Goal: Task Accomplishment & Management: Manage account settings

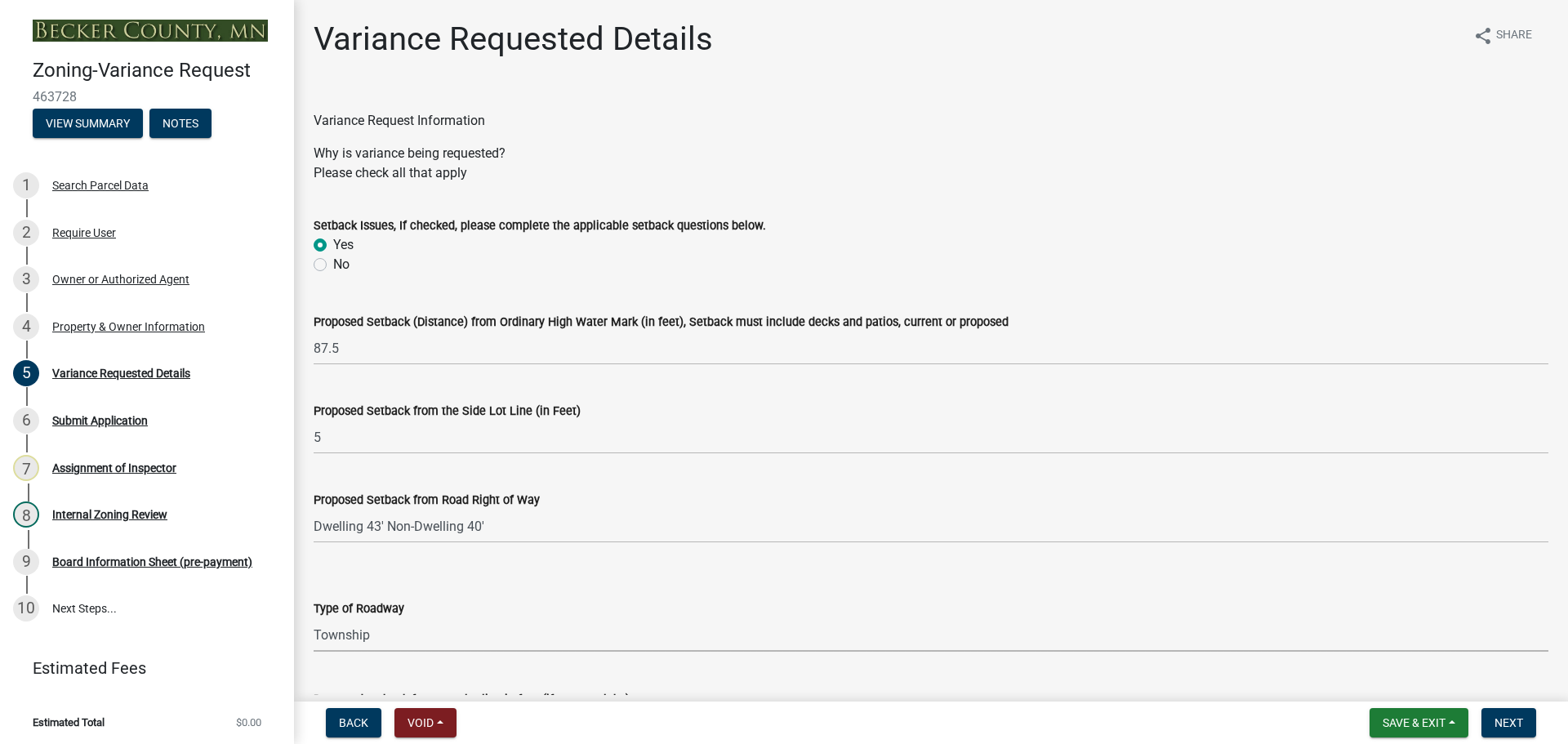
select select "edc6b78d-c029-41a6-a436-e6f76b5f0855"
select select "a5c6235c-6fe0-43e3-9b64-f3566618e99d"
select select "a60f612c-e64d-4767-92b2-cb2f842b6e0b"
select select "bb2b5e43-03c1-4874-9abf-a65f400af928"
select select "8ea3e6c3-8fed-4904-aa20-2f643744aa0c"
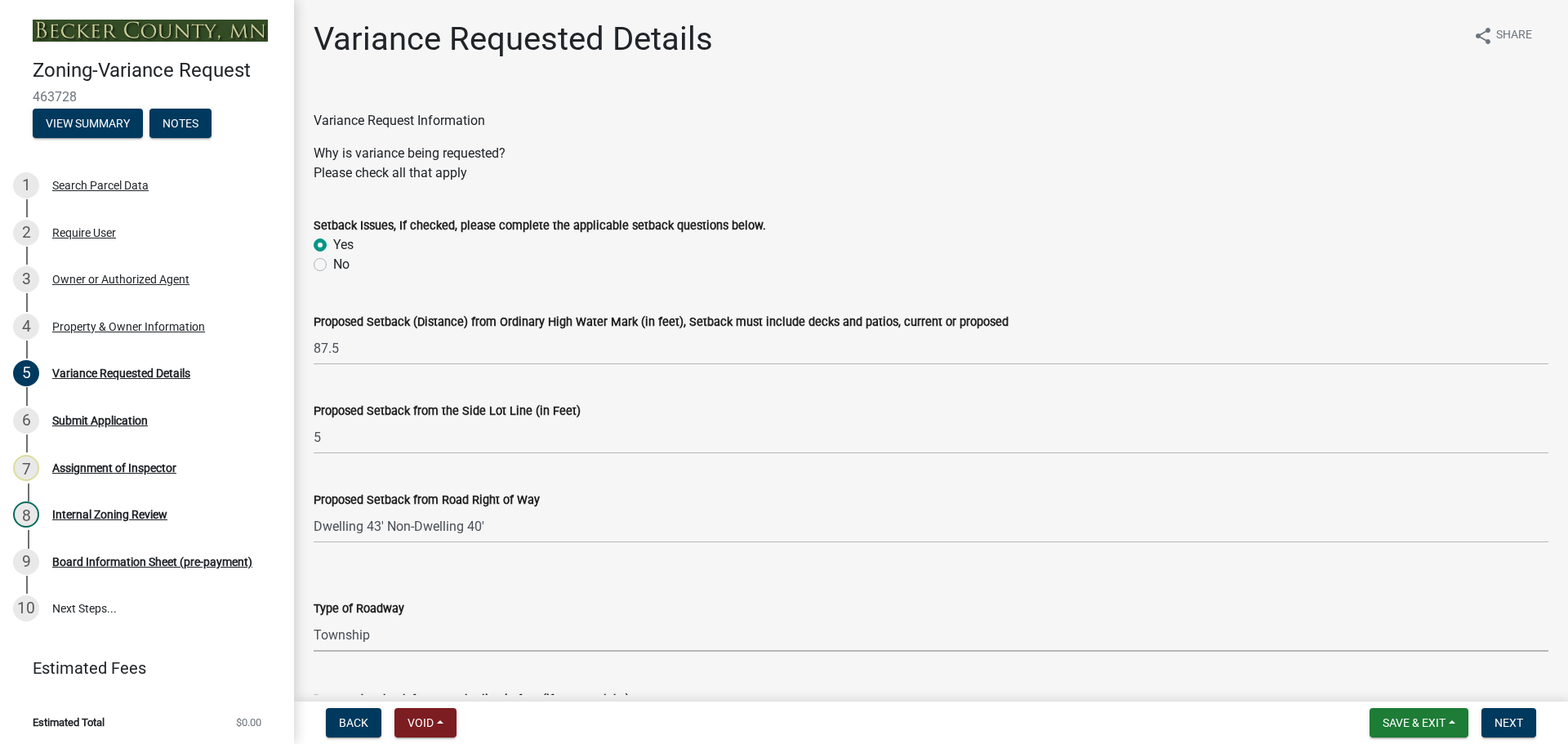
select select "860afd09-da87-482b-bca4-413f5cf53582"
select select "ee8740c3-f4d5-48cf-ad42-c8f7342b480c"
select select "1aa51e34-4f0a-4095-a3f3-287665056048"
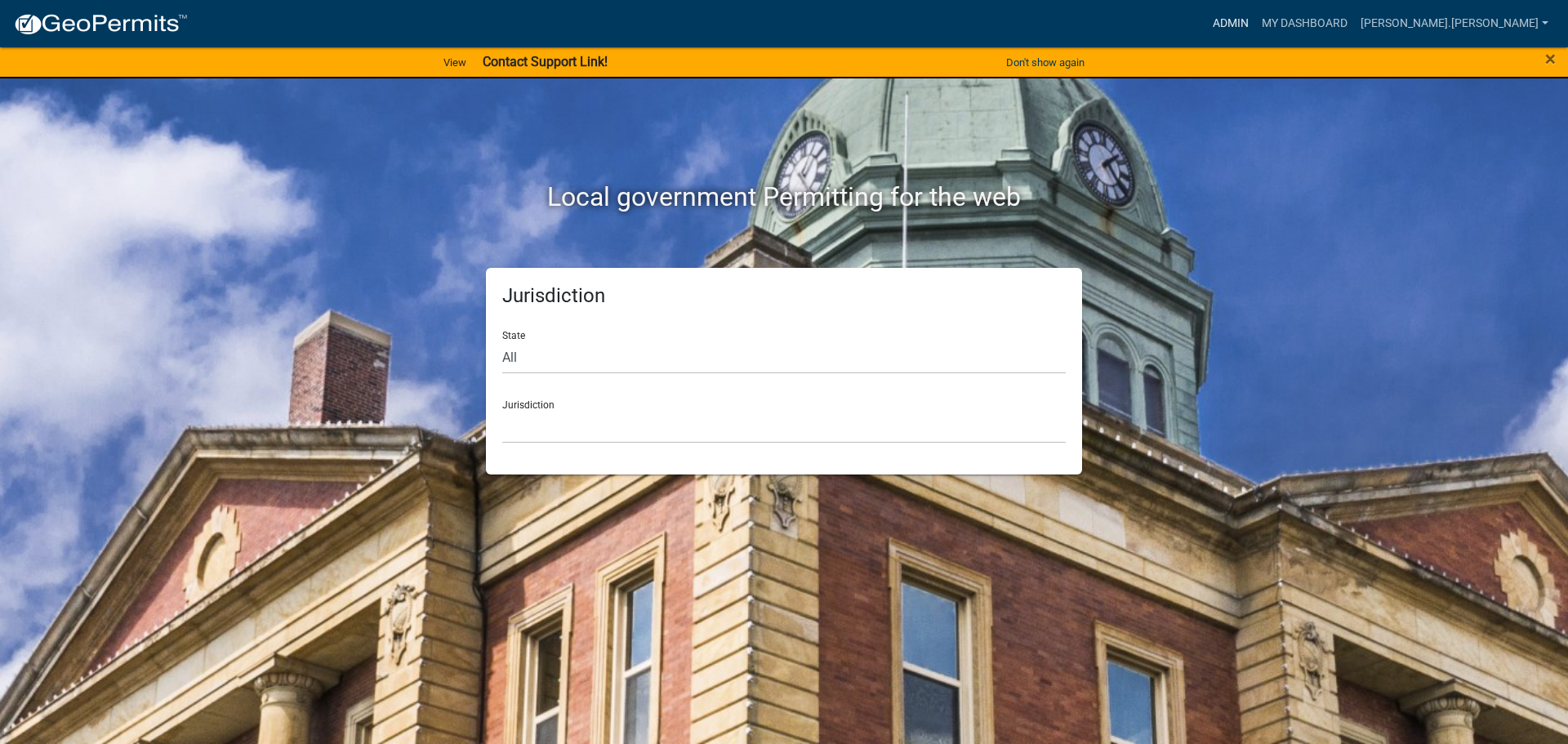
click at [1255, 22] on link "Admin" at bounding box center [1231, 23] width 49 height 31
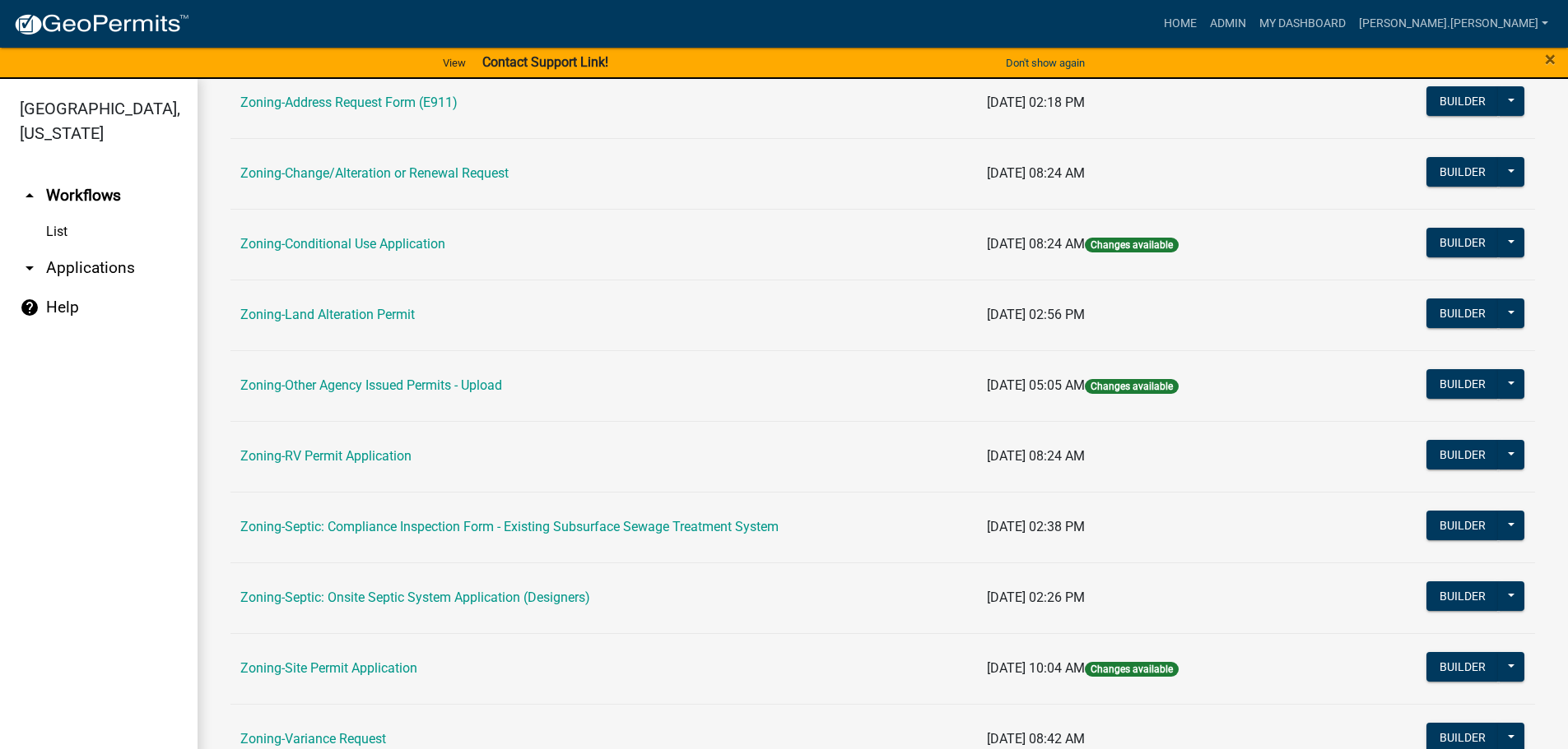
scroll to position [493, 0]
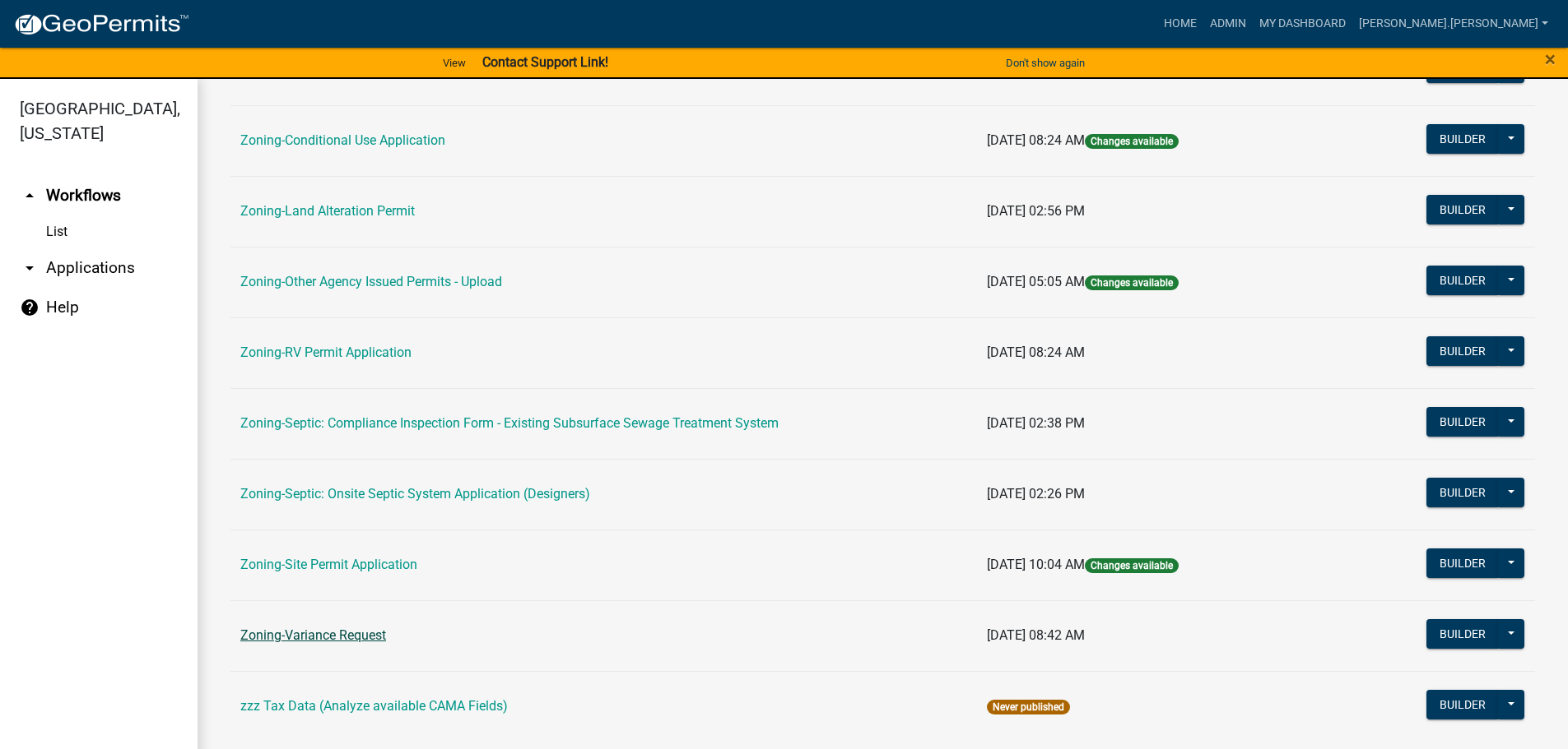
click at [316, 640] on link "Zoning-Variance Request" at bounding box center [313, 636] width 145 height 16
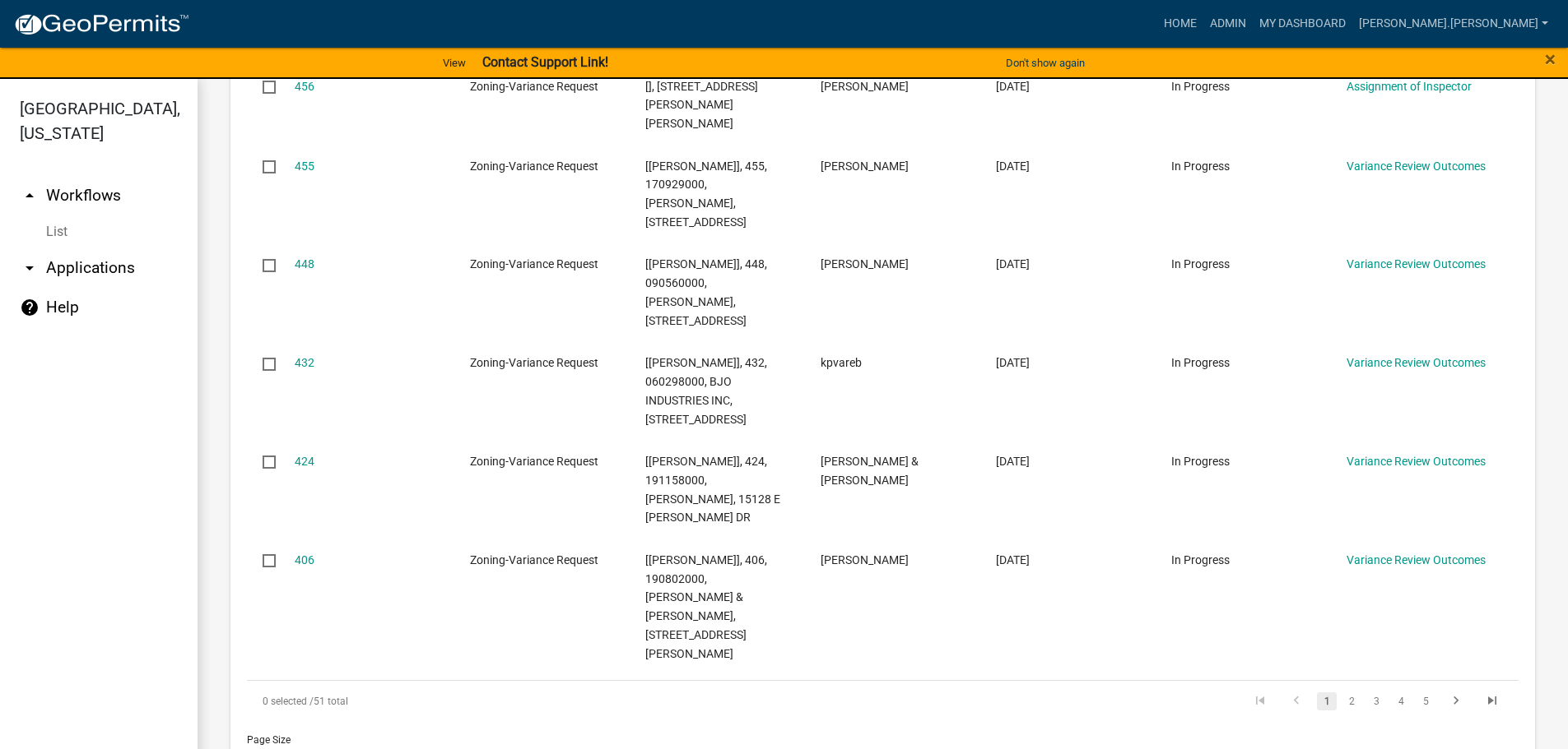
scroll to position [988, 0]
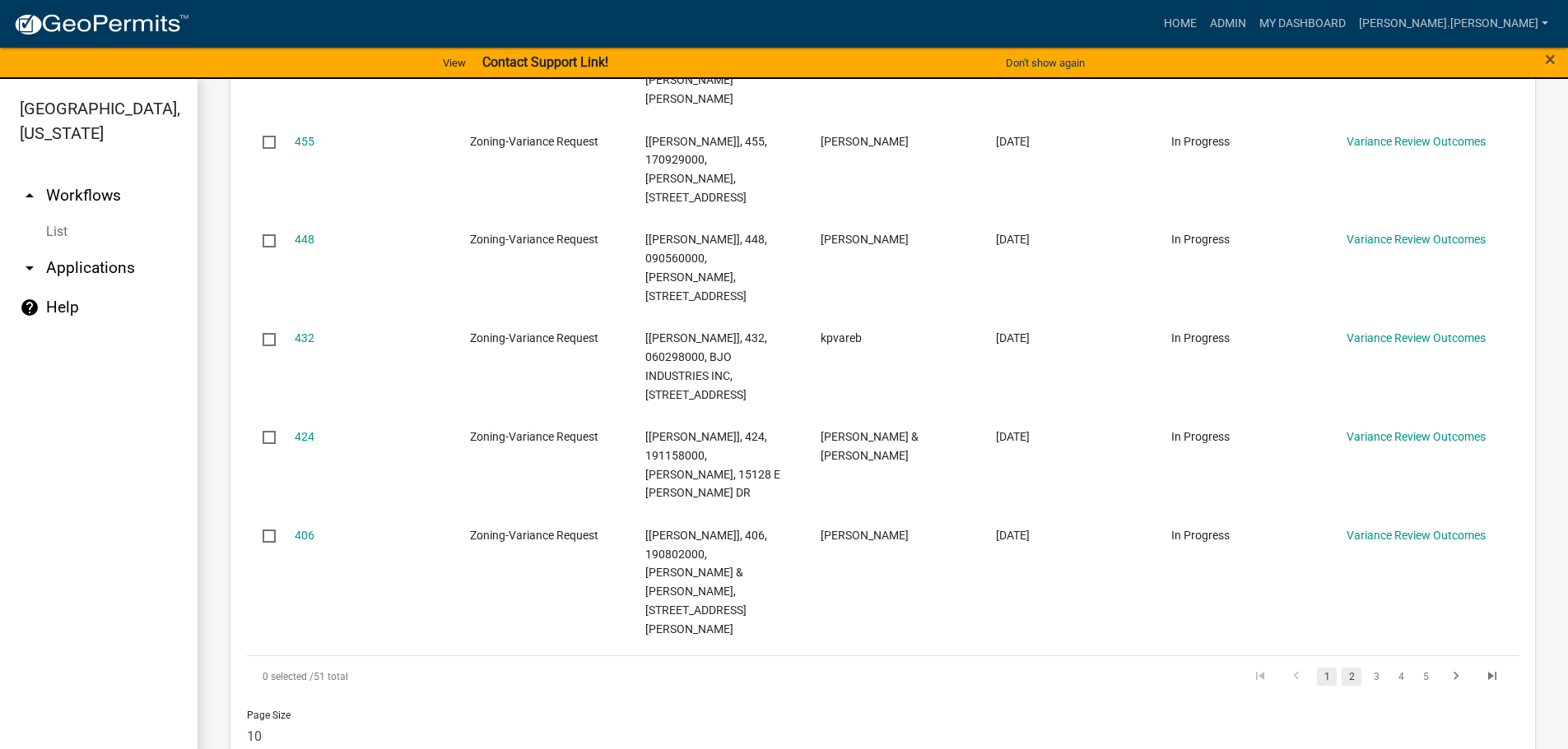
click at [1342, 668] on link "2" at bounding box center [1351, 677] width 20 height 18
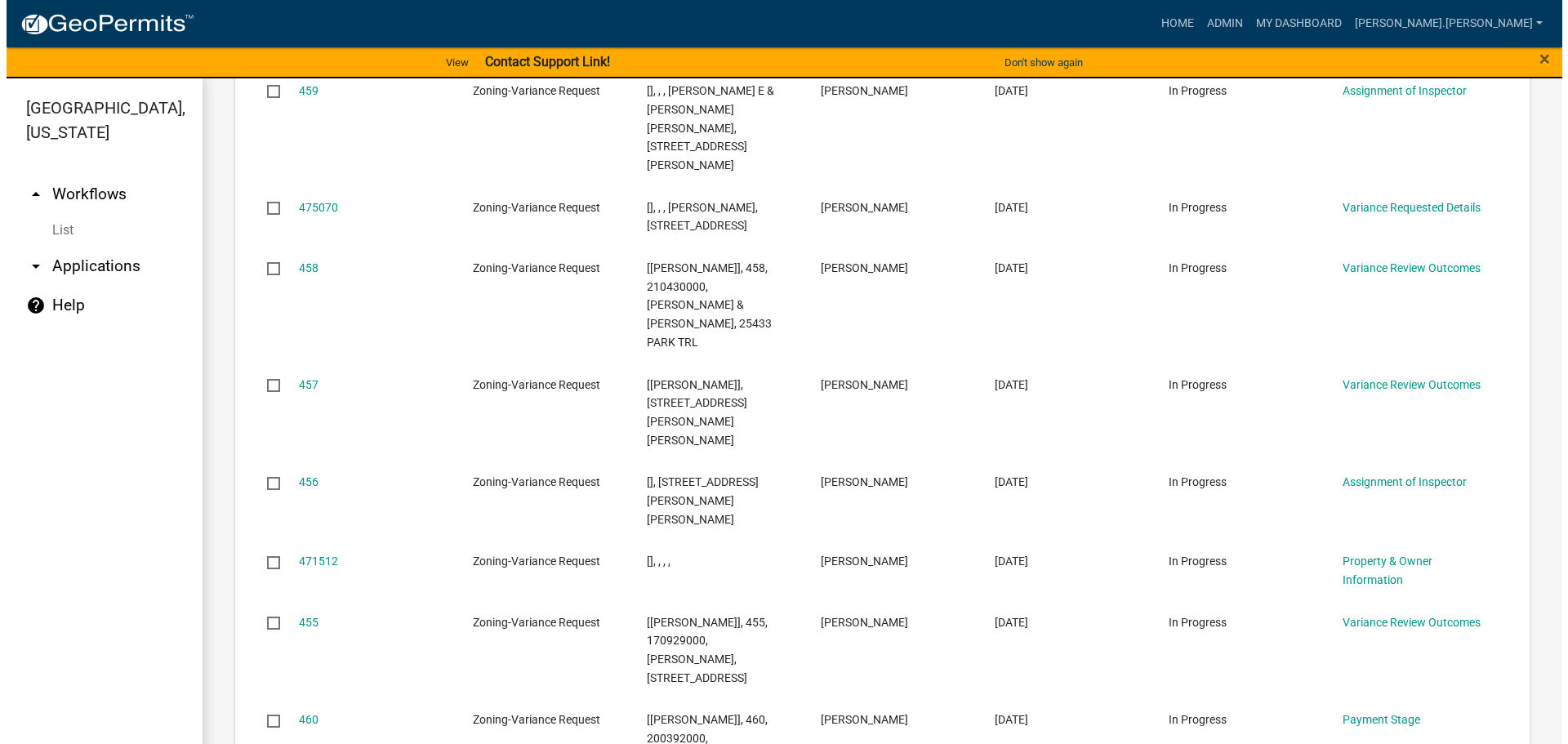
scroll to position [2146, 0]
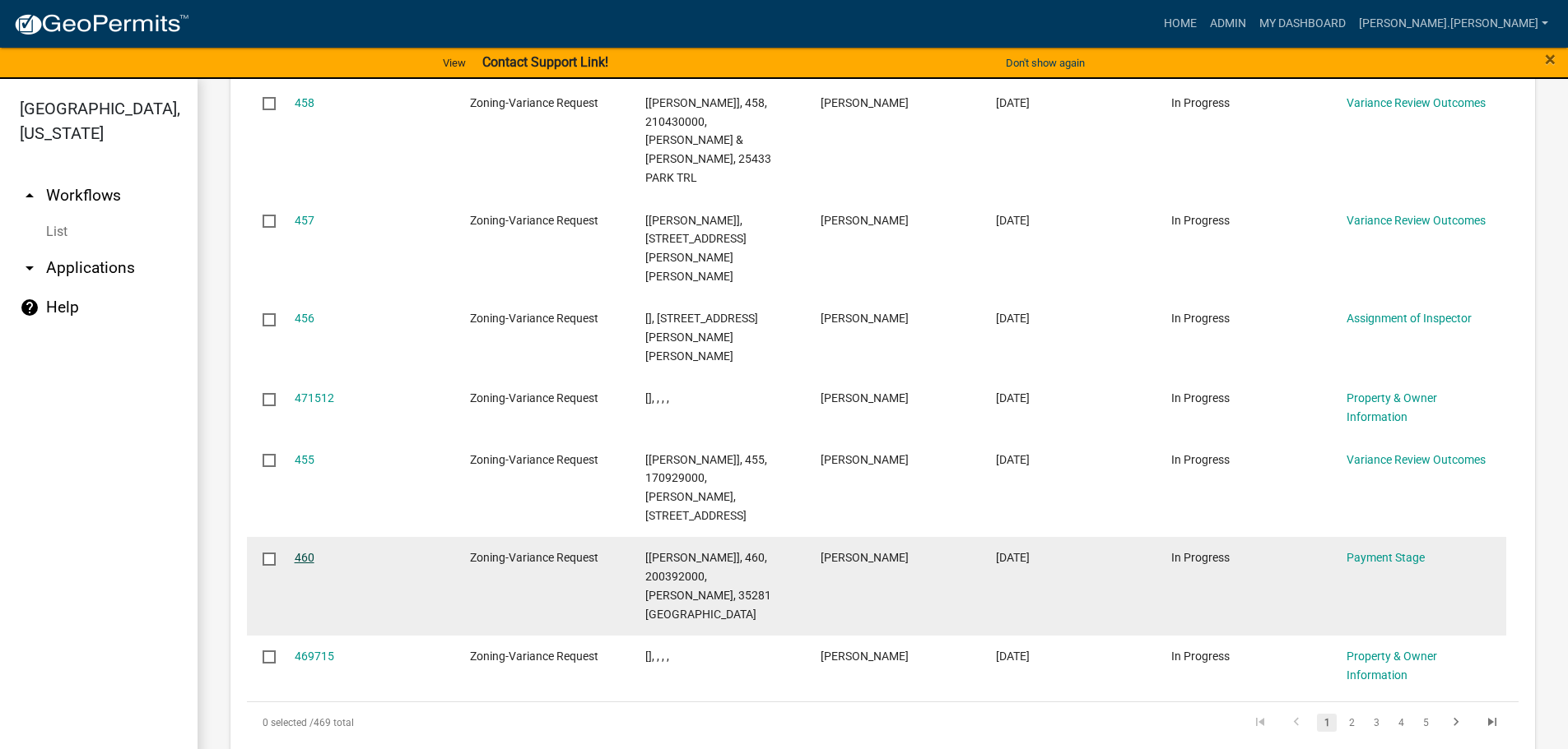
click at [302, 551] on link "460" at bounding box center [304, 557] width 20 height 13
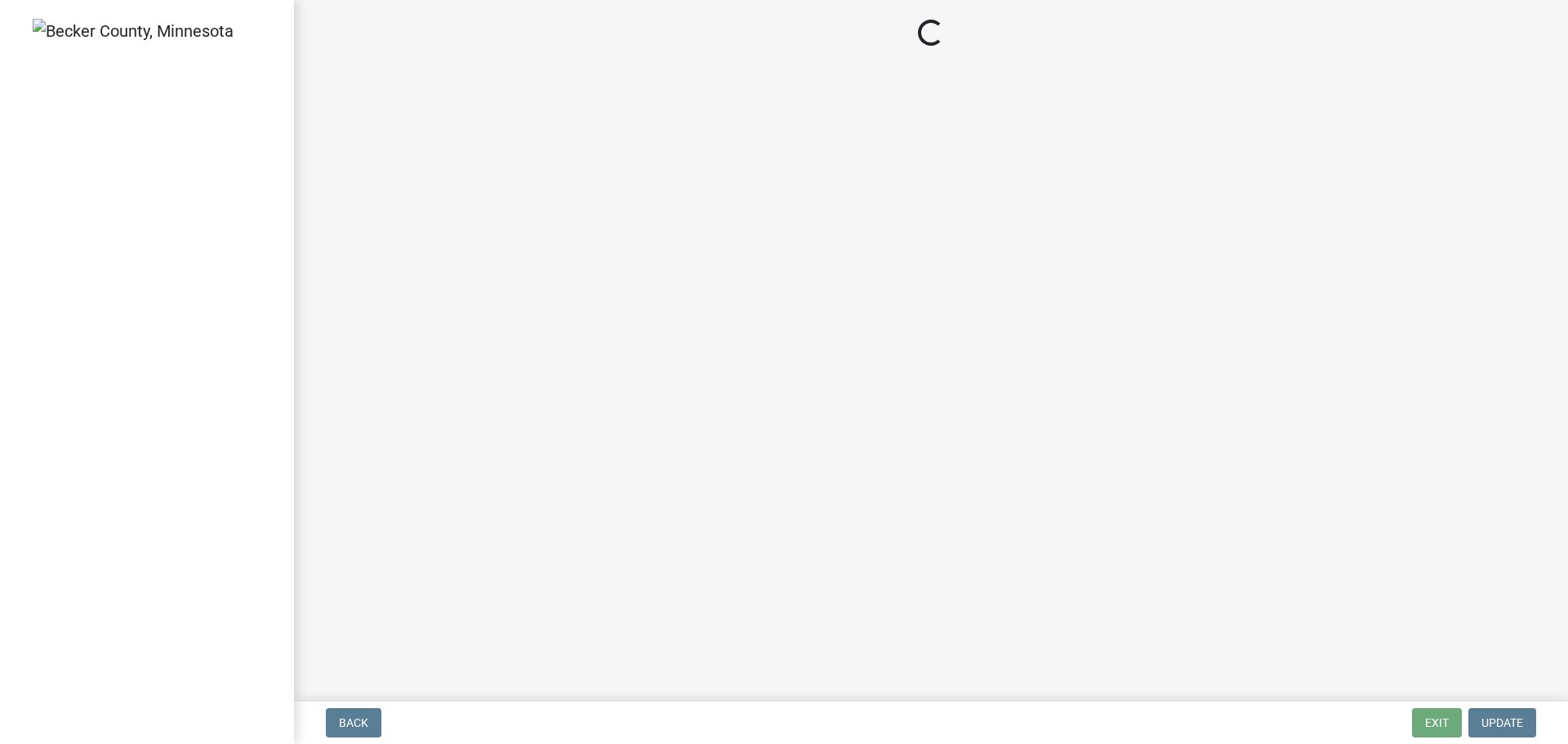
select select "3: 3"
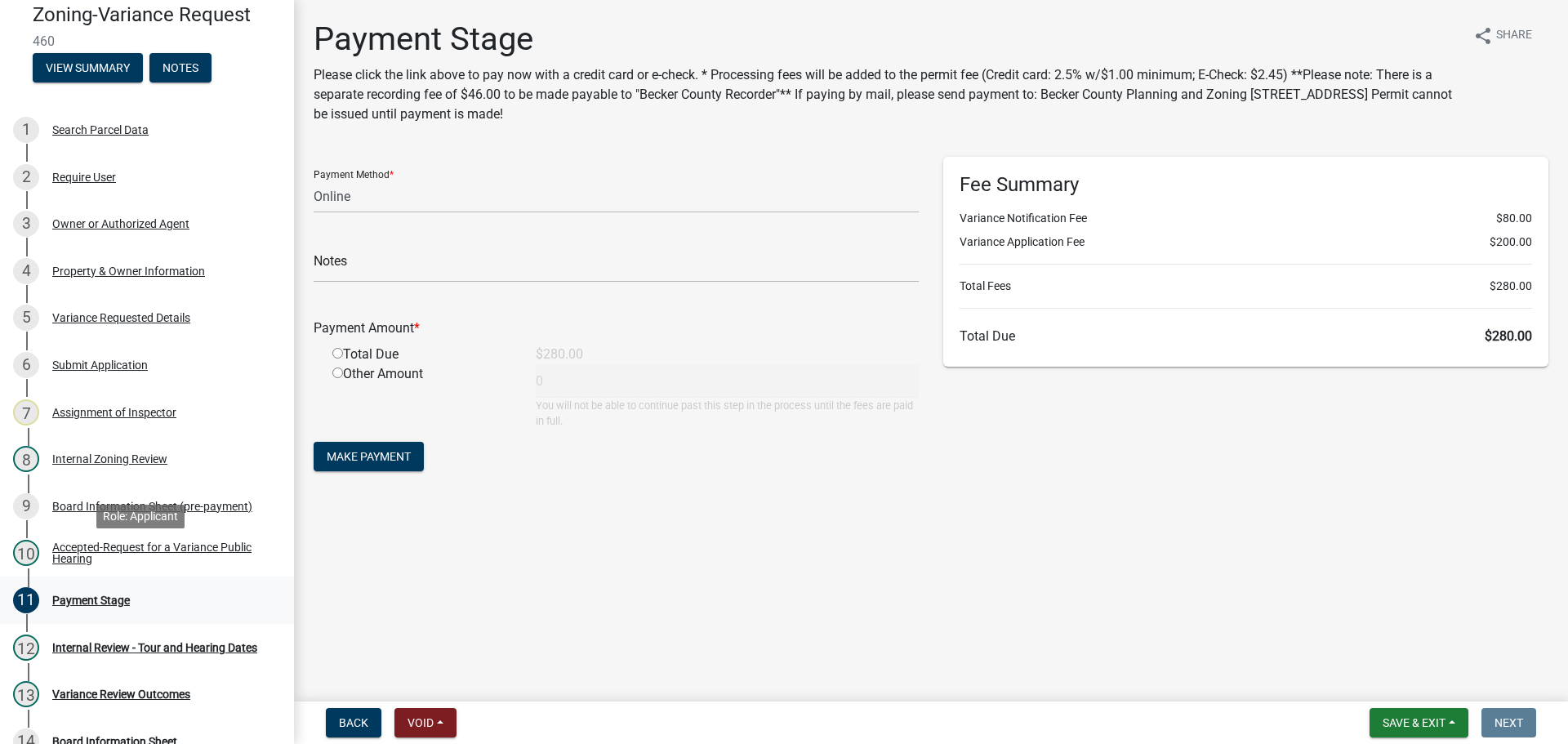
scroll to position [82, 0]
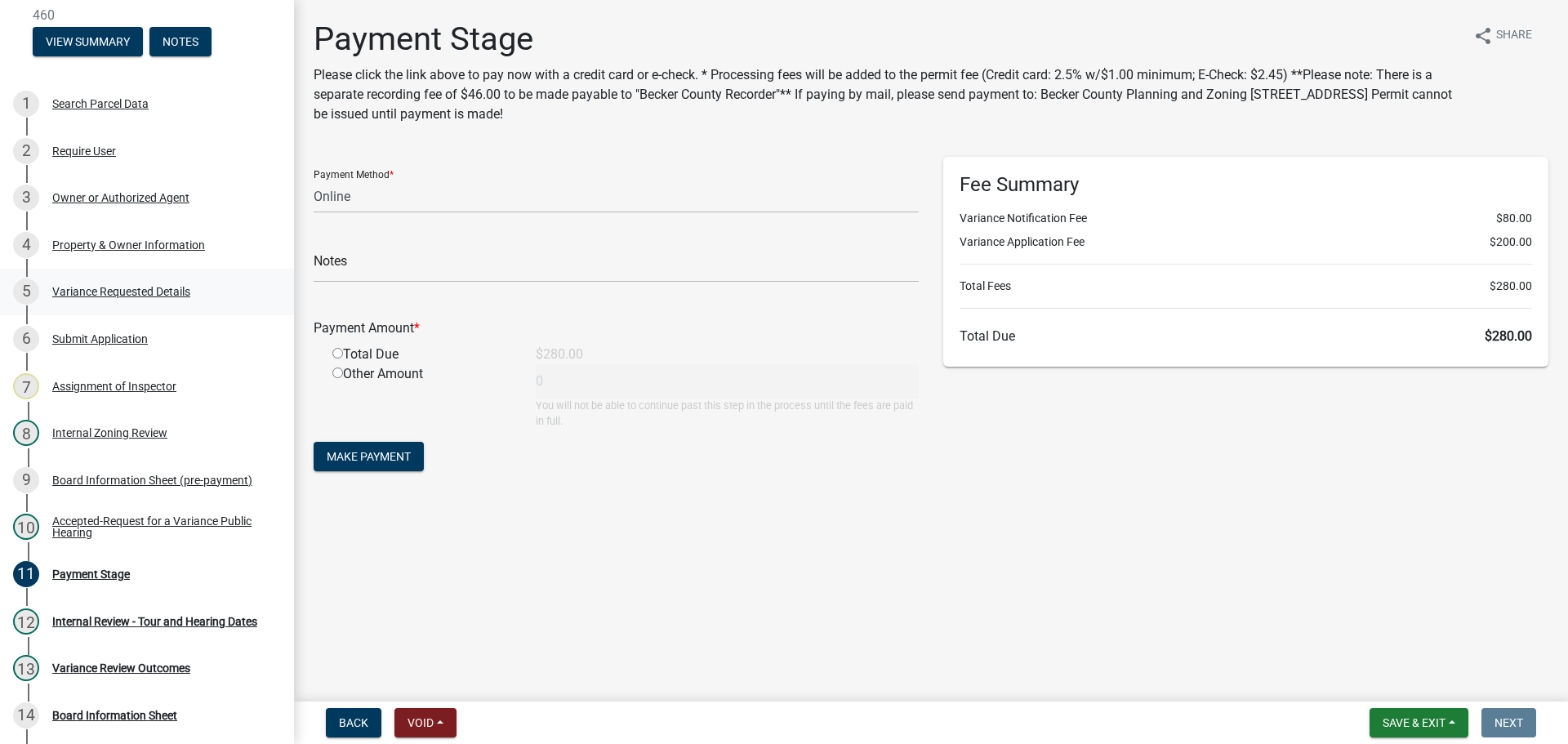
click at [110, 296] on div "Variance Requested Details" at bounding box center [121, 291] width 138 height 12
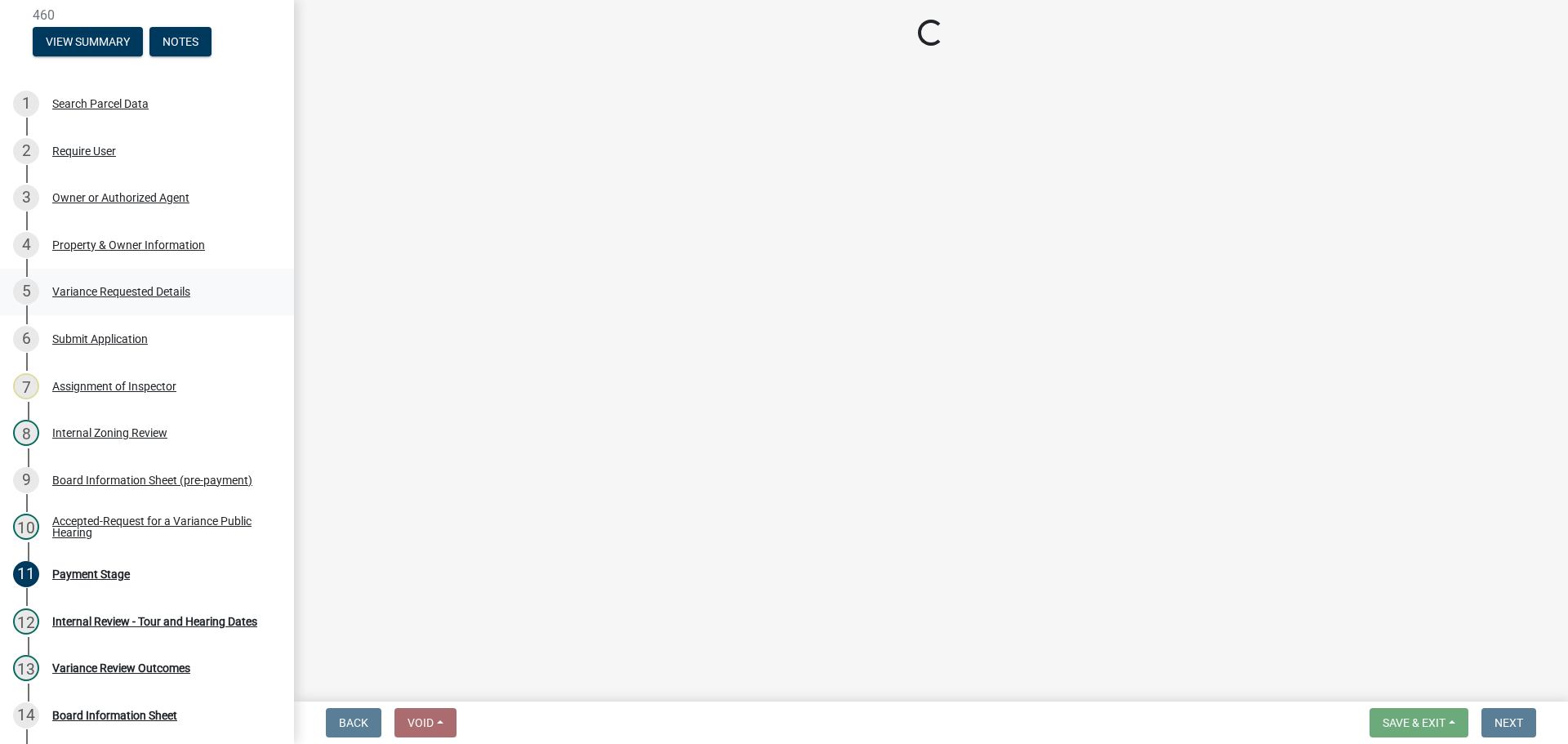
select select "edc6b78d-c029-41a6-a436-e6f76b5f0855"
select select "15bf2cec-1ca8-47a3-85db-999609351cbd"
select select "7b4e921e-23d5-43ad-813a-b7a6ebdae9a4"
select select "bb2b5e43-03c1-4874-9abf-a65f400af928"
select select "8ea3e6c3-8fed-4904-aa20-2f643744aa0c"
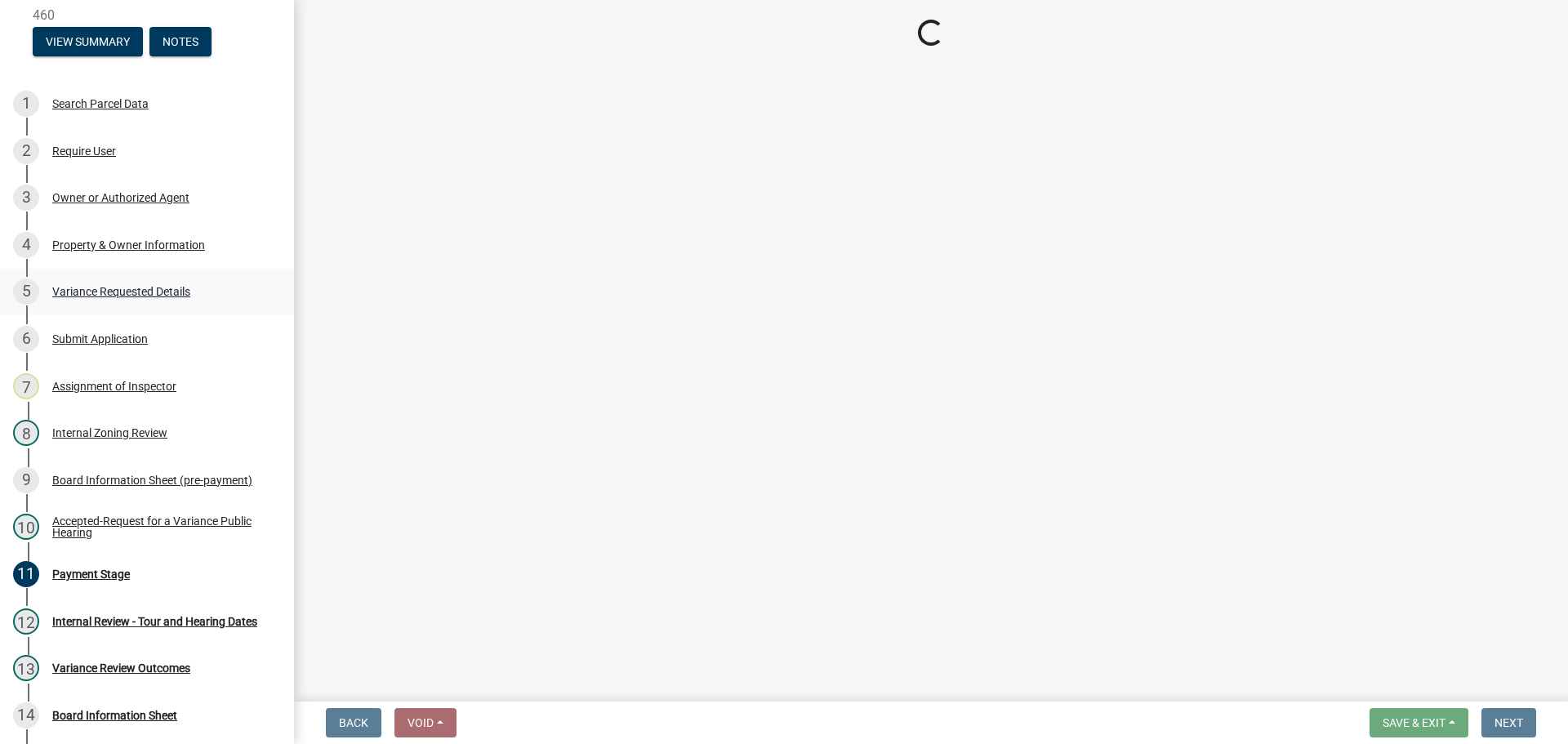
select select "860afd09-da87-482b-bca4-413f5cf53582"
select select "ee8740c3-f4d5-48cf-ad42-c8f7342b480c"
select select "1aa51e34-4f0a-4095-a3f3-287665056048"
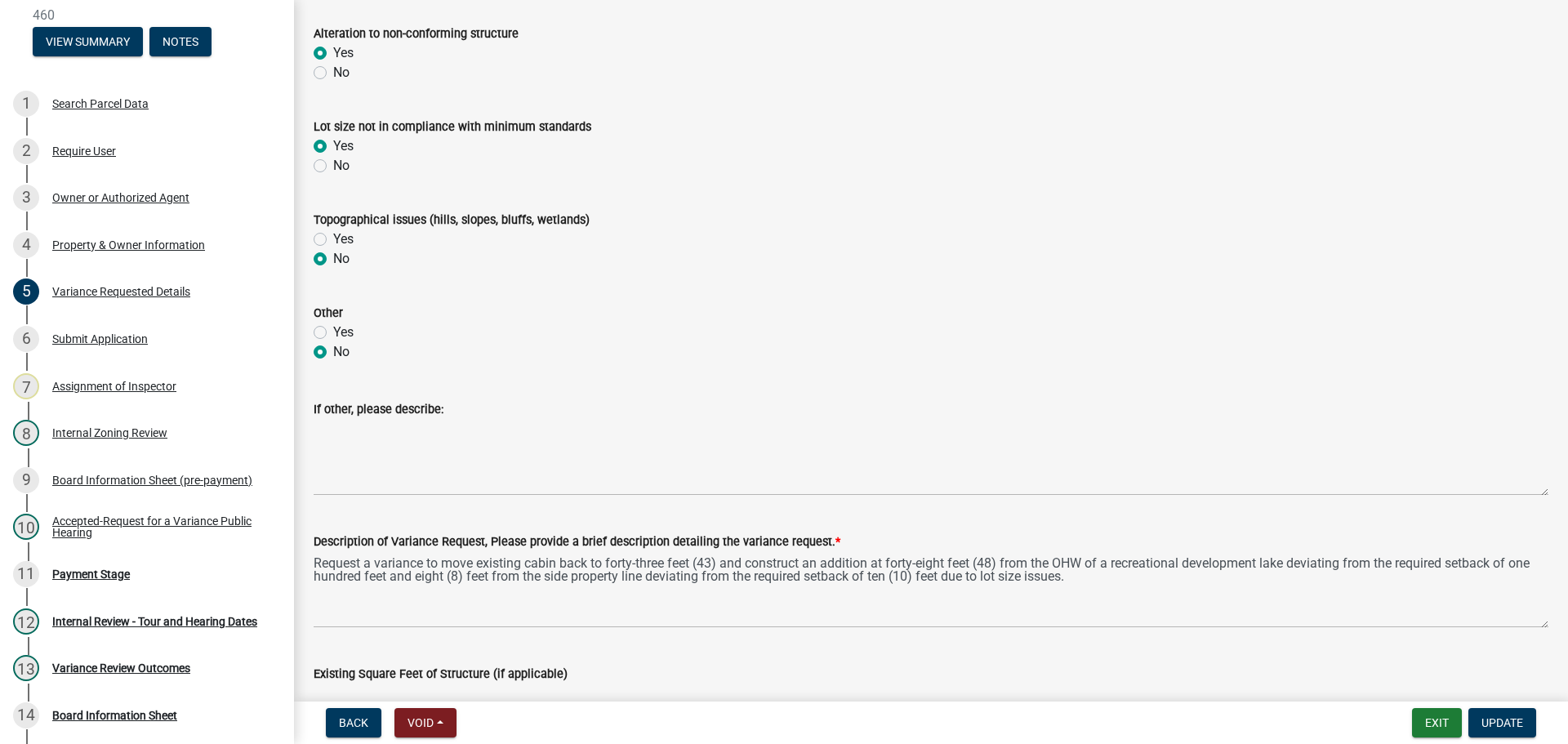
scroll to position [1062, 0]
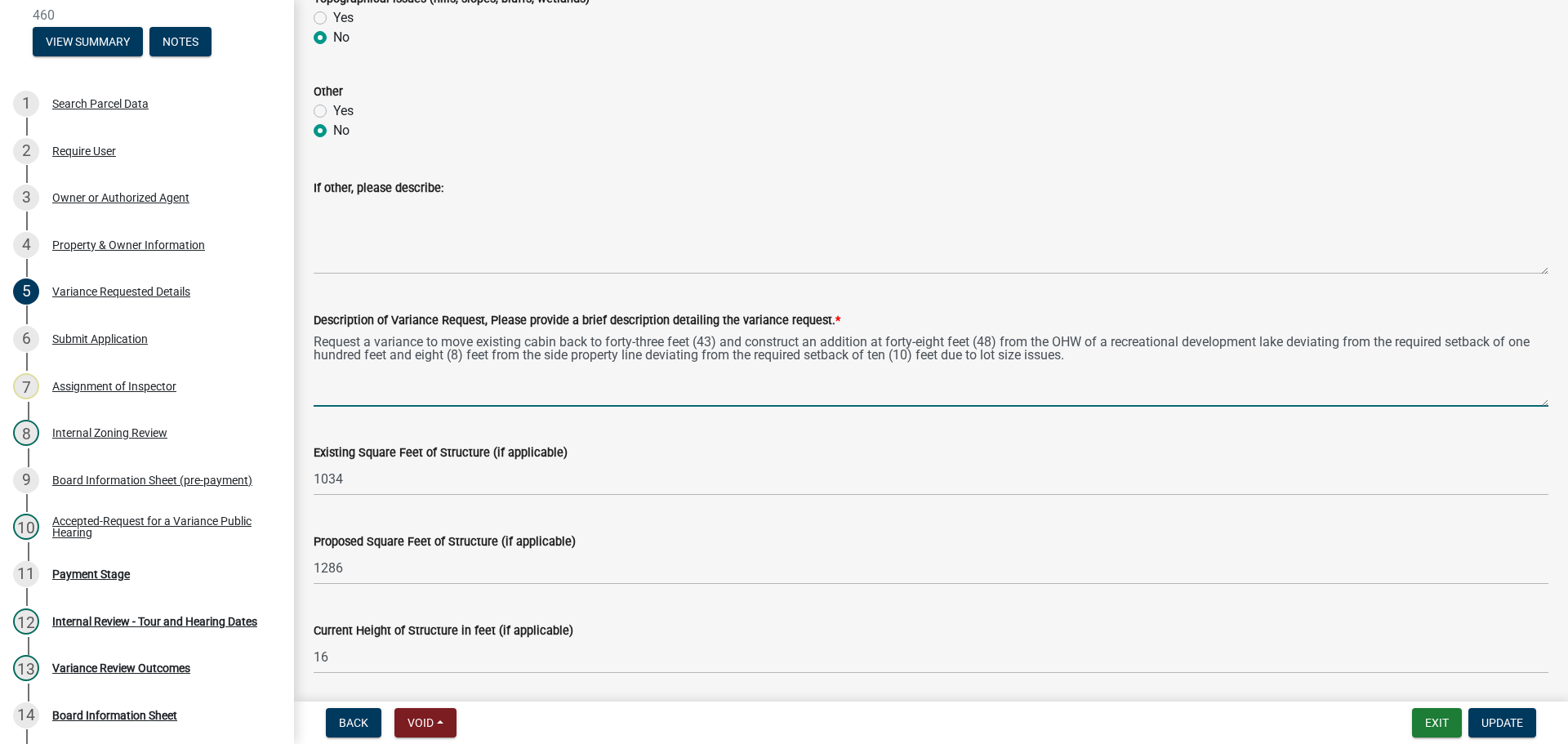
drag, startPoint x: 1093, startPoint y: 357, endPoint x: 309, endPoint y: 322, distance: 784.8
click at [309, 322] on div "Description of Variance Request, Please provide a brief description detailing t…" at bounding box center [930, 347] width 1259 height 120
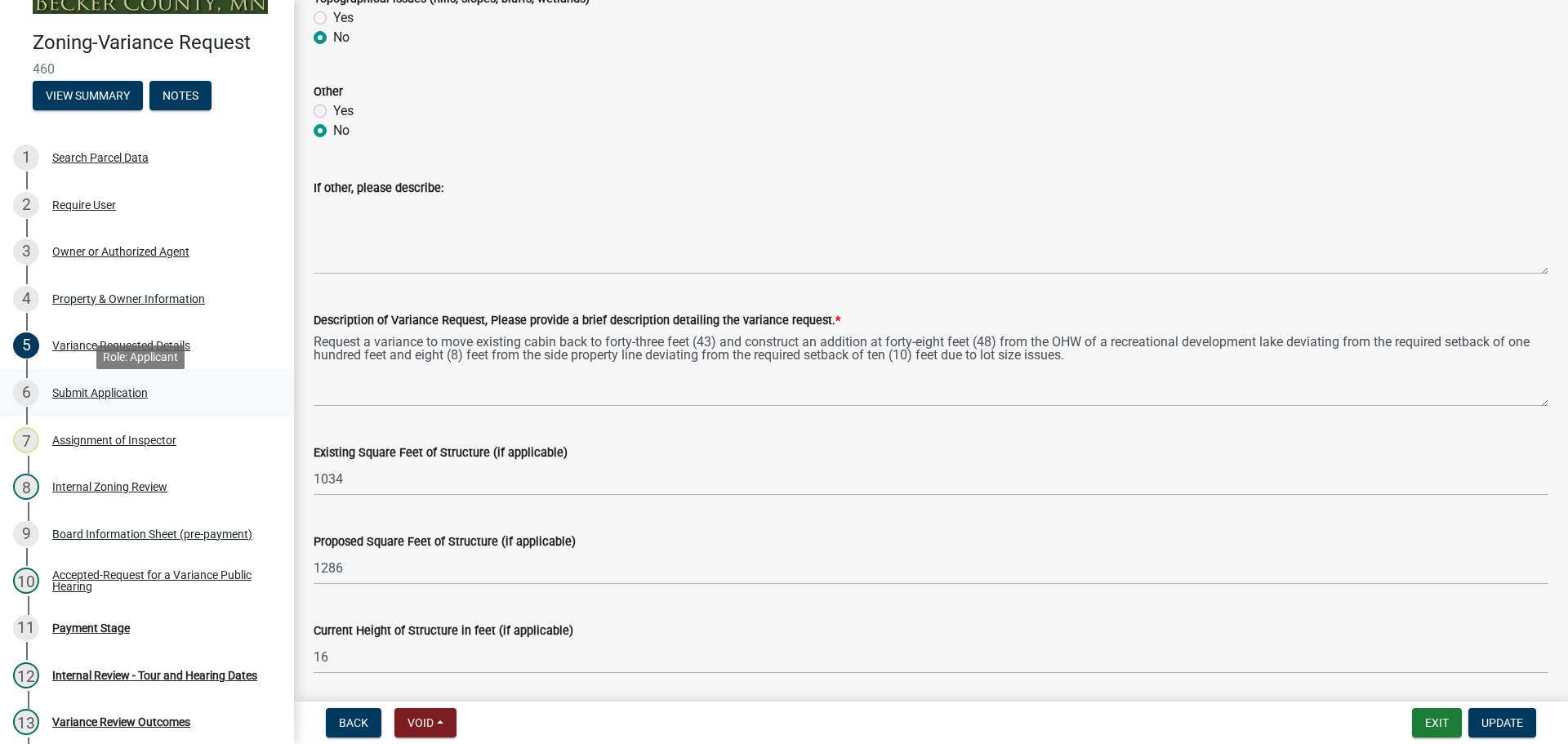
scroll to position [0, 0]
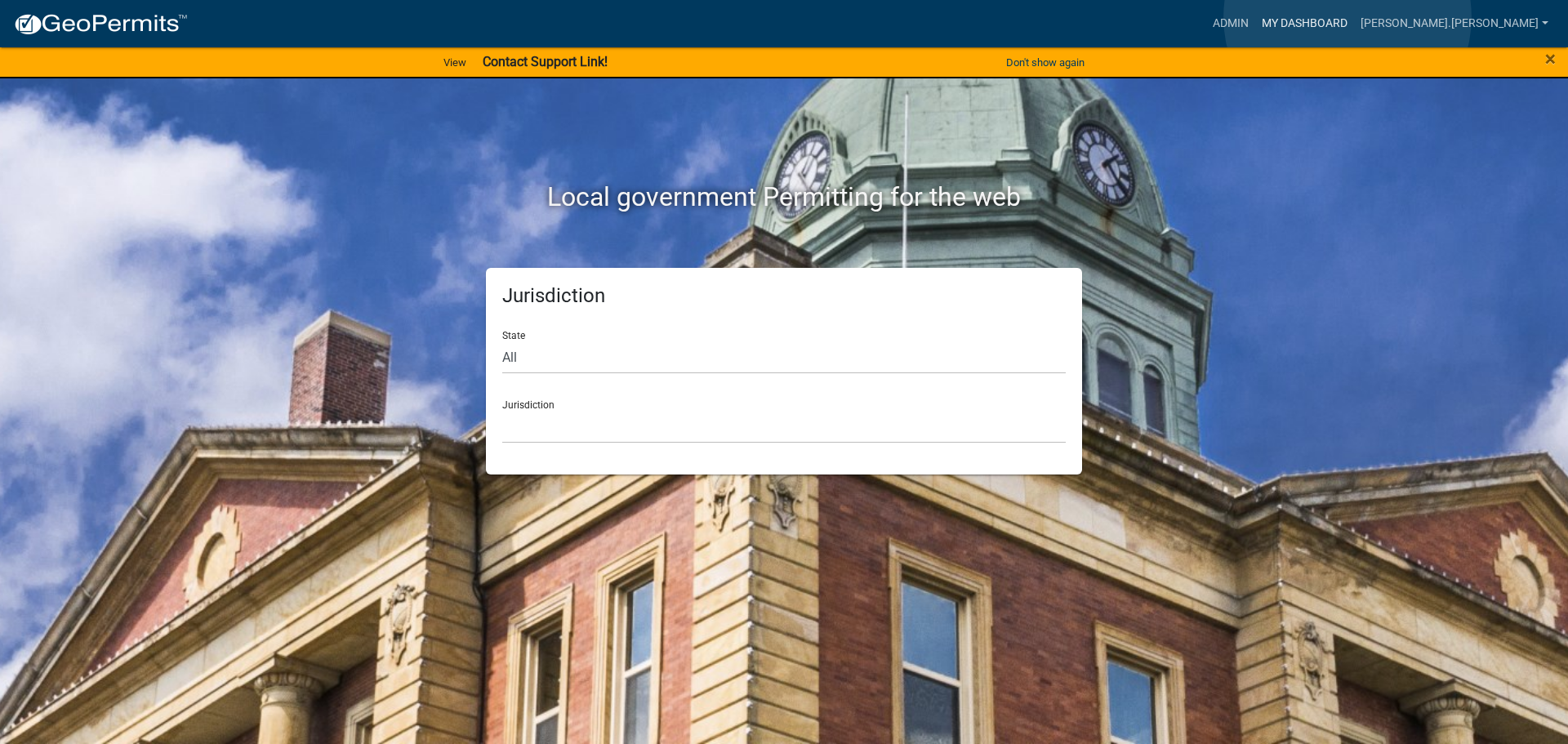
click at [1348, 17] on link "My Dashboard" at bounding box center [1304, 23] width 99 height 31
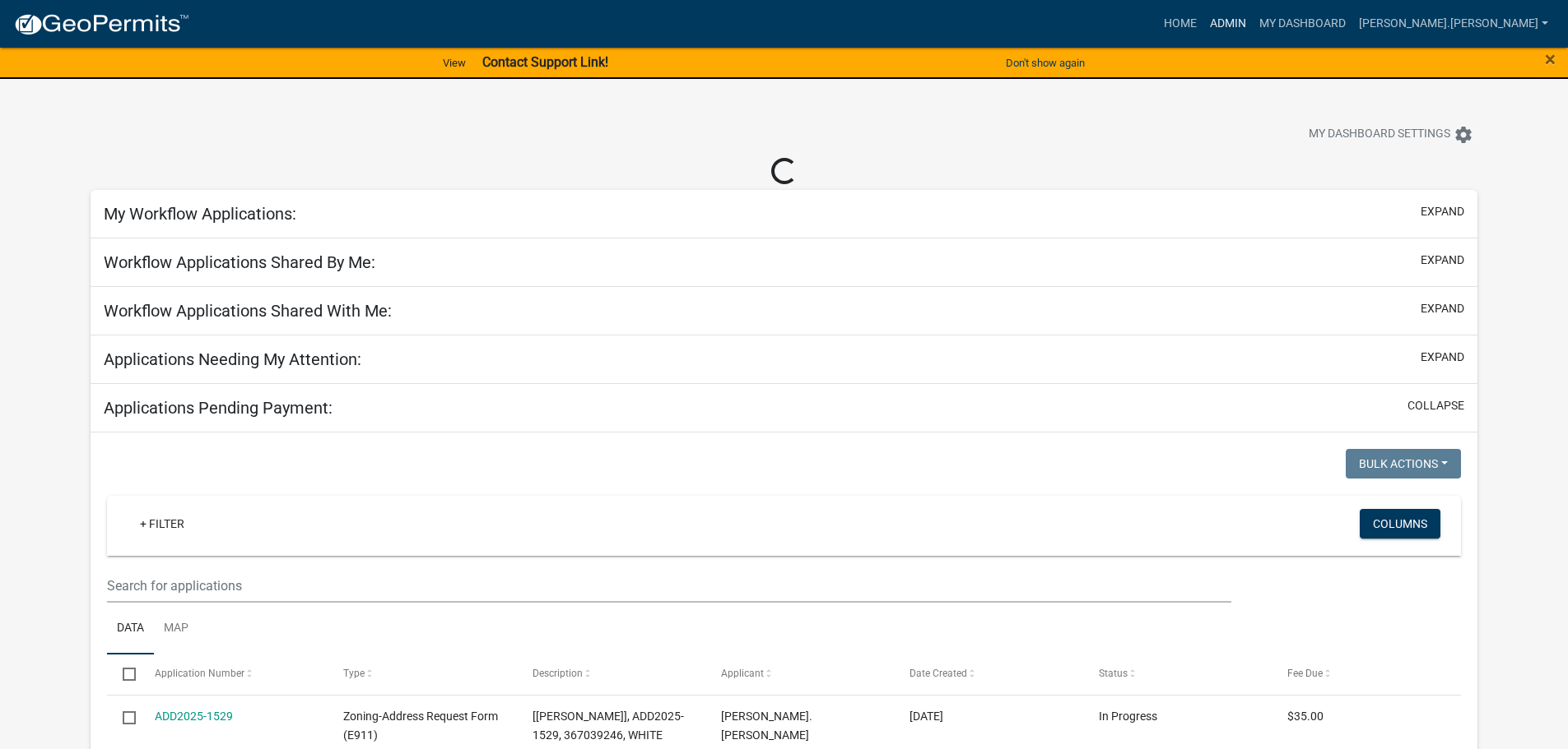
click at [1253, 17] on link "Admin" at bounding box center [1228, 23] width 50 height 31
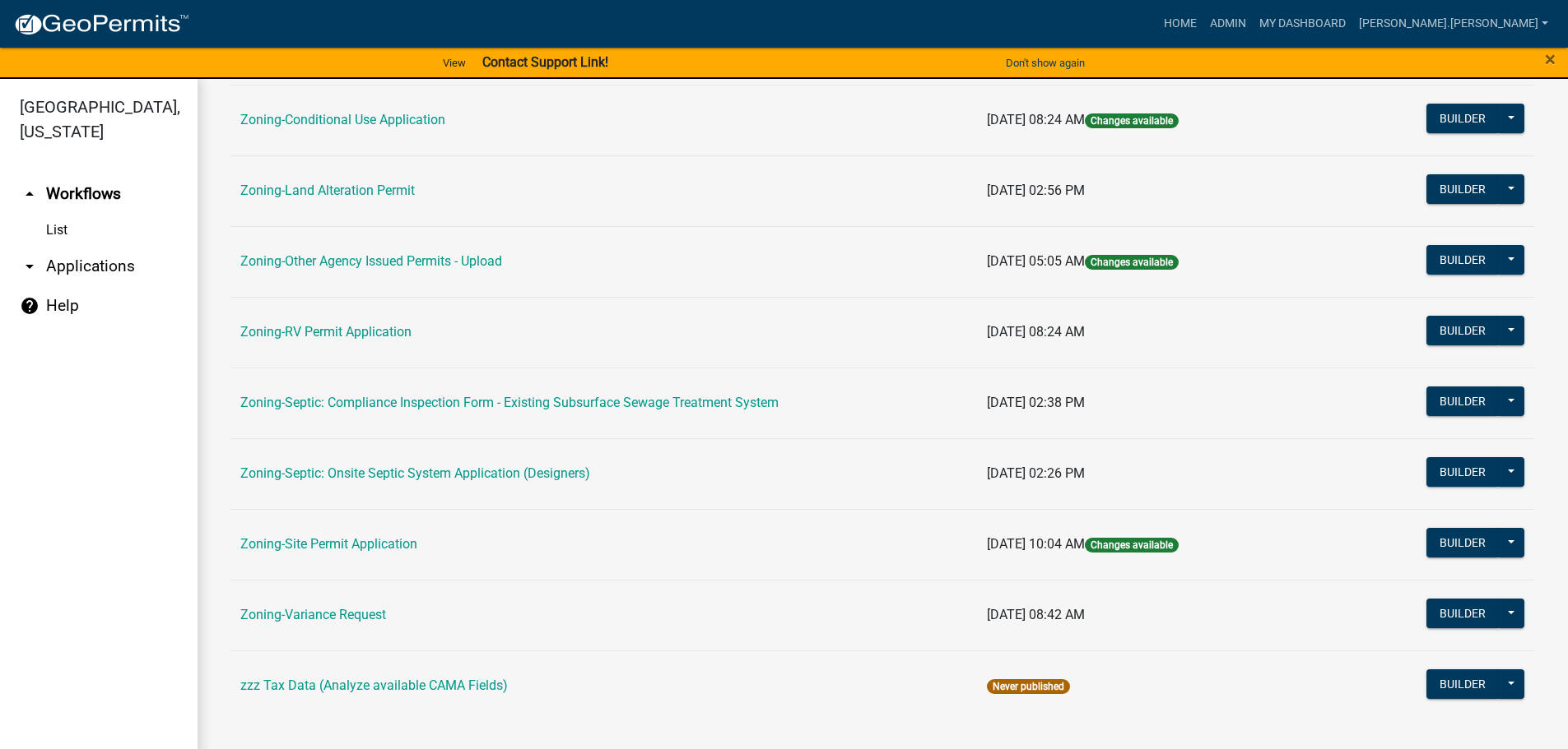
scroll to position [20, 0]
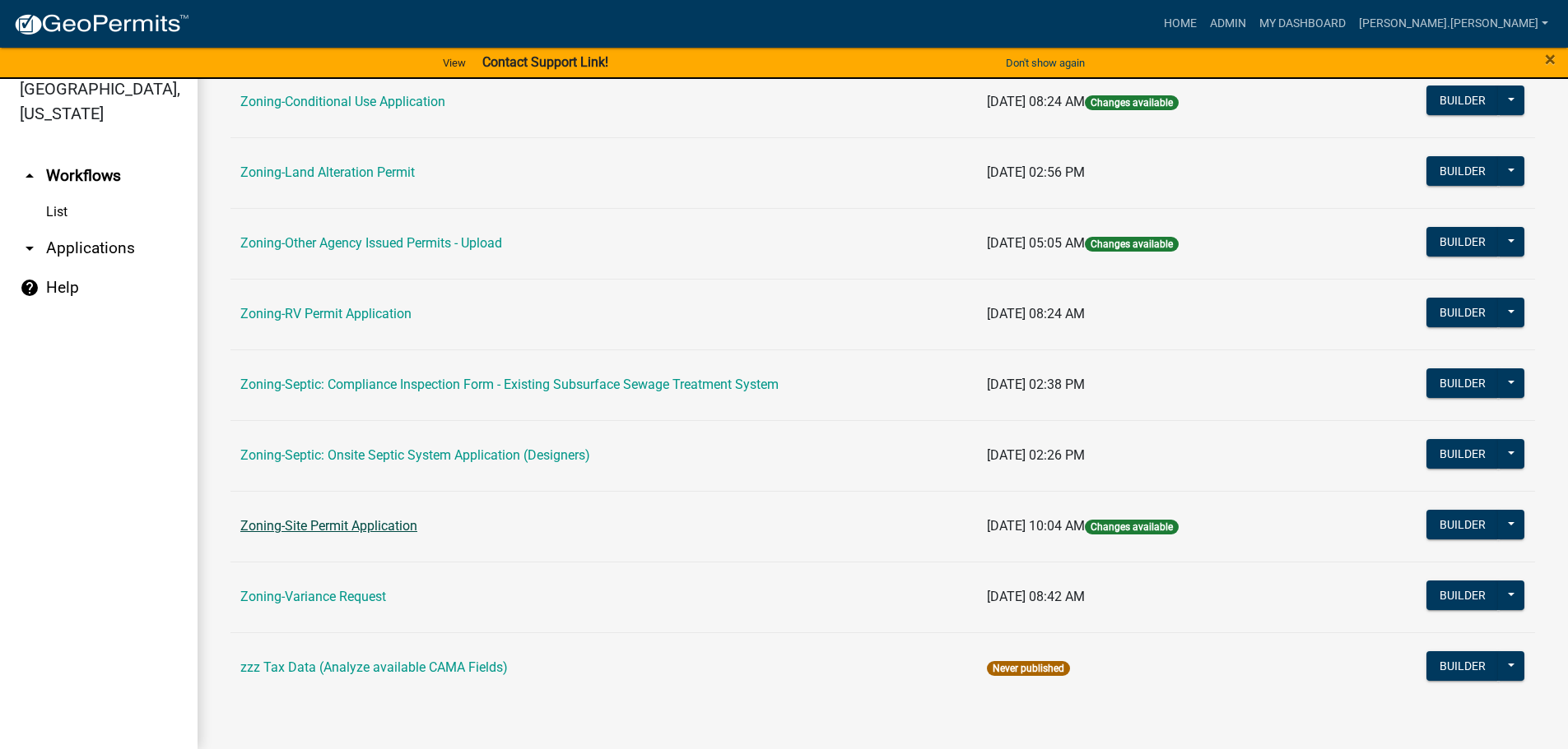
click at [337, 530] on link "Zoning-Site Permit Application" at bounding box center [329, 526] width 177 height 16
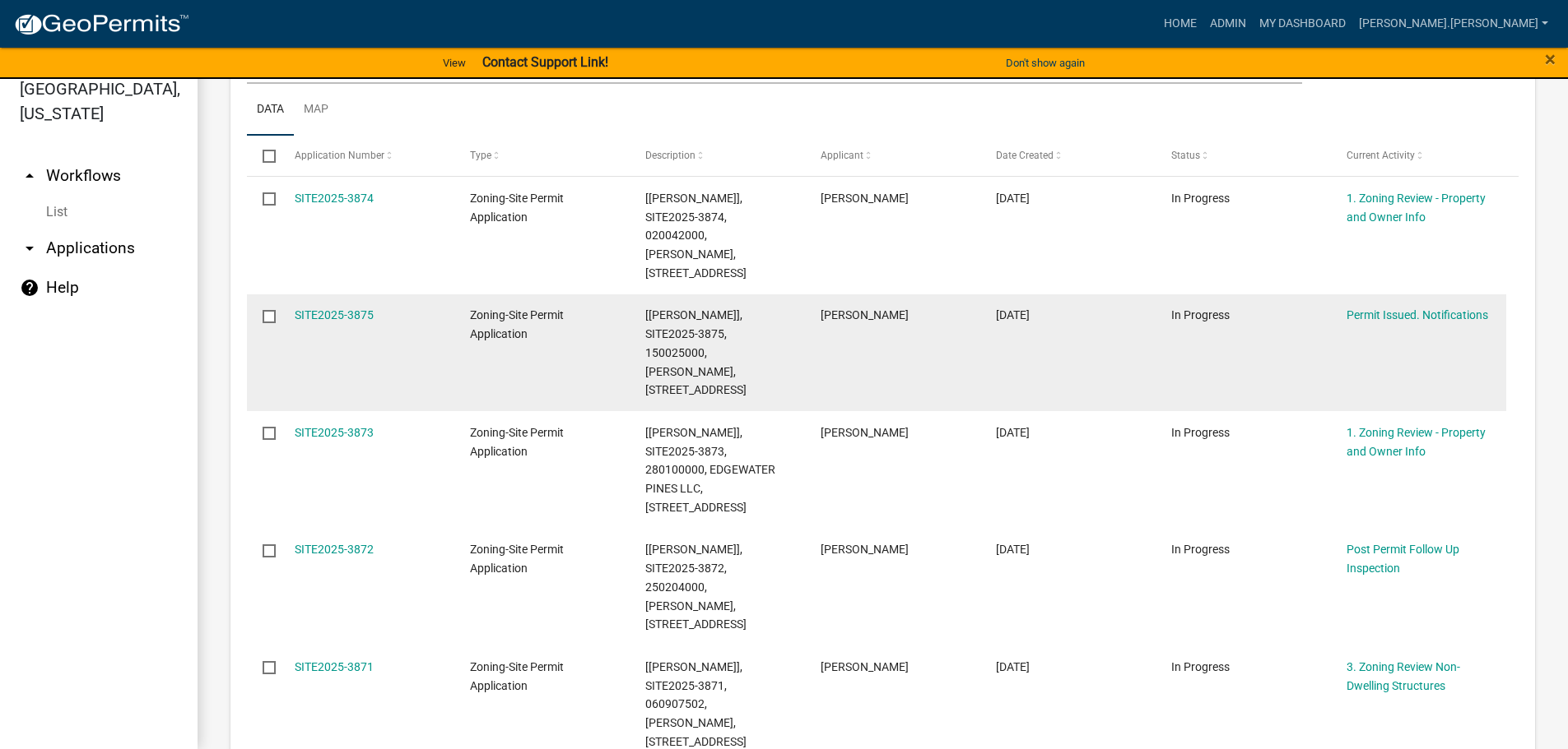
scroll to position [200, 0]
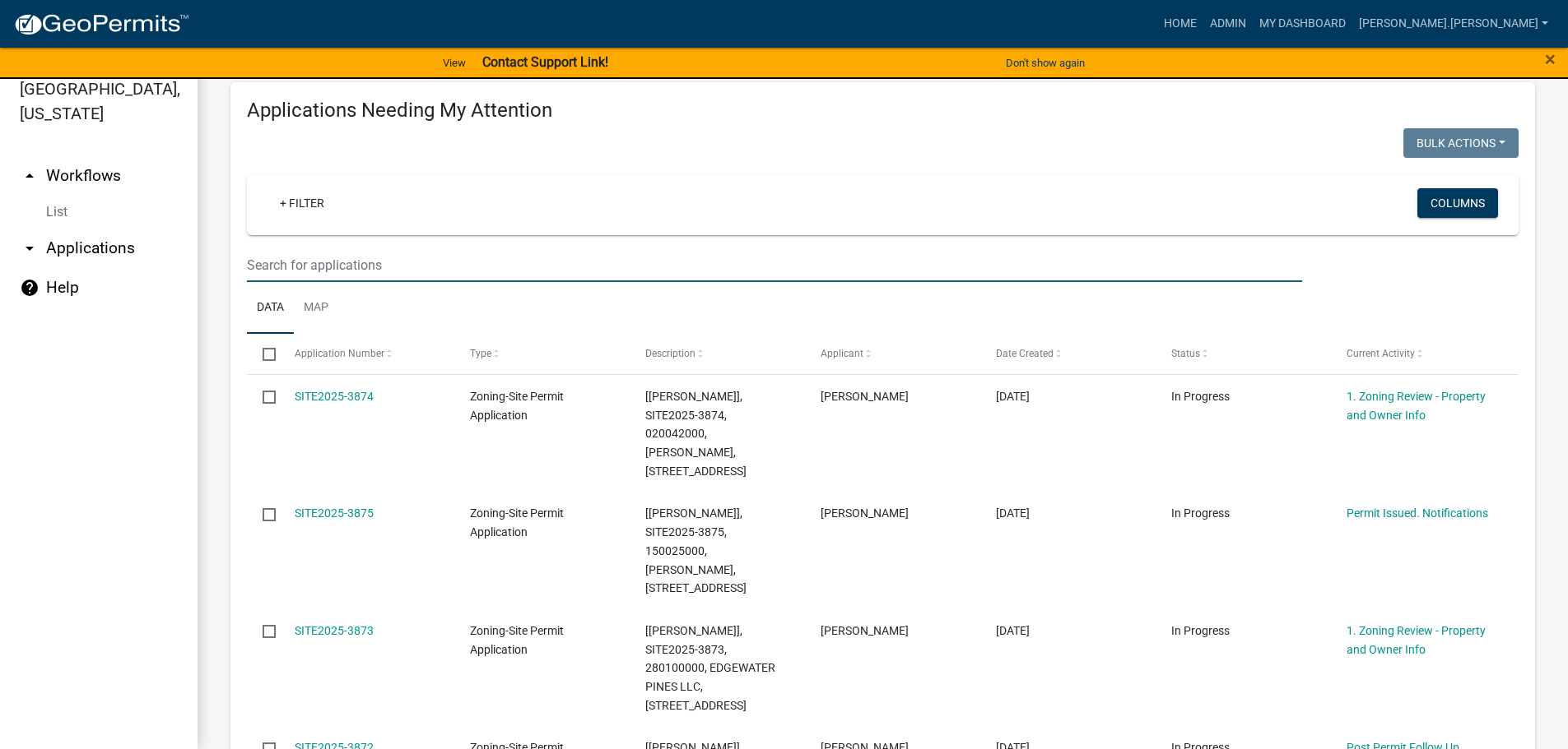
click at [326, 269] on input "text" at bounding box center [774, 266] width 1055 height 34
paste input "170662855"
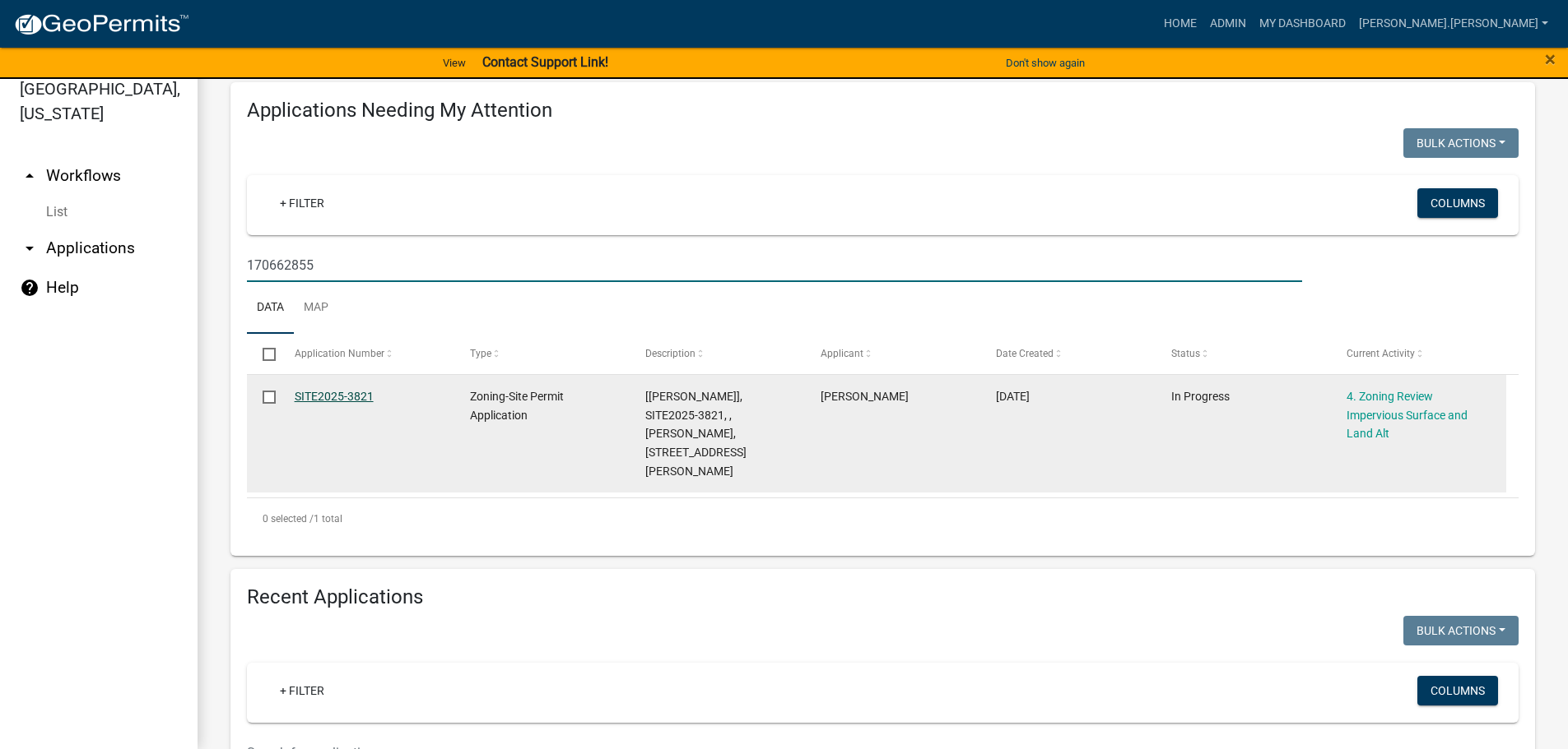
type input "170662855"
click at [323, 399] on link "SITE2025-3821" at bounding box center [333, 396] width 79 height 13
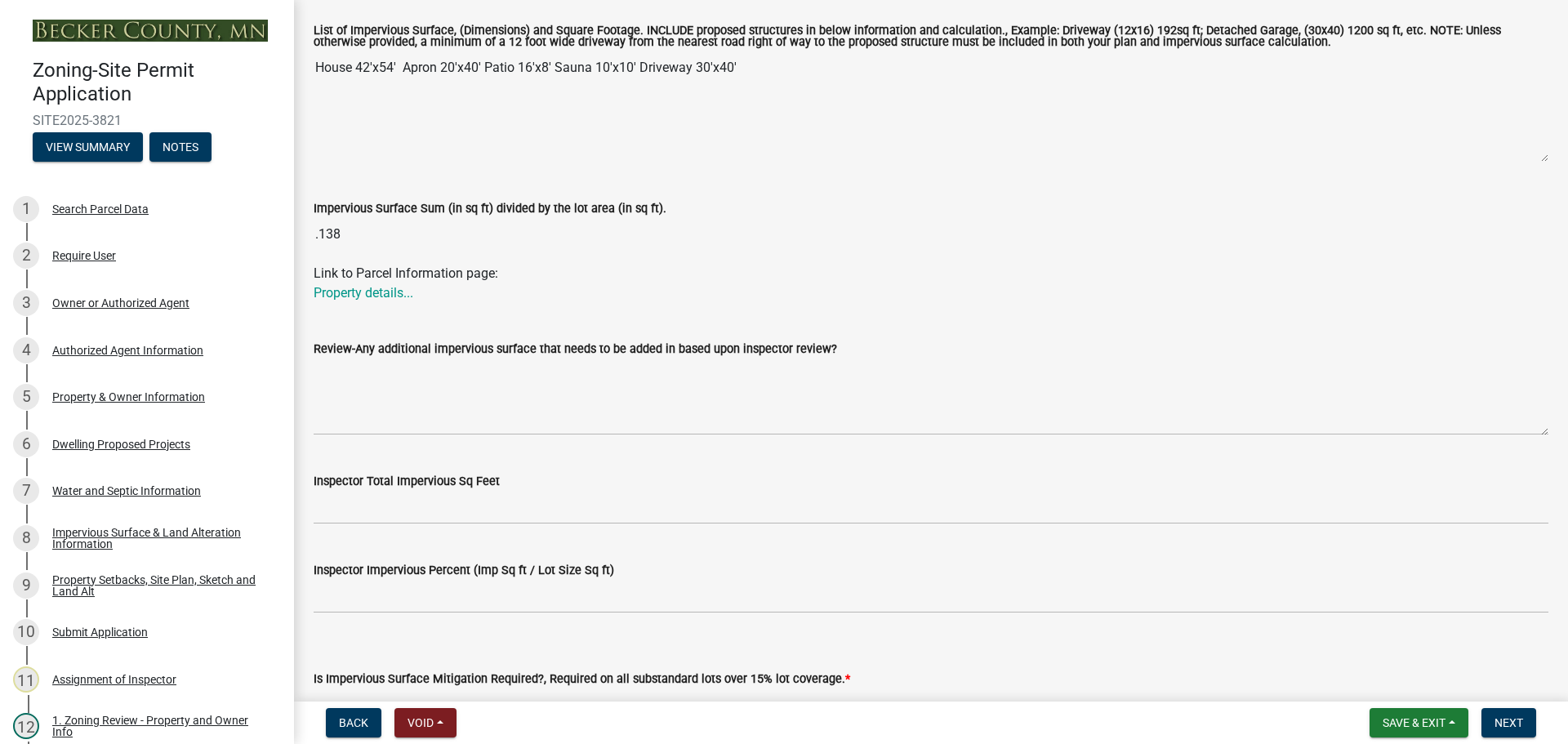
scroll to position [409, 0]
click at [127, 532] on div "Impervious Surface & Land Alteration Information" at bounding box center [160, 537] width 215 height 23
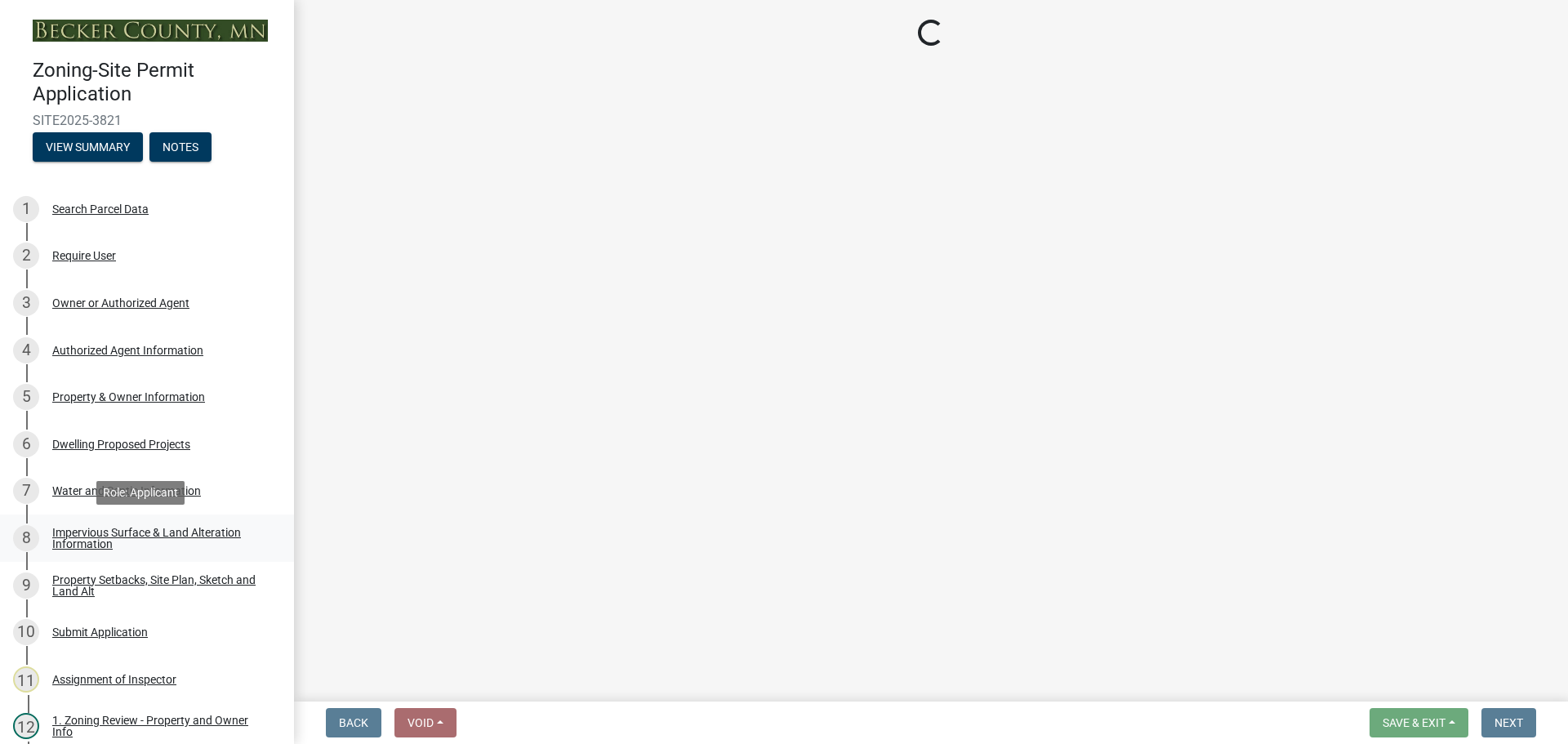
scroll to position [0, 0]
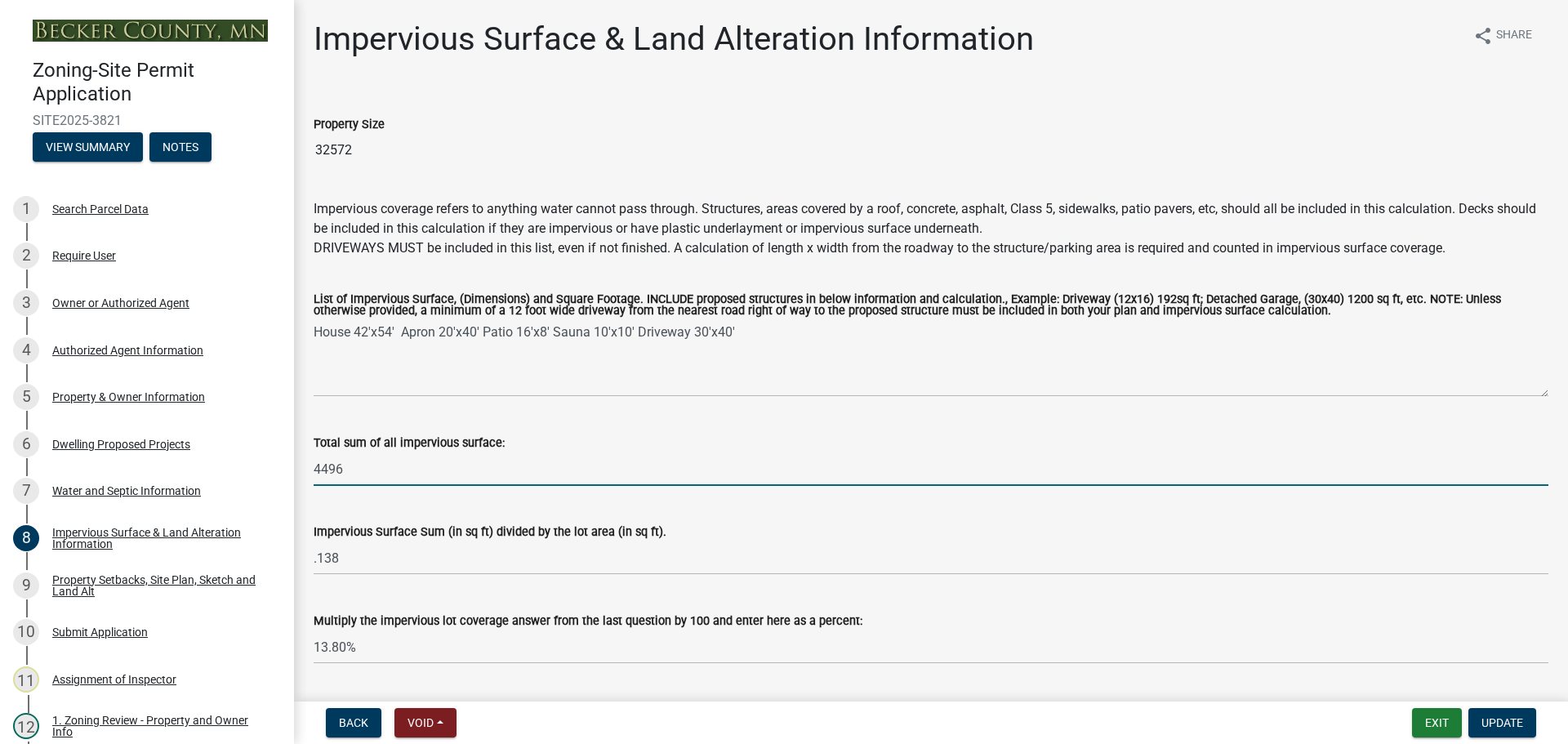
drag, startPoint x: 366, startPoint y: 465, endPoint x: 306, endPoint y: 465, distance: 60.0
click at [306, 465] on div "Total sum of all impervious surface: 4496" at bounding box center [930, 448] width 1259 height 76
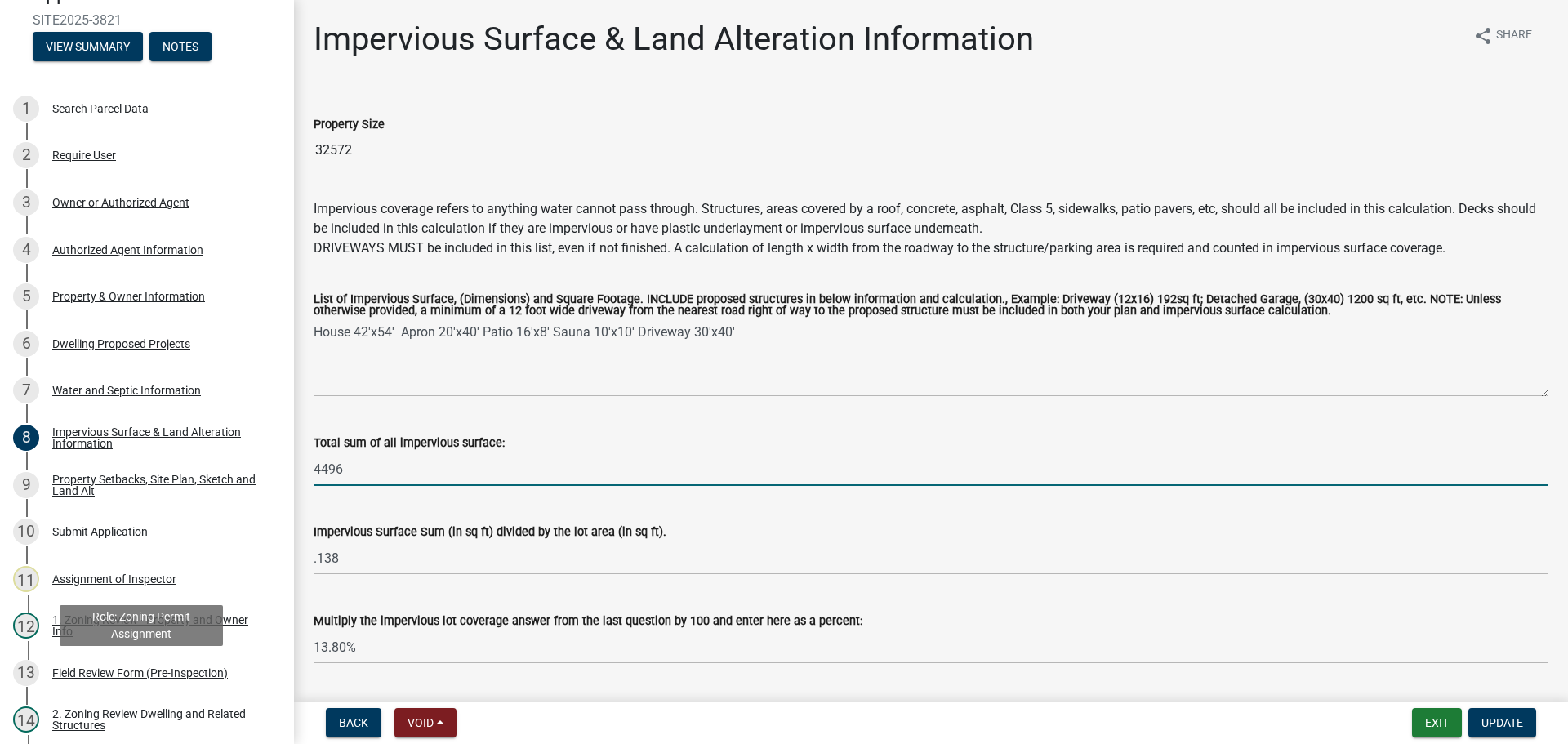
scroll to position [327, 0]
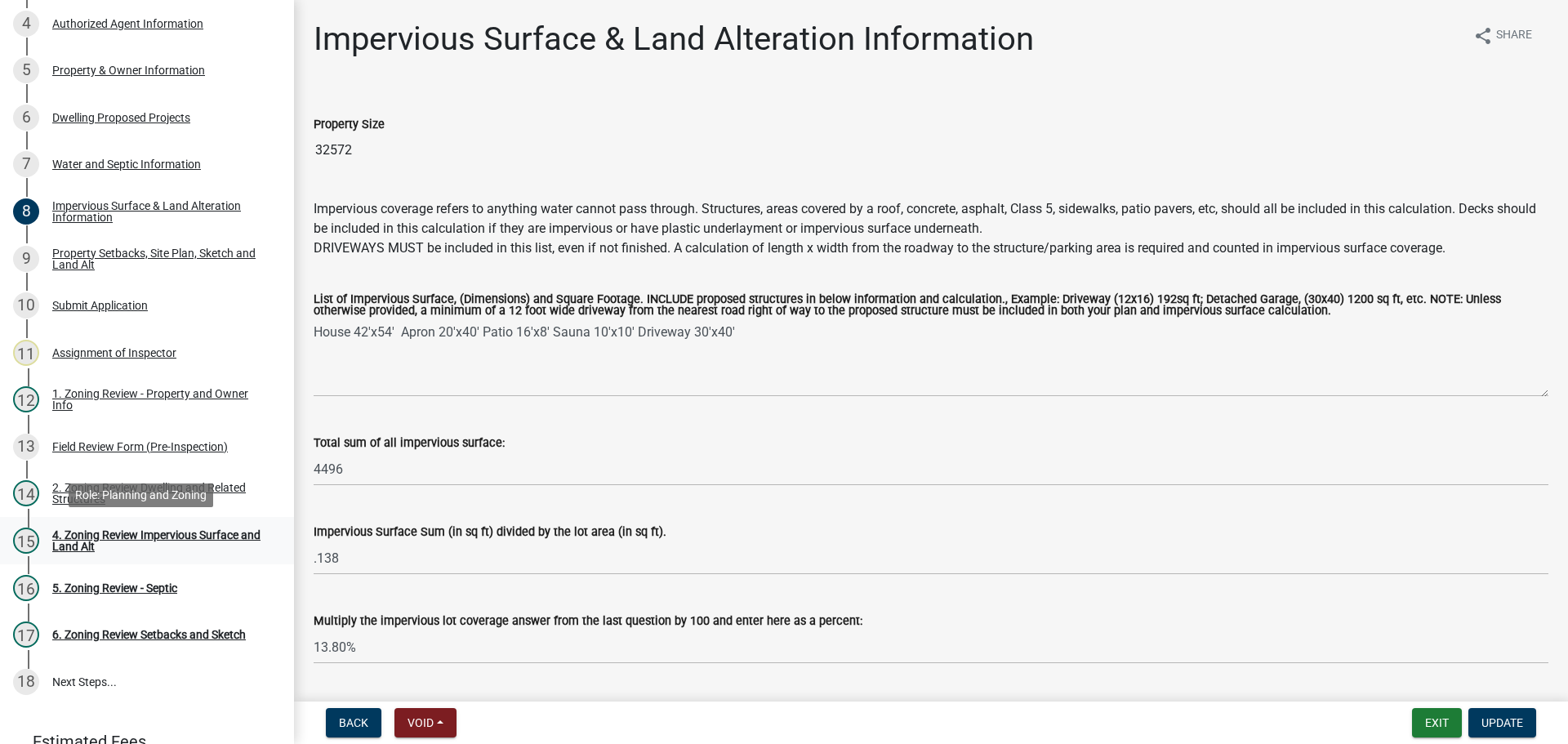
click at [130, 532] on div "4. Zoning Review Impervious Surface and Land Alt" at bounding box center [160, 540] width 215 height 23
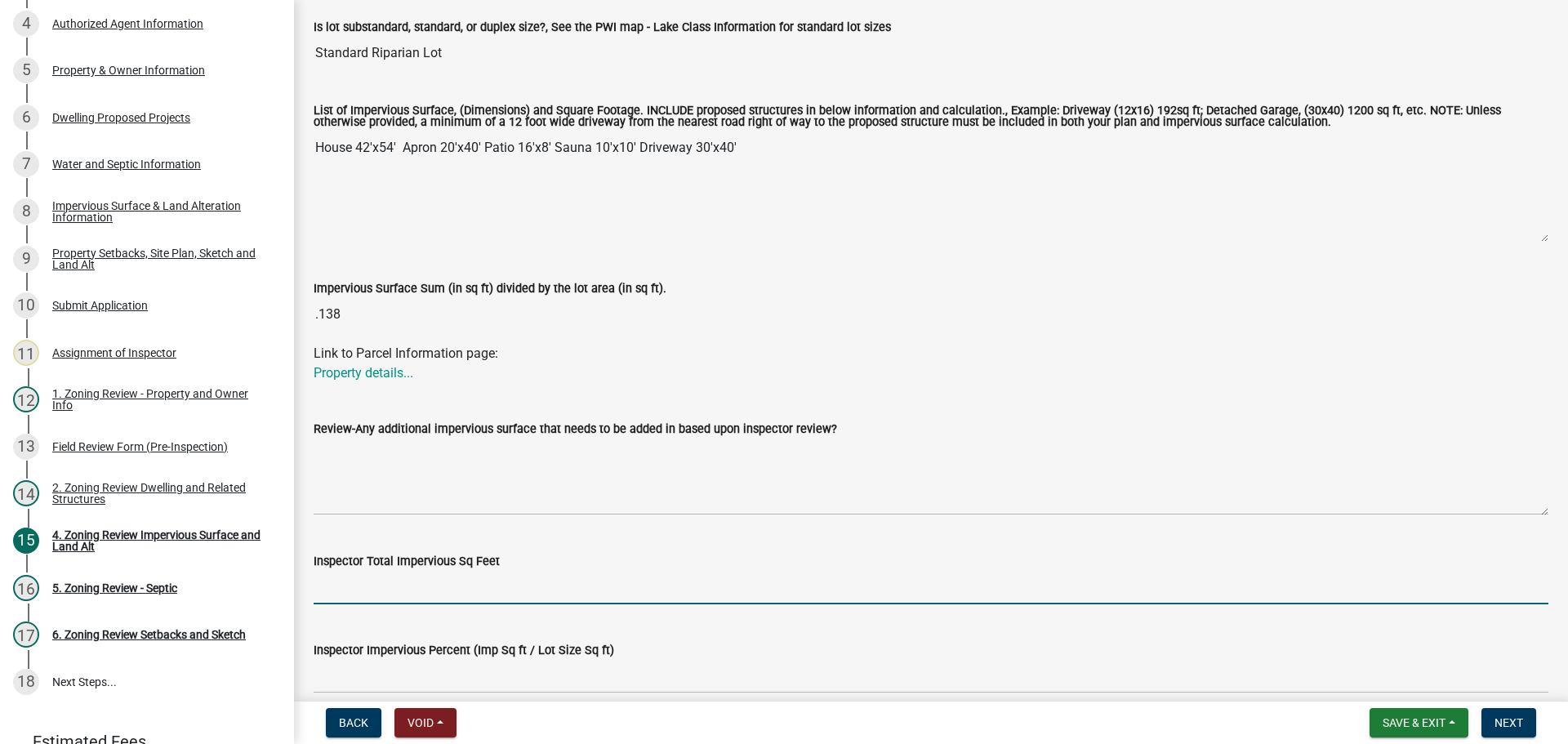
click at [375, 582] on input "Inspector Total Impervious Sq Feet" at bounding box center [931, 588] width 1235 height 34
paste input "4496"
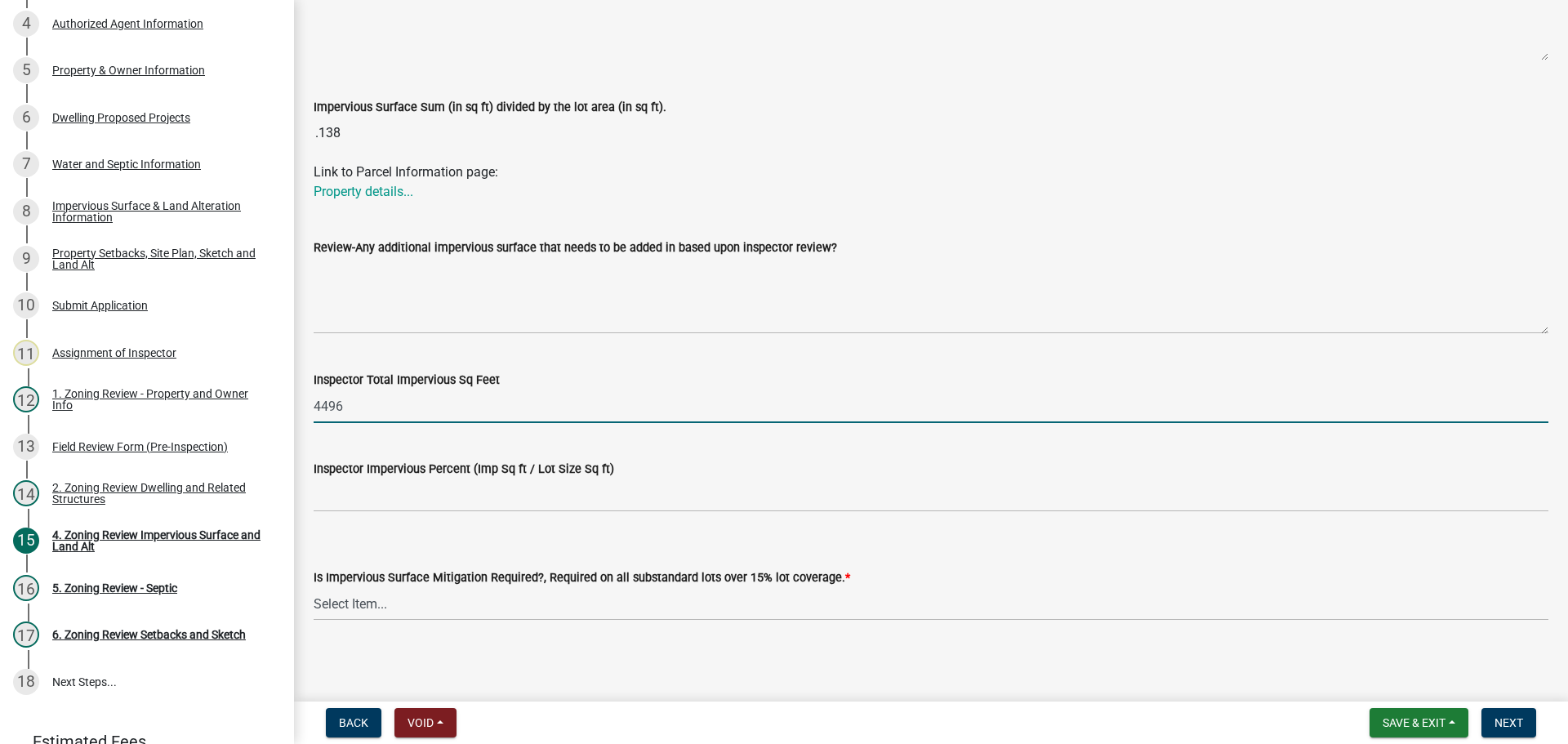
scroll to position [513, 0]
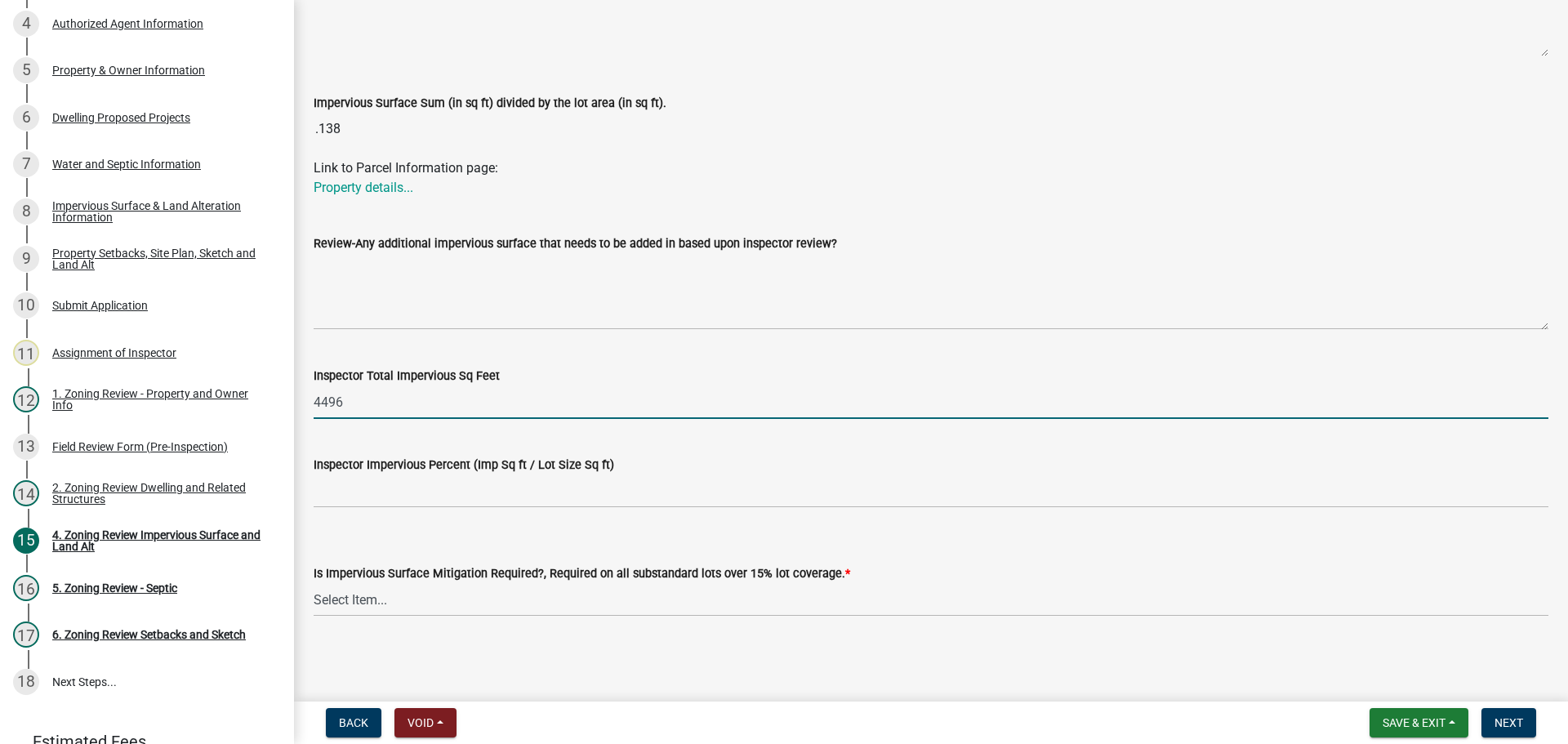
type input "4496"
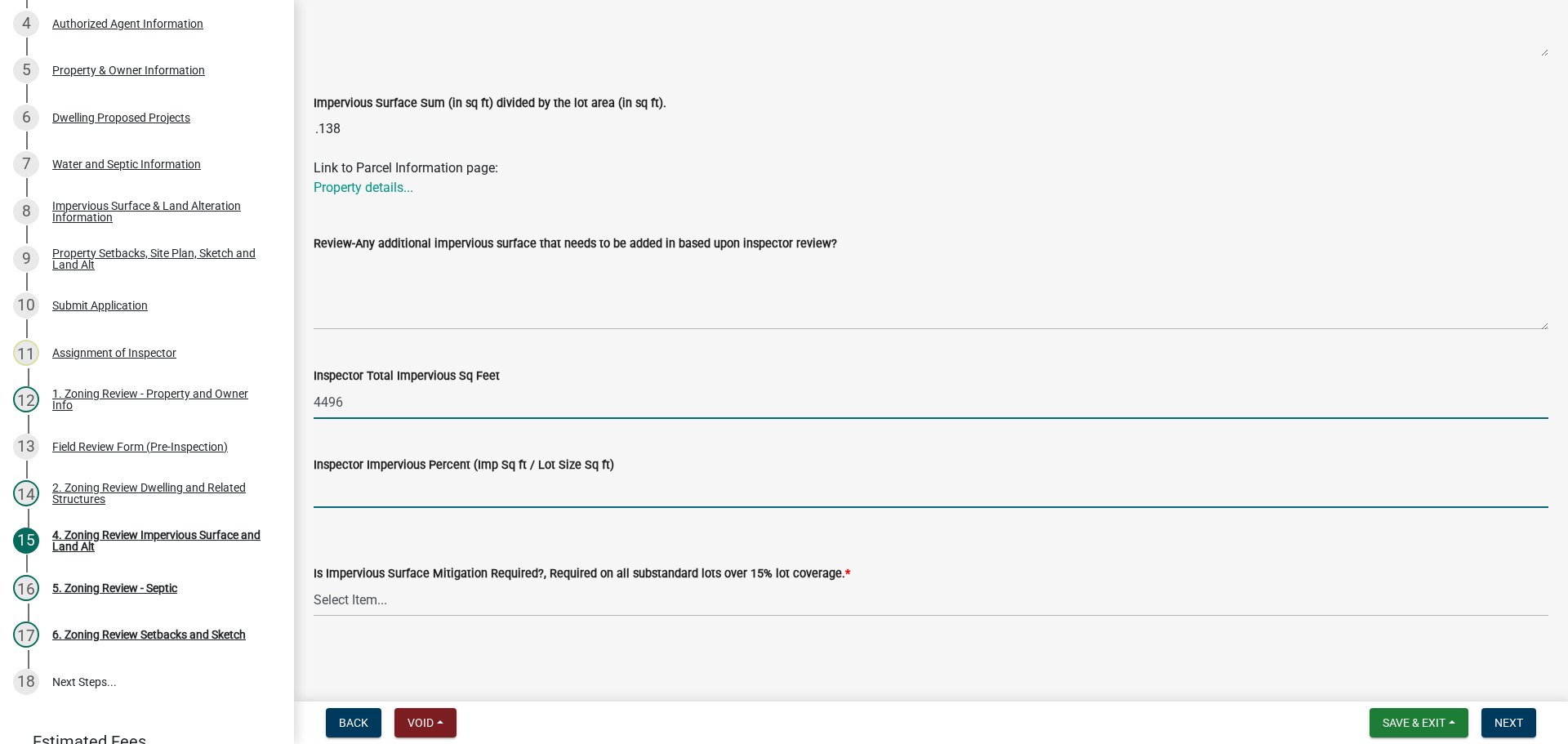
click at [397, 499] on input "Inspector Impervious Percent (Imp Sq ft / Lot Size Sq ft)" at bounding box center [931, 492] width 1235 height 34
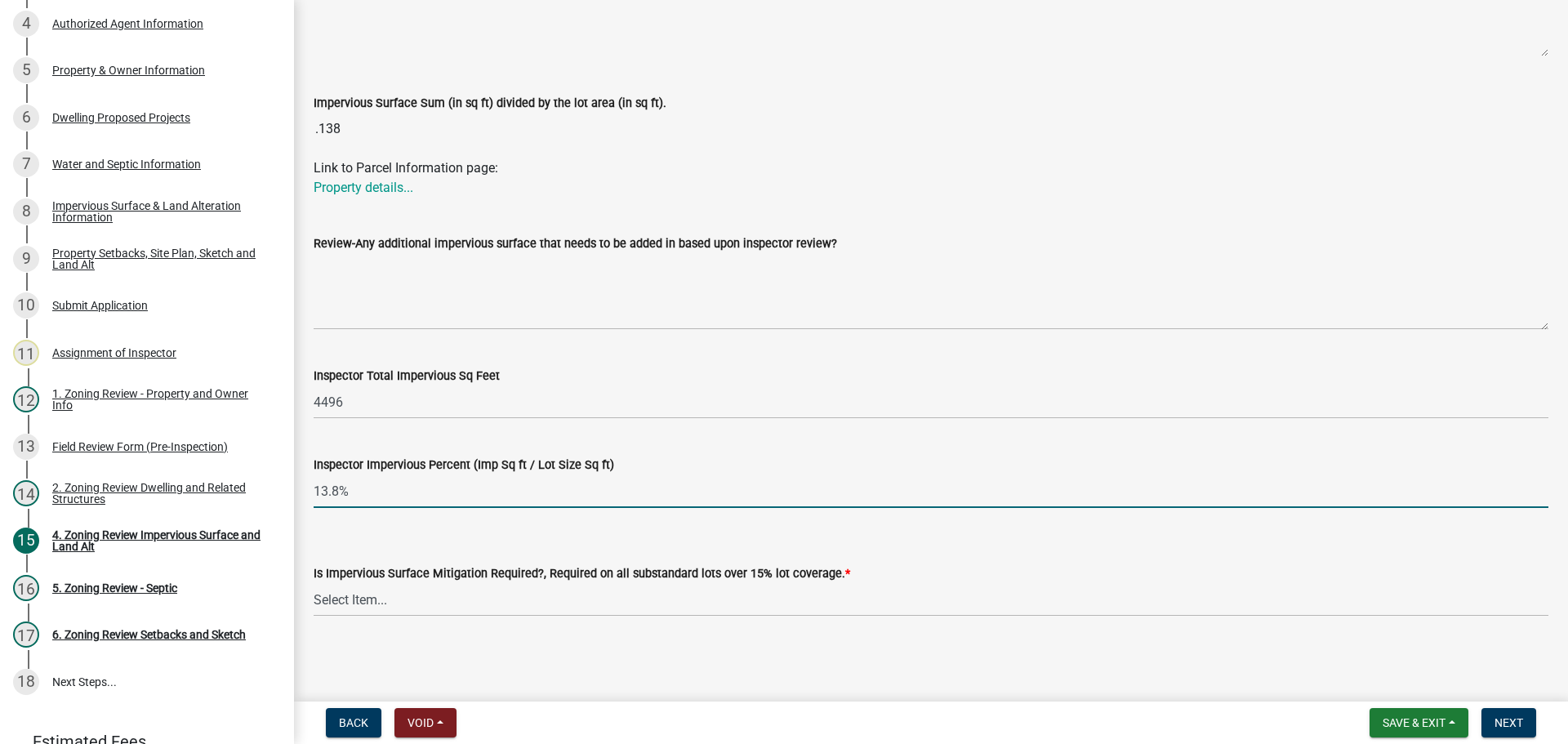
type input "13.8%"
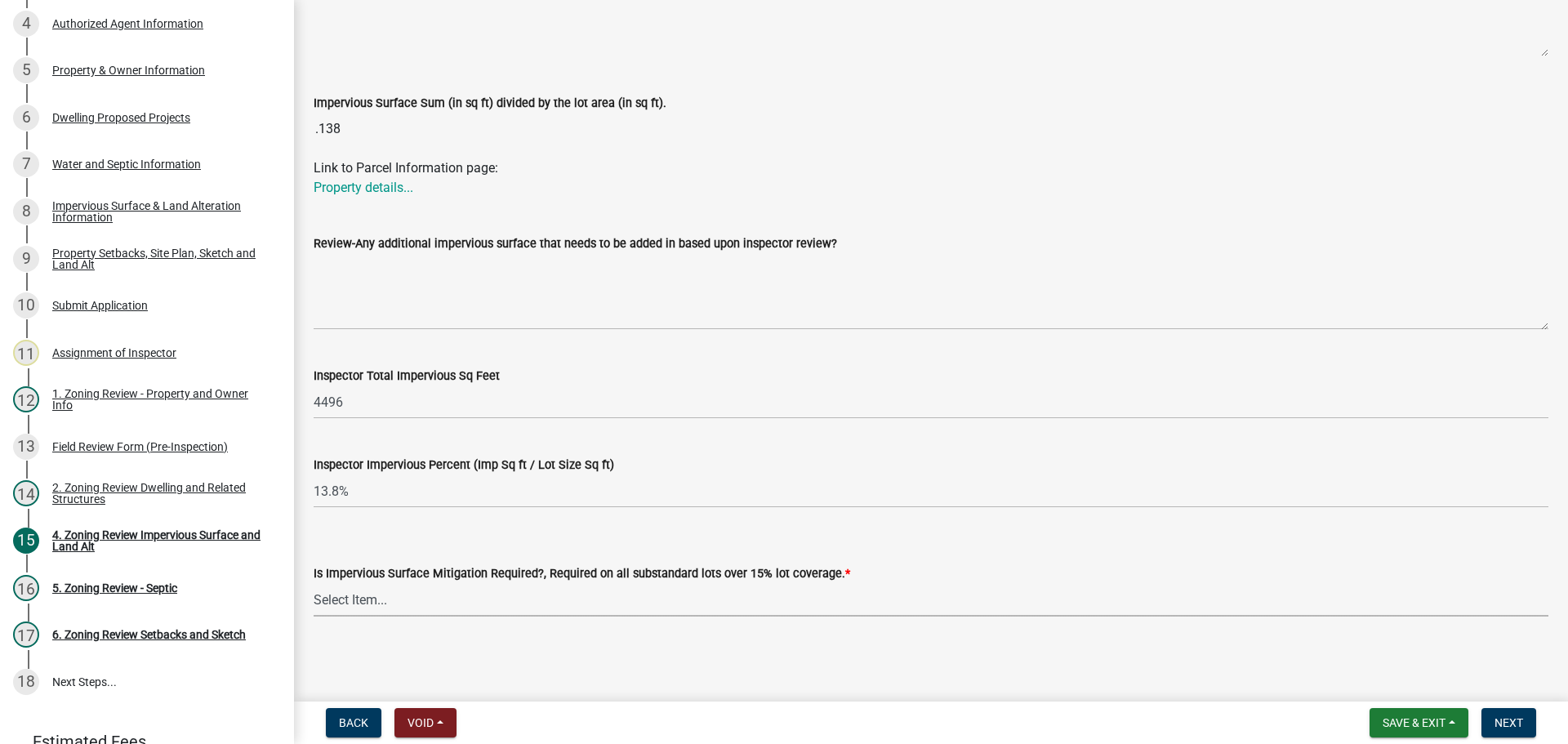
click at [418, 590] on select "Select Item... Yes- Over 15% substandard lot coverage No N/A" at bounding box center [931, 601] width 1235 height 34
click at [314, 584] on select "Select Item... Yes- Over 15% substandard lot coverage No N/A" at bounding box center [931, 601] width 1235 height 34
select select "e01e6f83-540c-4684-94c6-de0fe38ded07"
click at [1515, 729] on span "Next" at bounding box center [1509, 722] width 29 height 13
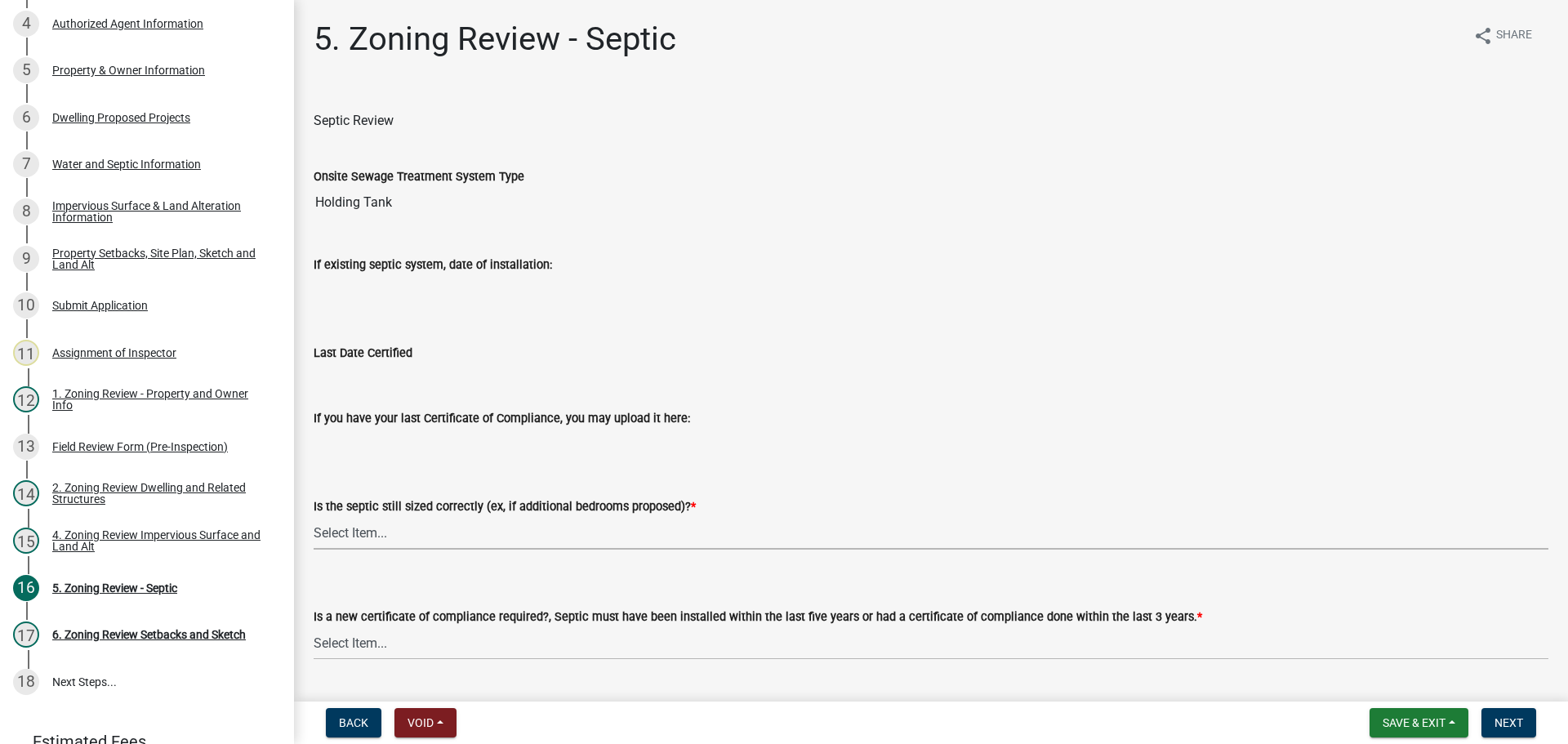
click at [526, 530] on select "Select Item... Yes No N/A" at bounding box center [931, 534] width 1235 height 34
click at [527, 533] on select "Select Item... Yes No N/A" at bounding box center [931, 534] width 1235 height 34
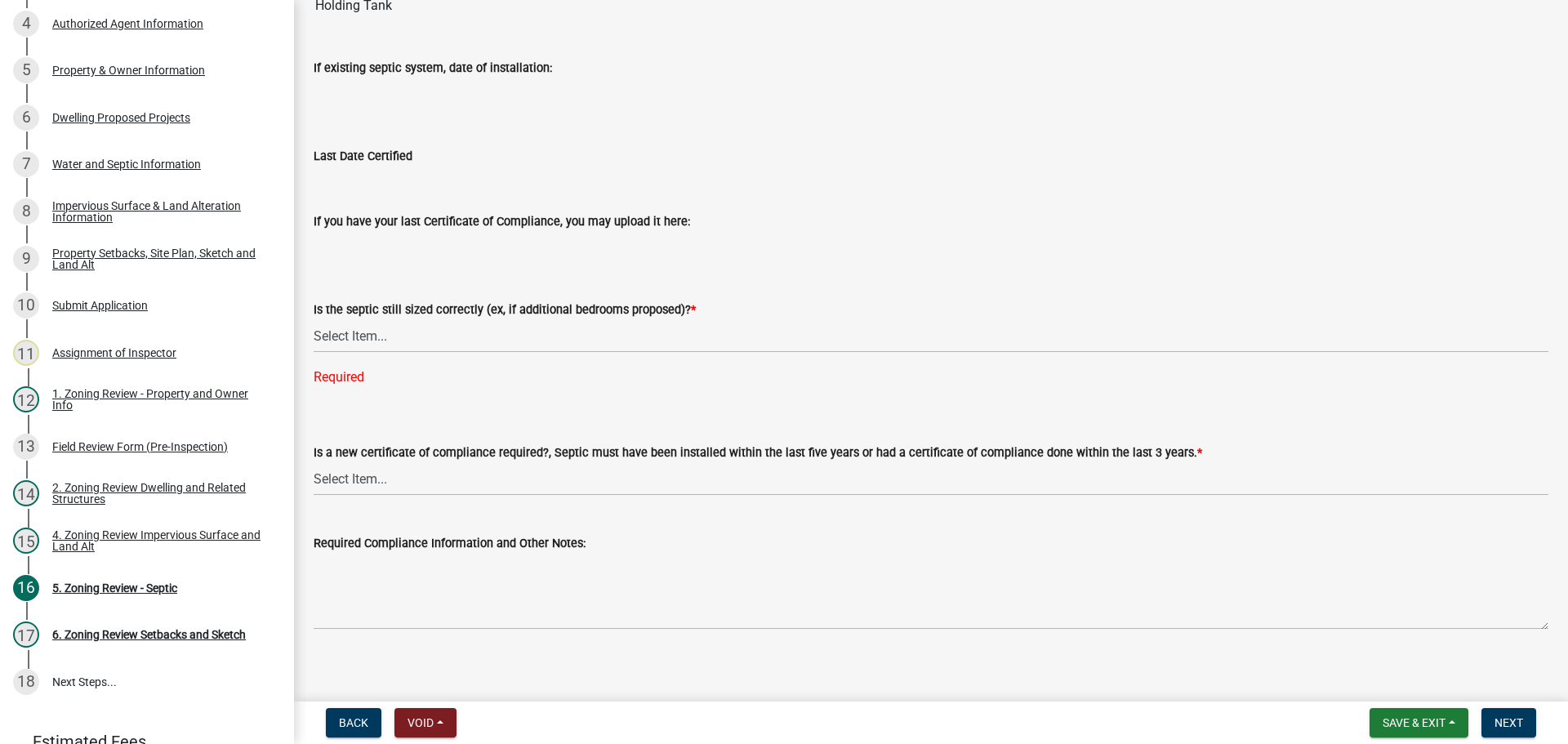
scroll to position [208, 0]
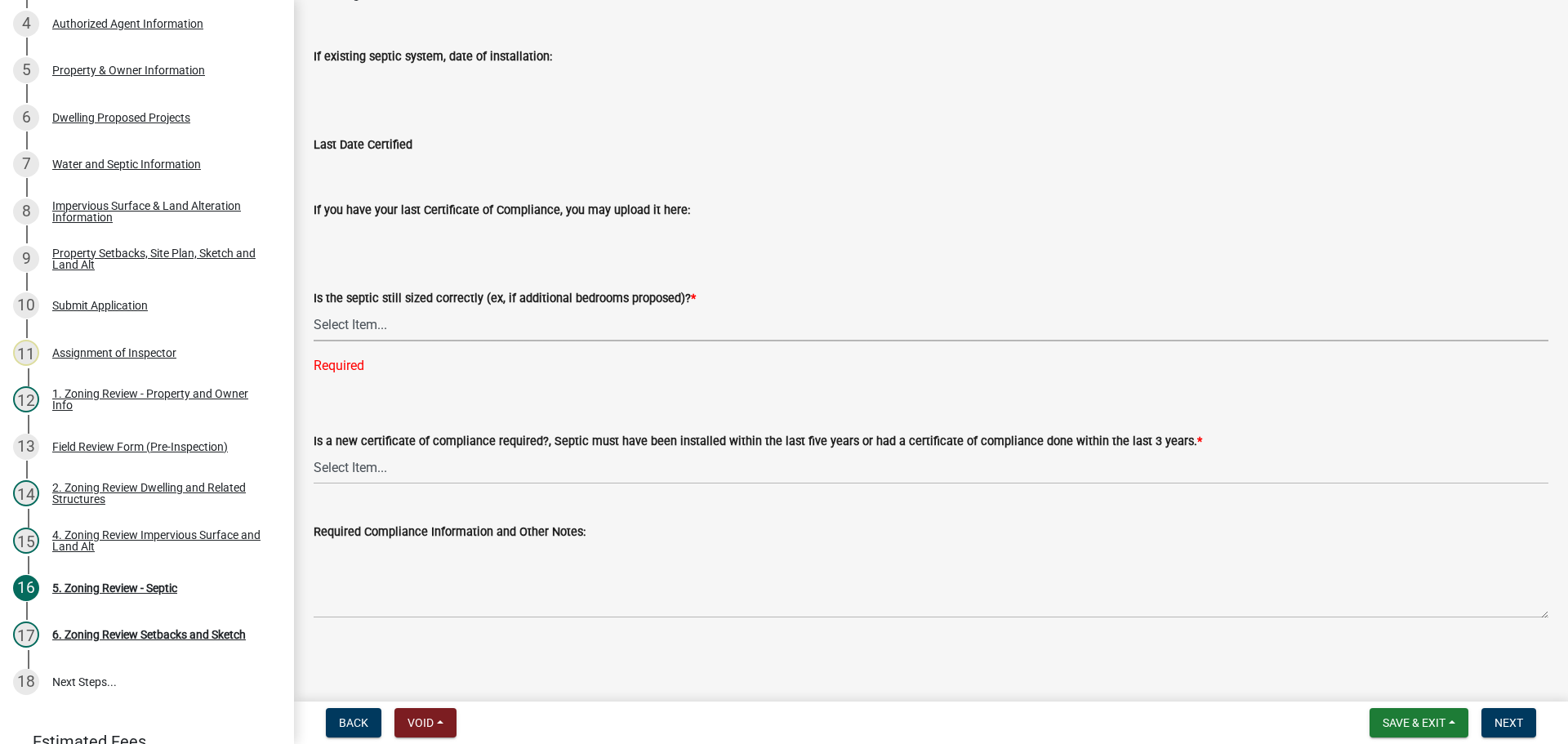
click at [429, 324] on select "Select Item... Yes No N/A" at bounding box center [931, 325] width 1235 height 34
click at [144, 199] on div "8 Impervious Surface & Land Alteration Information" at bounding box center [140, 211] width 255 height 26
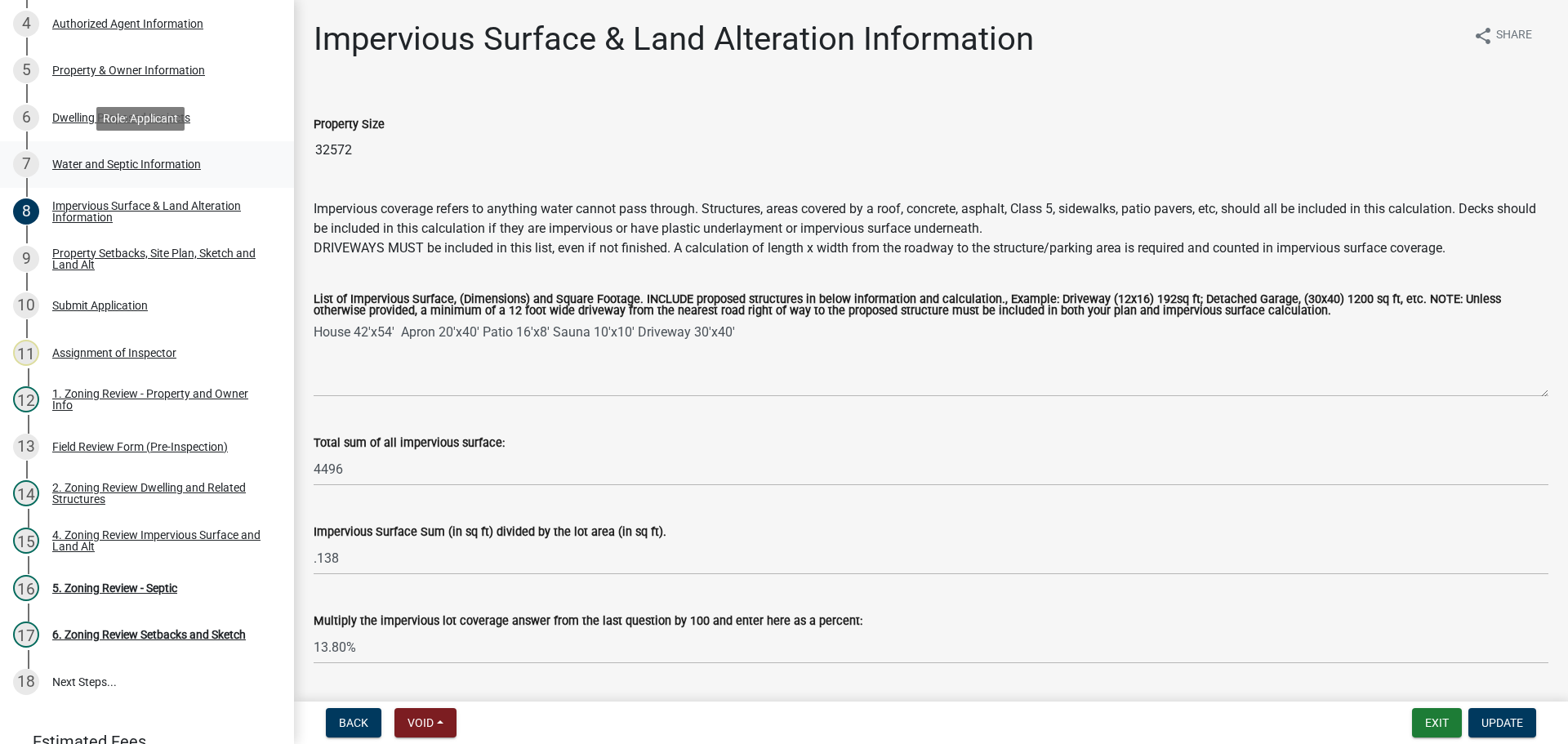
click at [107, 159] on div "Water and Septic Information" at bounding box center [126, 164] width 149 height 12
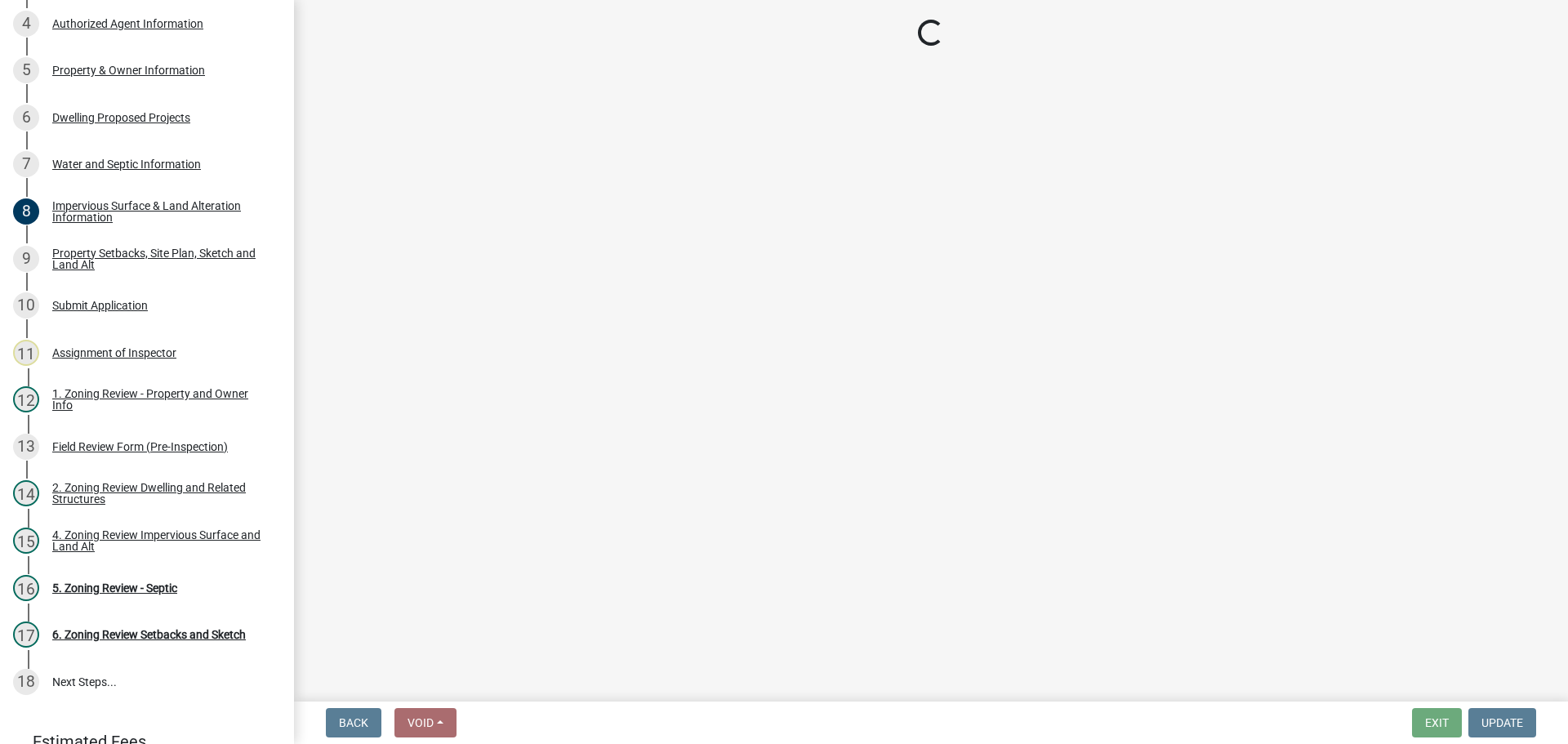
select select "295c6ba3-00c2-4229-aea3-8b4be6316de8"
select select "bb0103e2-6f27-4335-a860-183be8d3b6e1"
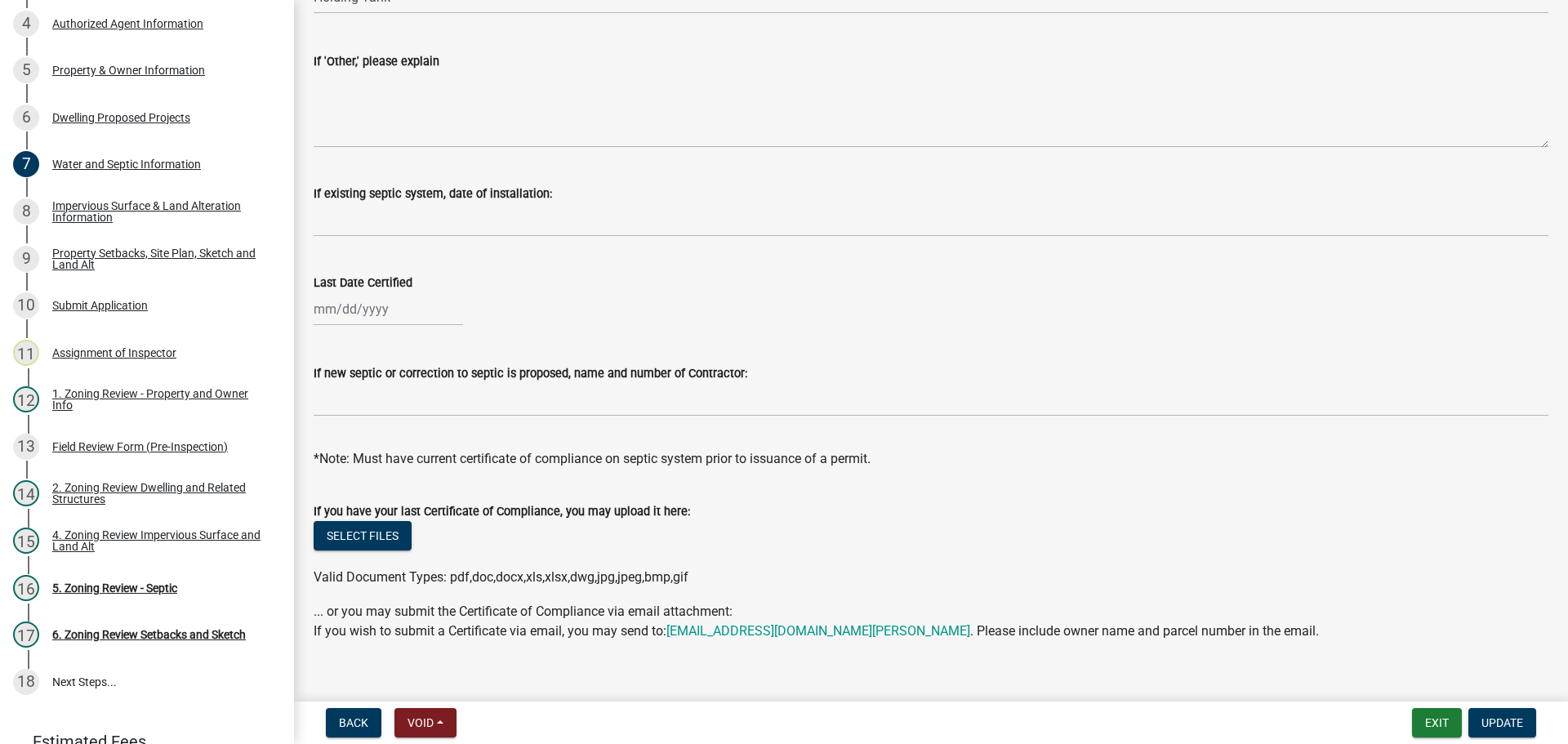
scroll to position [474, 0]
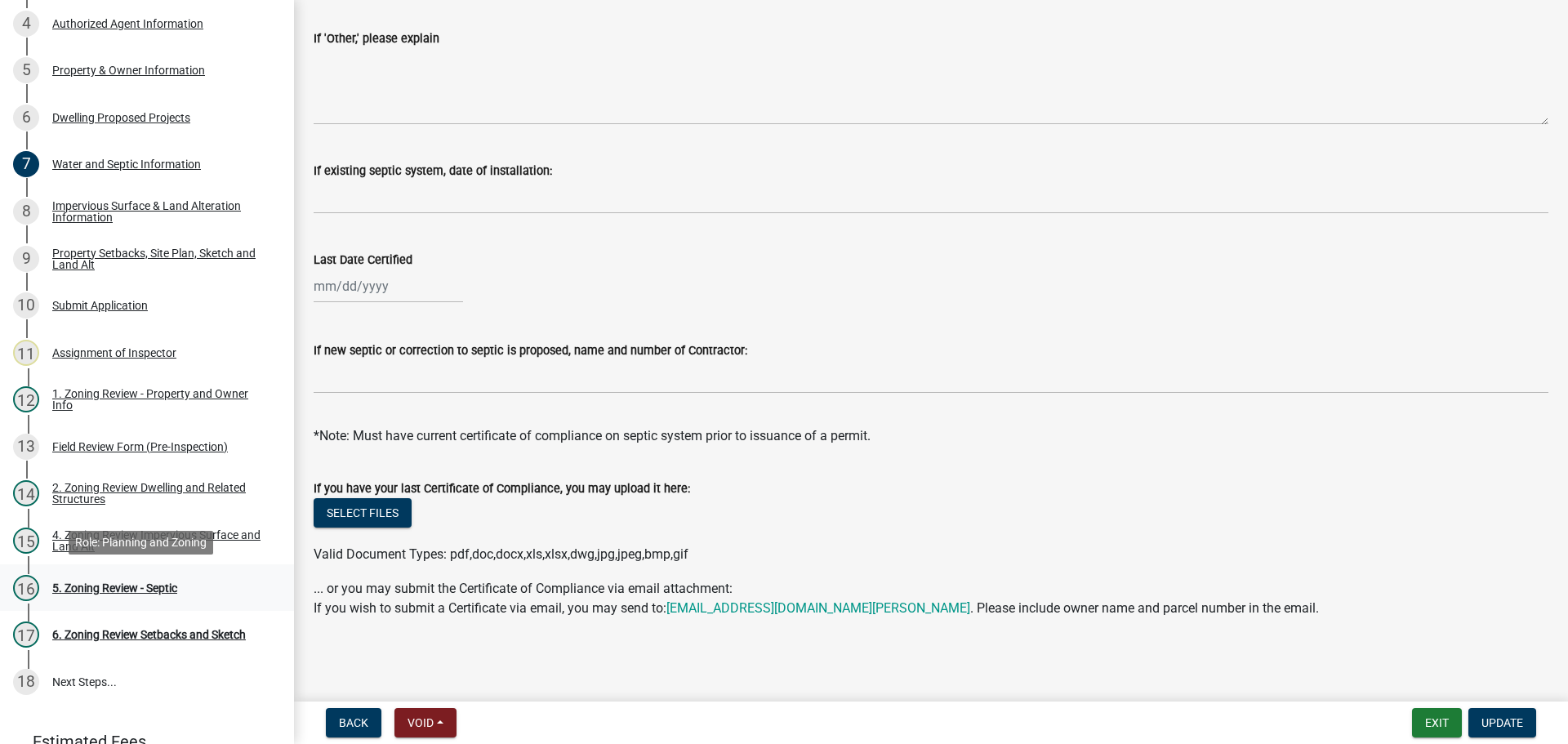
click at [120, 584] on div "5. Zoning Review - Septic" at bounding box center [115, 589] width 125 height 12
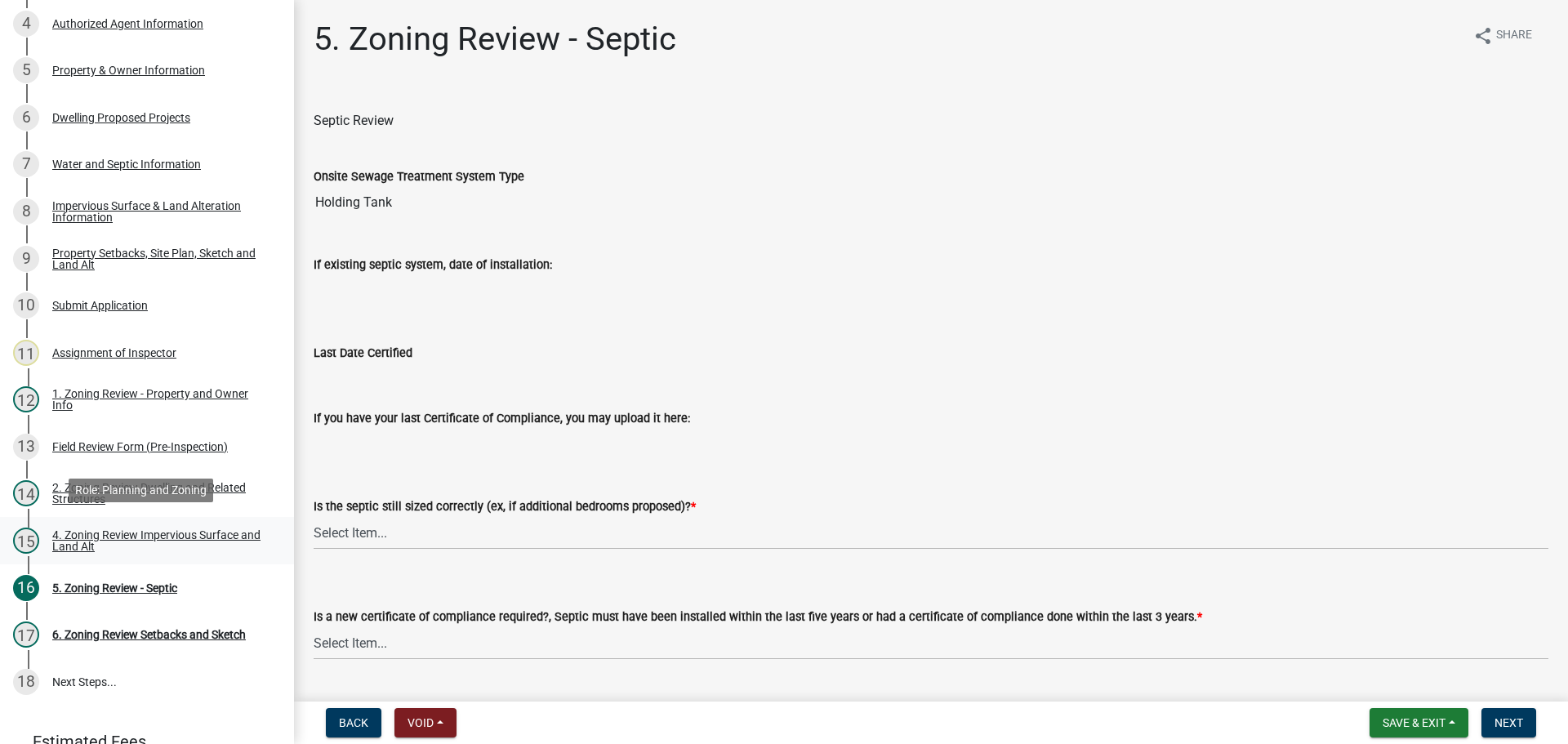
scroll to position [403, 0]
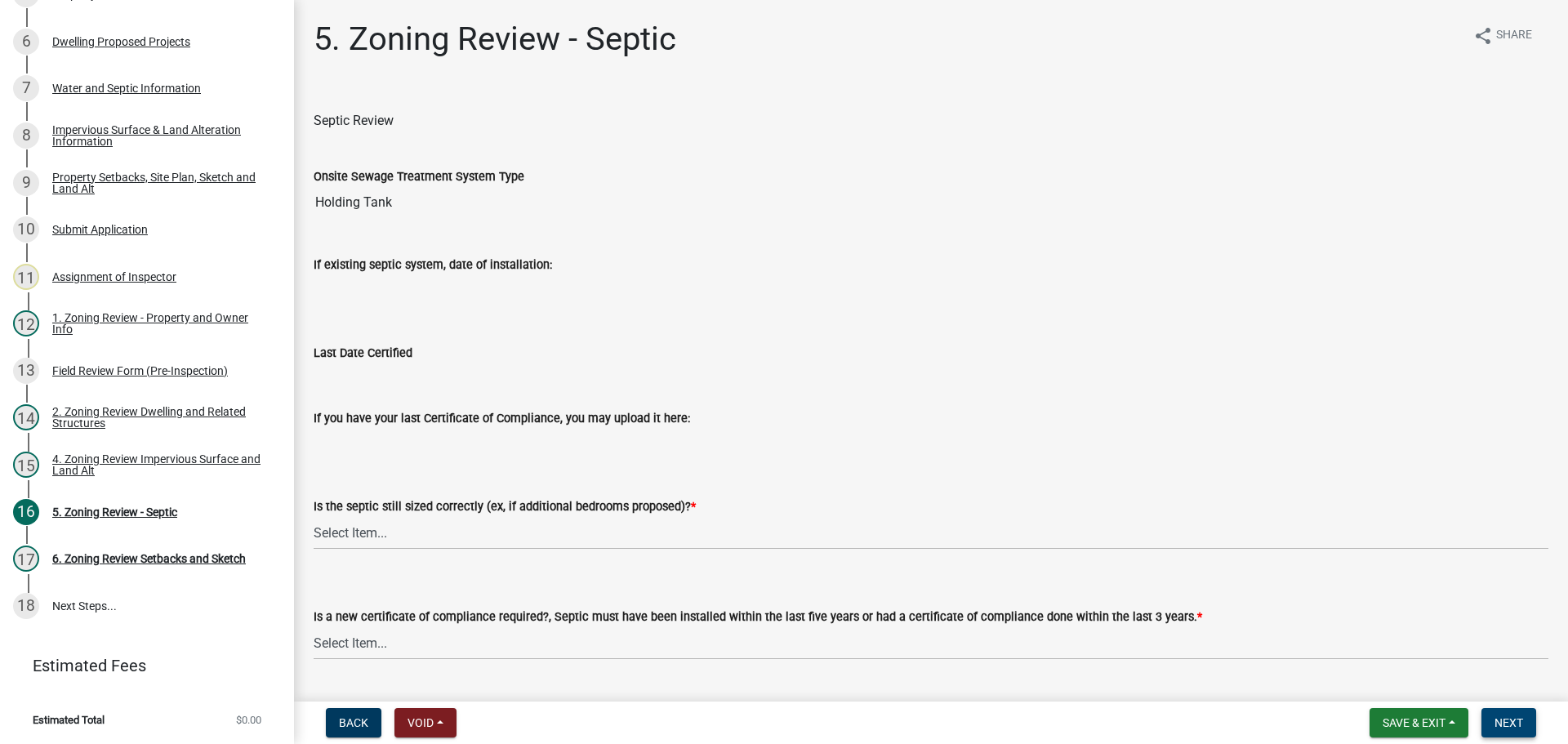
click at [1502, 724] on span "Next" at bounding box center [1509, 722] width 29 height 13
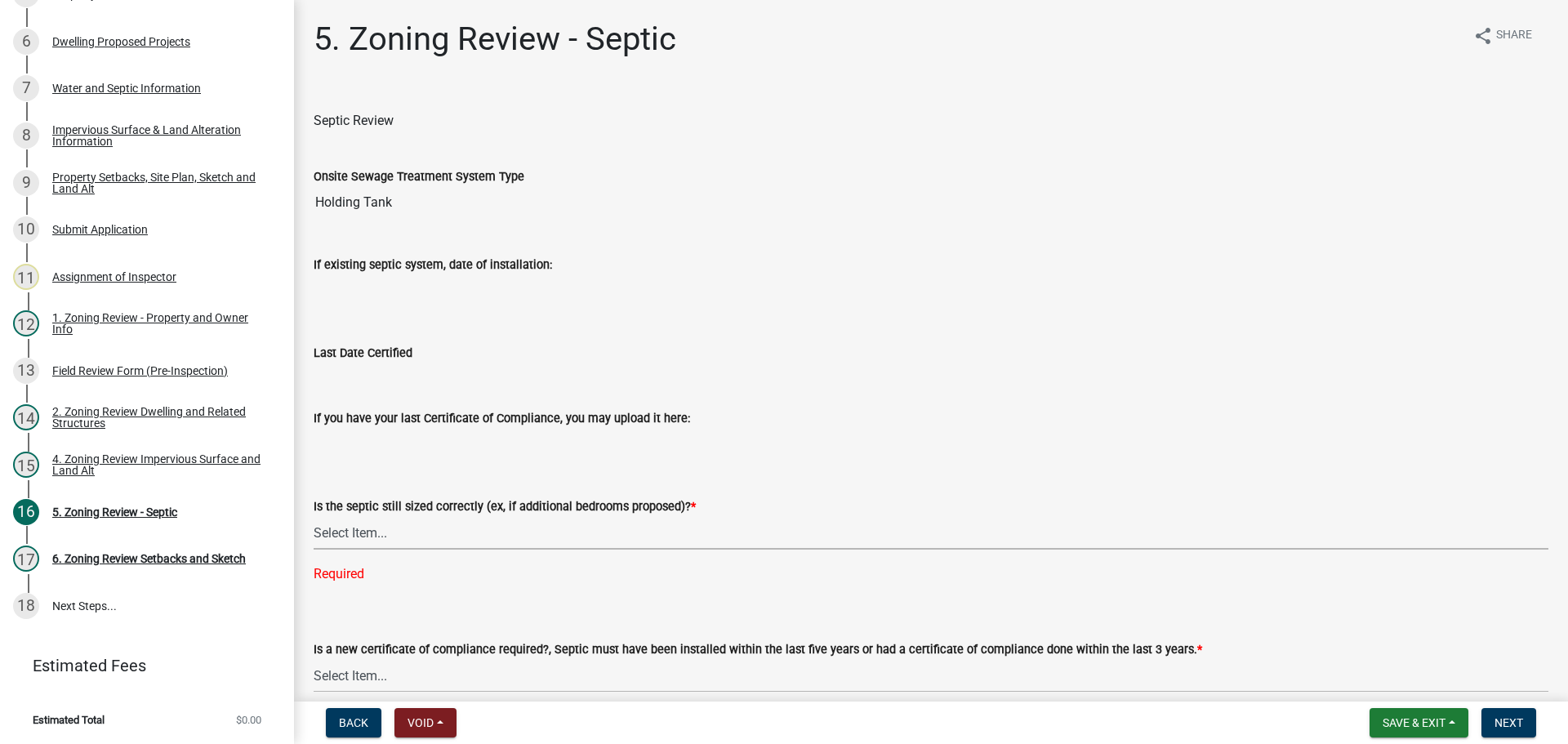
click at [583, 521] on select "Select Item... Yes No N/A" at bounding box center [931, 534] width 1235 height 34
click at [314, 517] on select "Select Item... Yes No N/A" at bounding box center [931, 534] width 1235 height 34
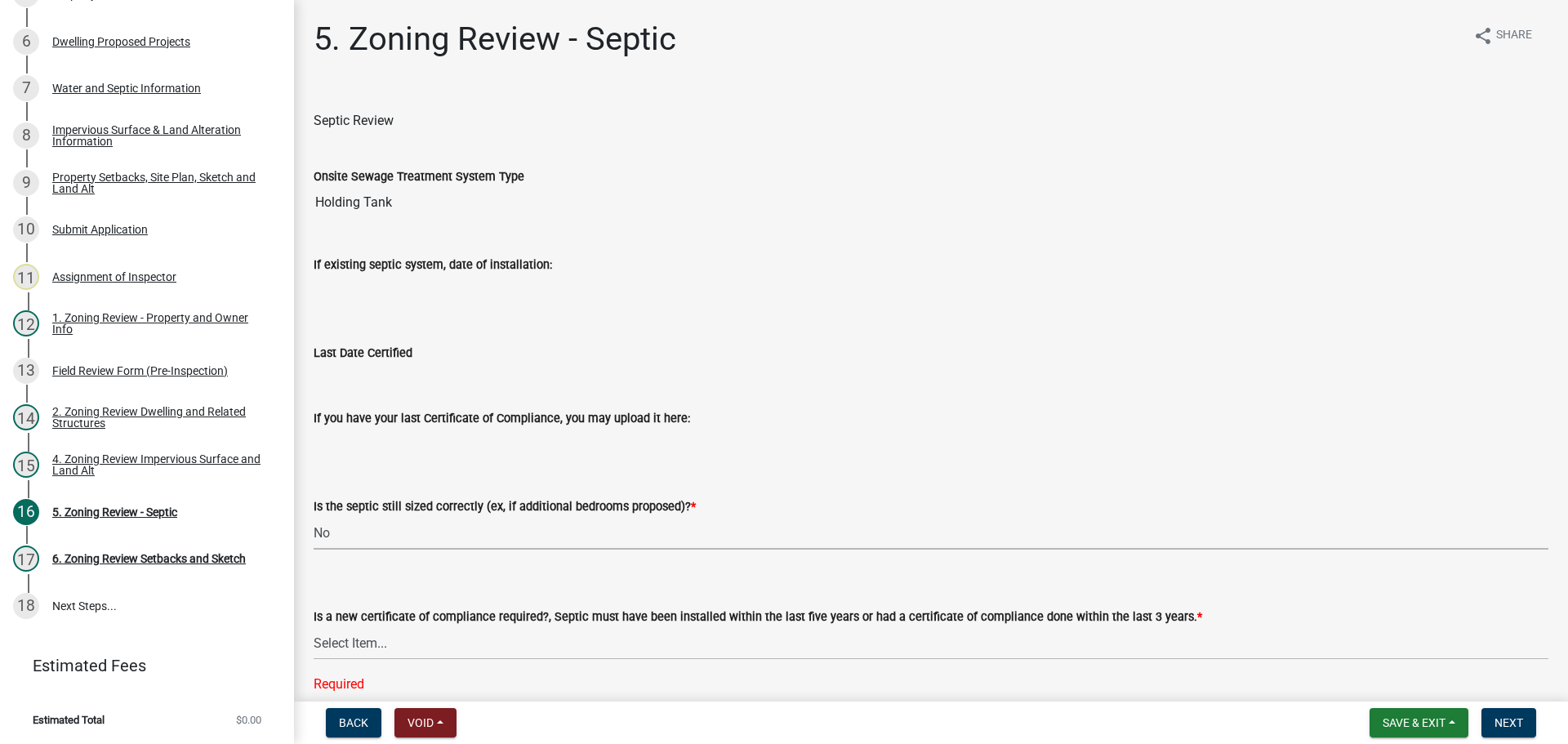
click at [453, 533] on select "Select Item... Yes No N/A" at bounding box center [931, 534] width 1235 height 34
click at [314, 517] on select "Select Item... Yes No N/A" at bounding box center [931, 534] width 1235 height 34
select select "ffe0288f-179d-446d-9dfb-ee21a688edc6"
click at [416, 650] on select "Select Item... Yes No" at bounding box center [931, 643] width 1235 height 34
click at [314, 626] on select "Select Item... Yes No" at bounding box center [931, 643] width 1235 height 34
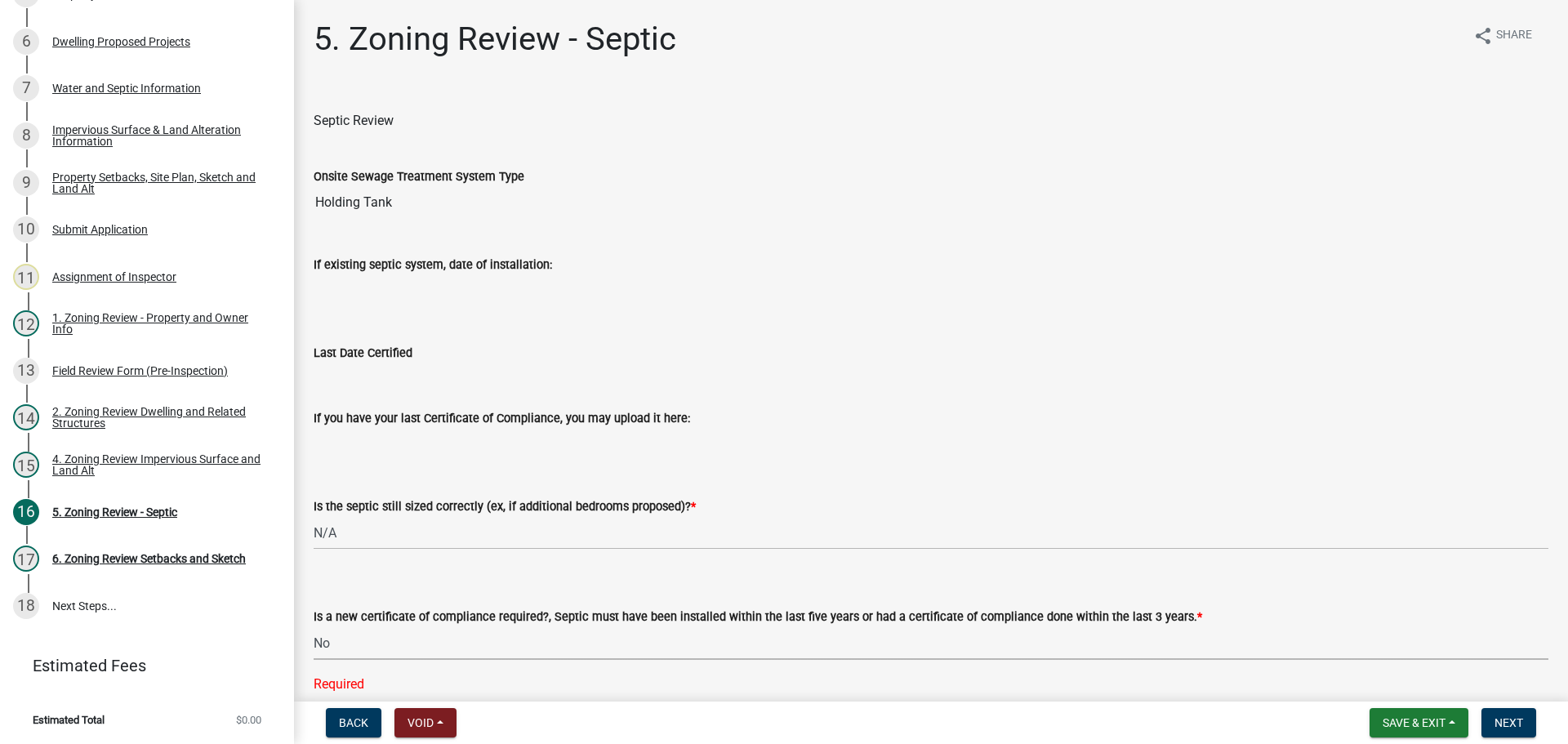
select select "2fd537d7-74b1-4ff9-a84c-837cf5598f43"
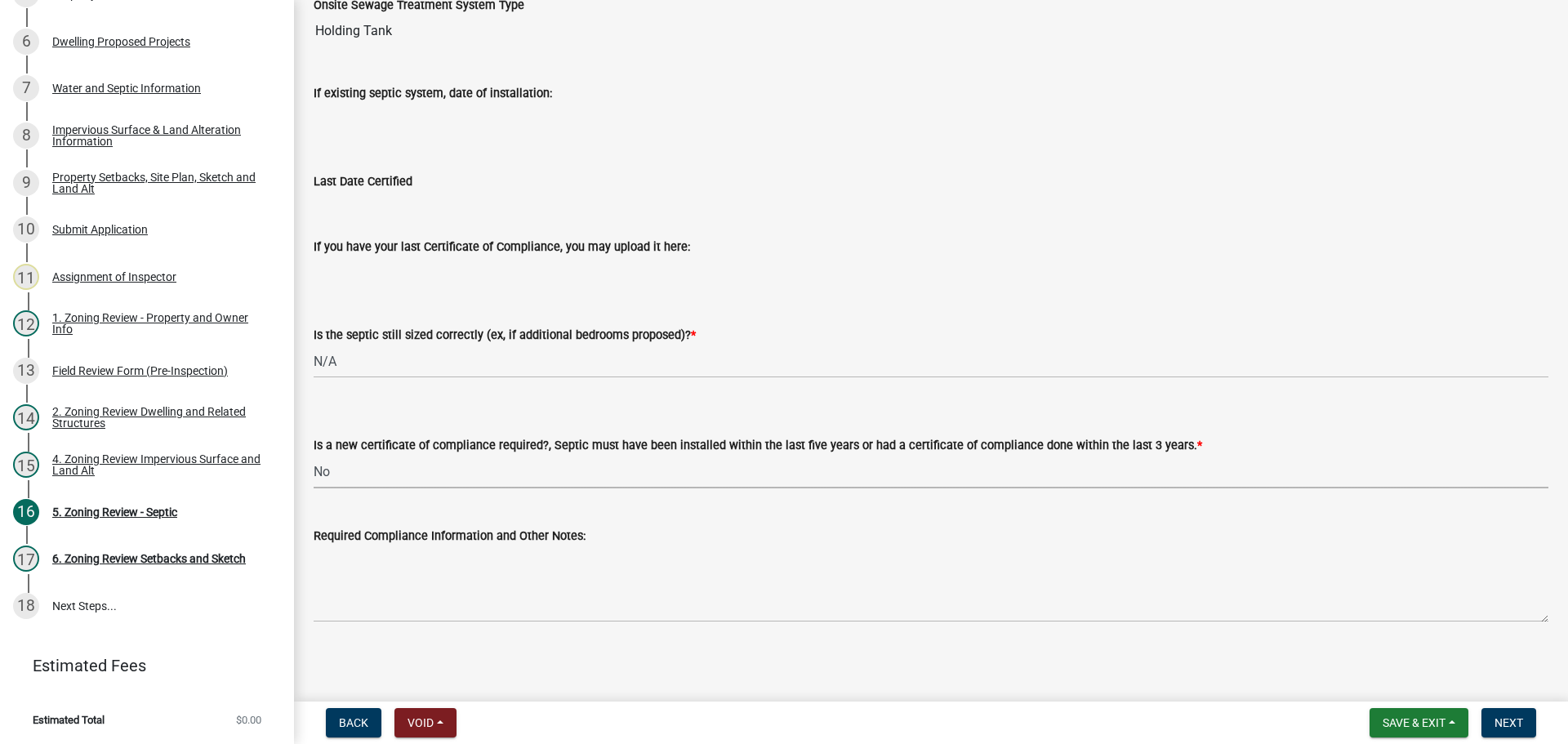
scroll to position [176, 0]
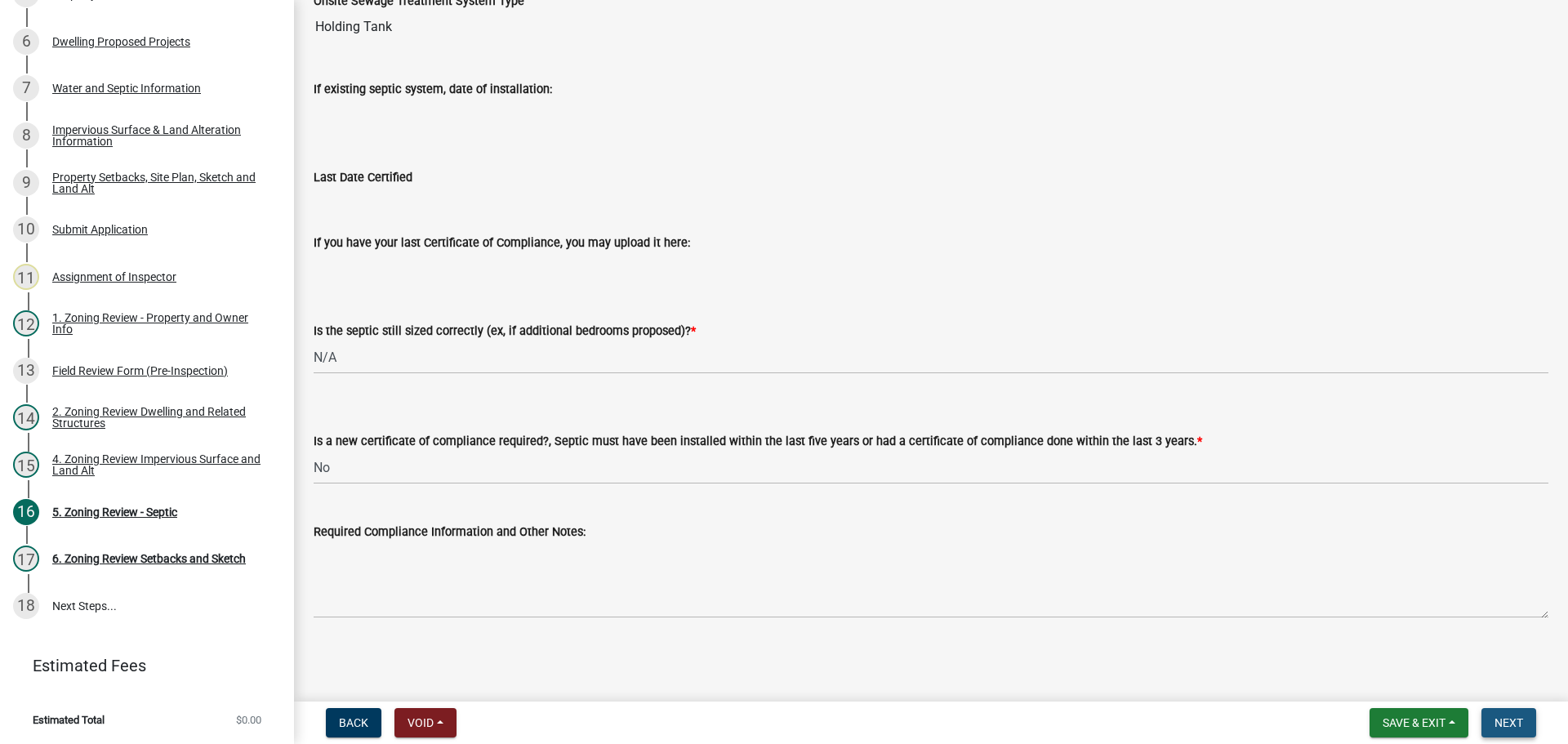
click at [1493, 723] on button "Next" at bounding box center [1508, 723] width 54 height 30
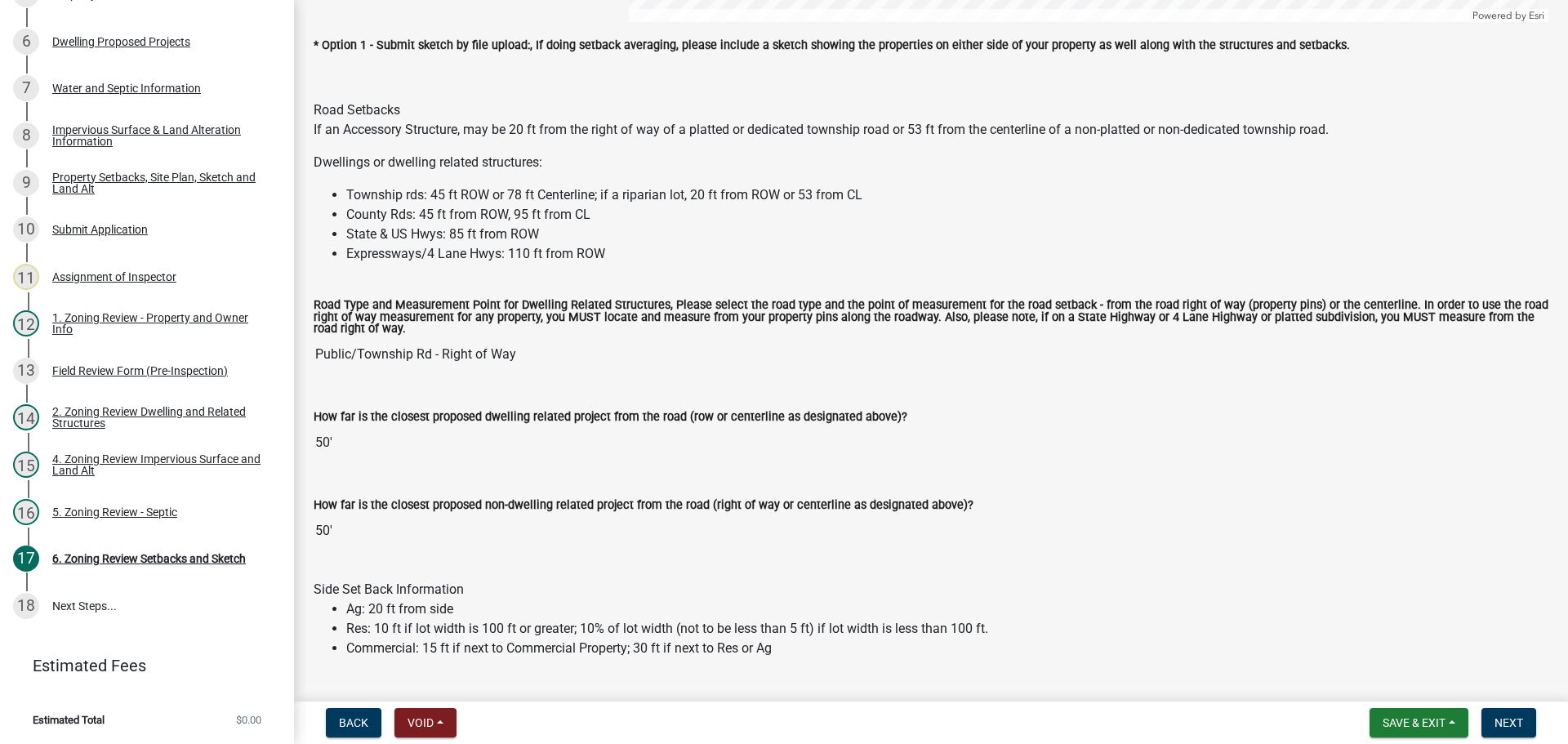
scroll to position [1144, 0]
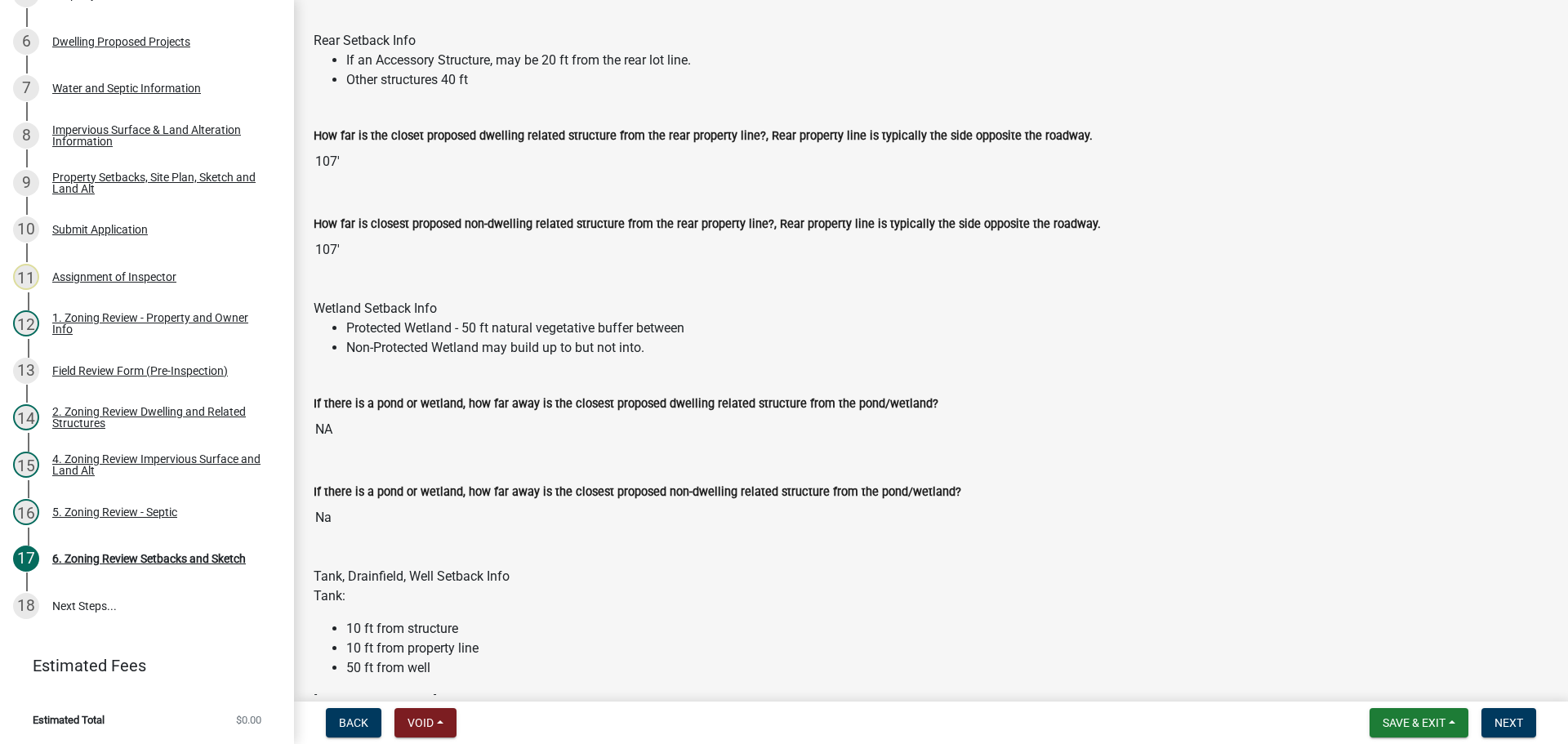
drag, startPoint x: 703, startPoint y: 386, endPoint x: 726, endPoint y: 503, distance: 119.2
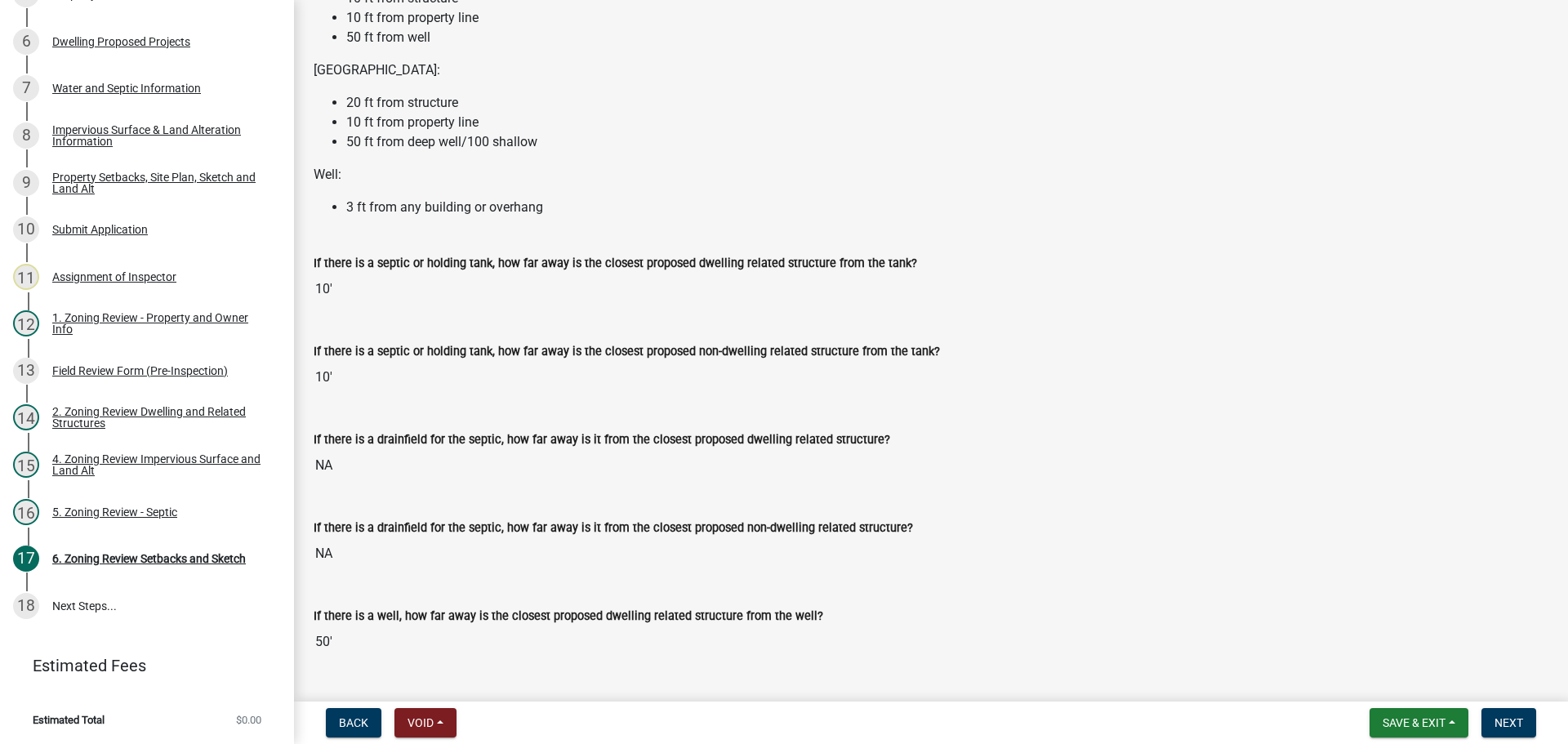
drag, startPoint x: 714, startPoint y: 231, endPoint x: 713, endPoint y: 311, distance: 80.0
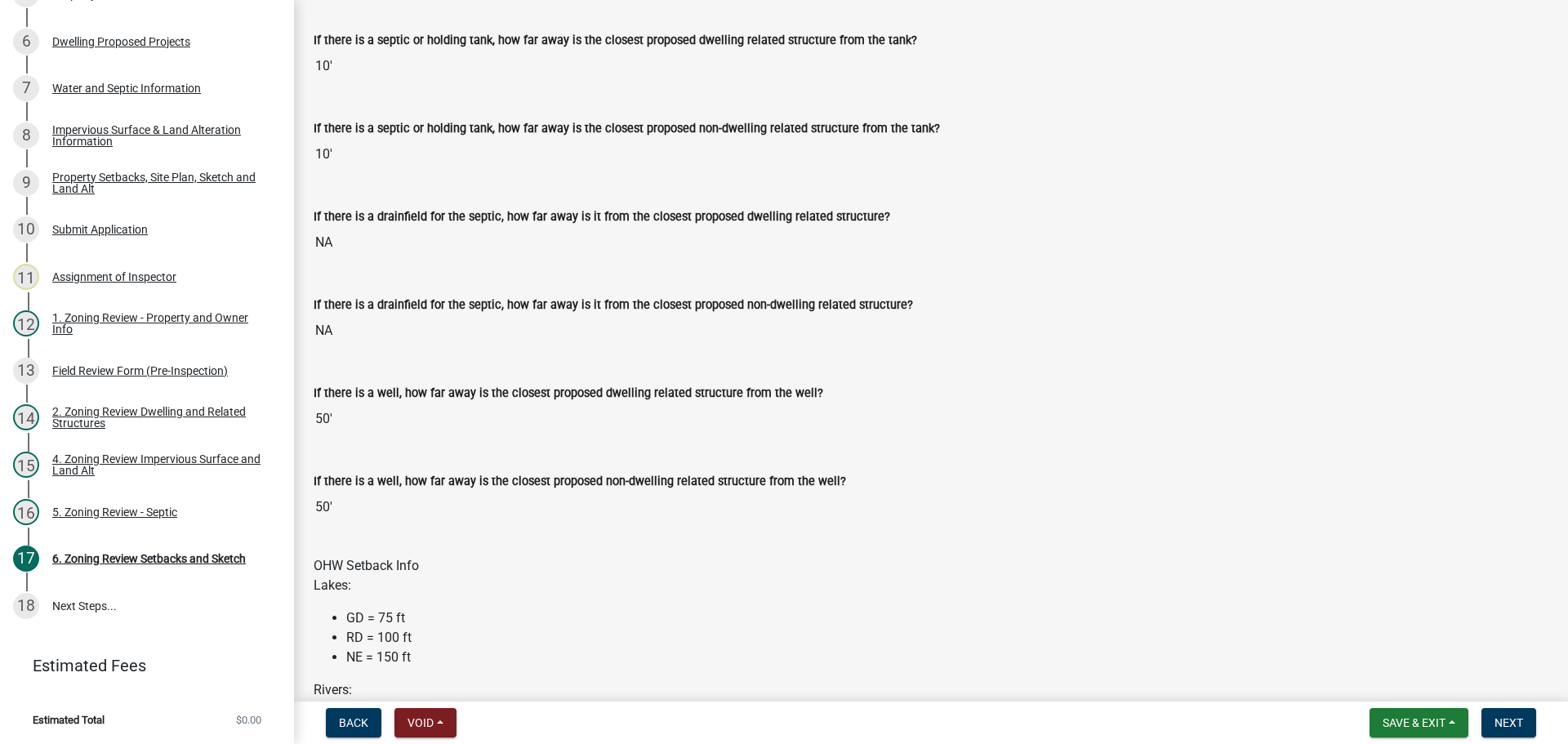
scroll to position [3150, 0]
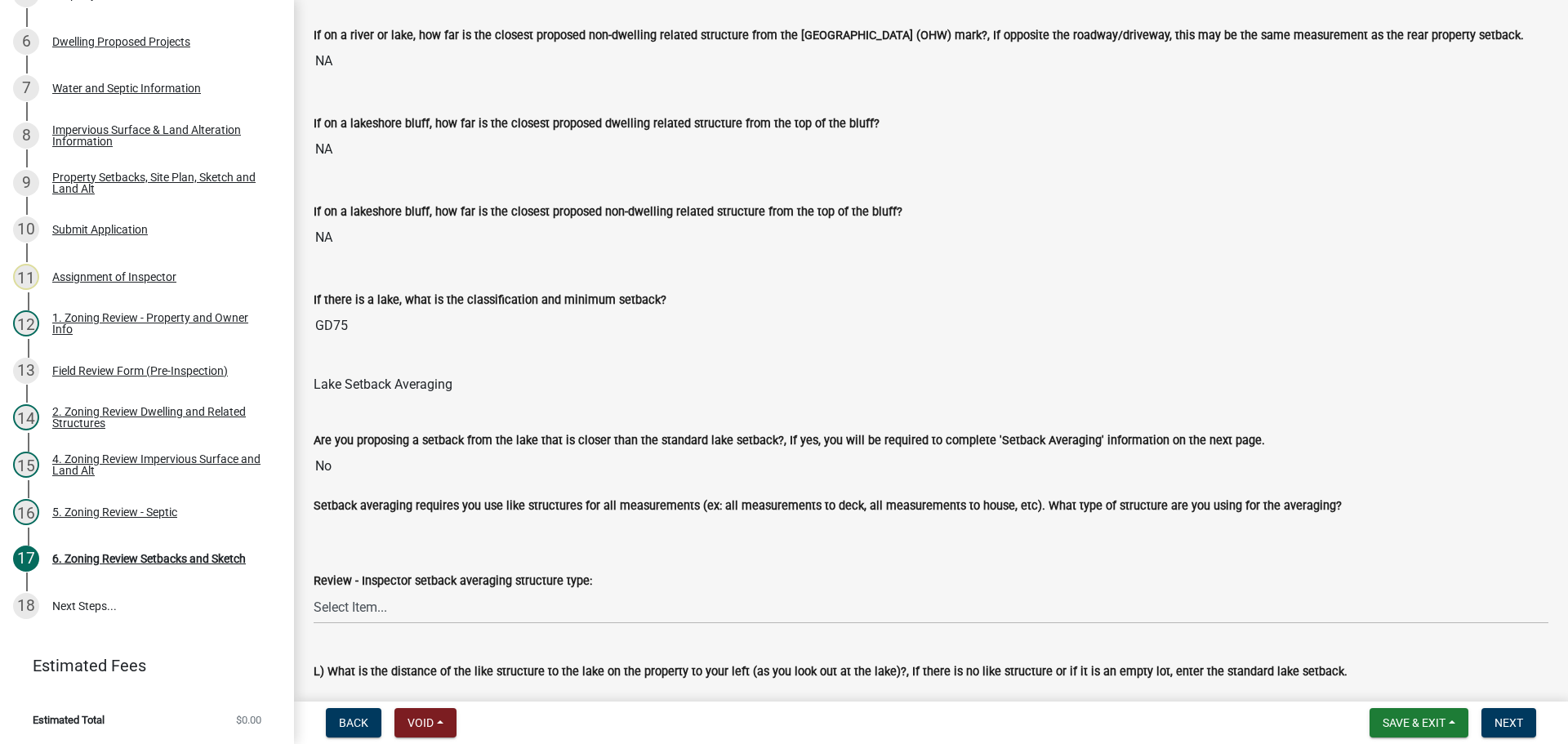
drag, startPoint x: 505, startPoint y: 231, endPoint x: 505, endPoint y: 293, distance: 62.0
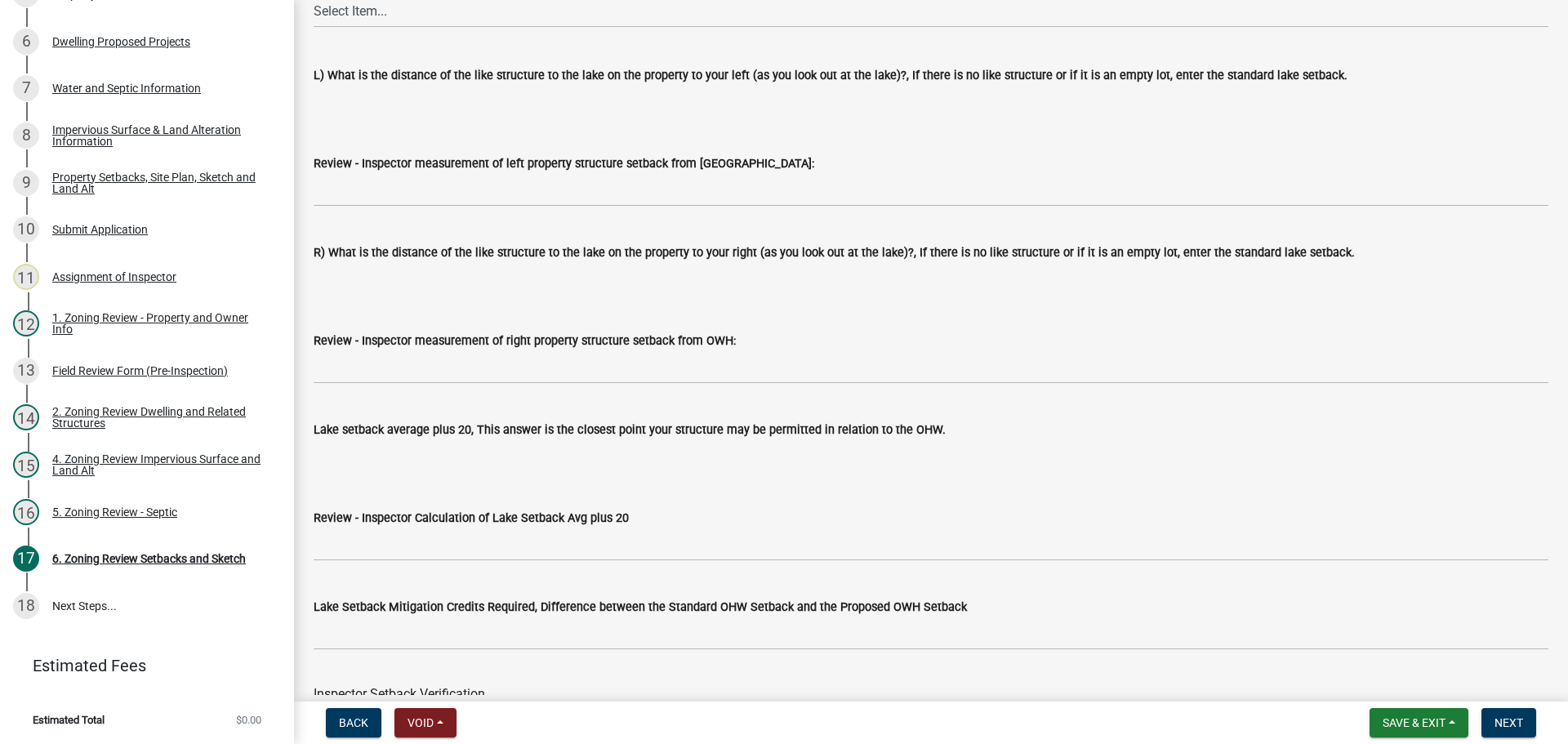
drag, startPoint x: 507, startPoint y: 248, endPoint x: 495, endPoint y: 343, distance: 95.8
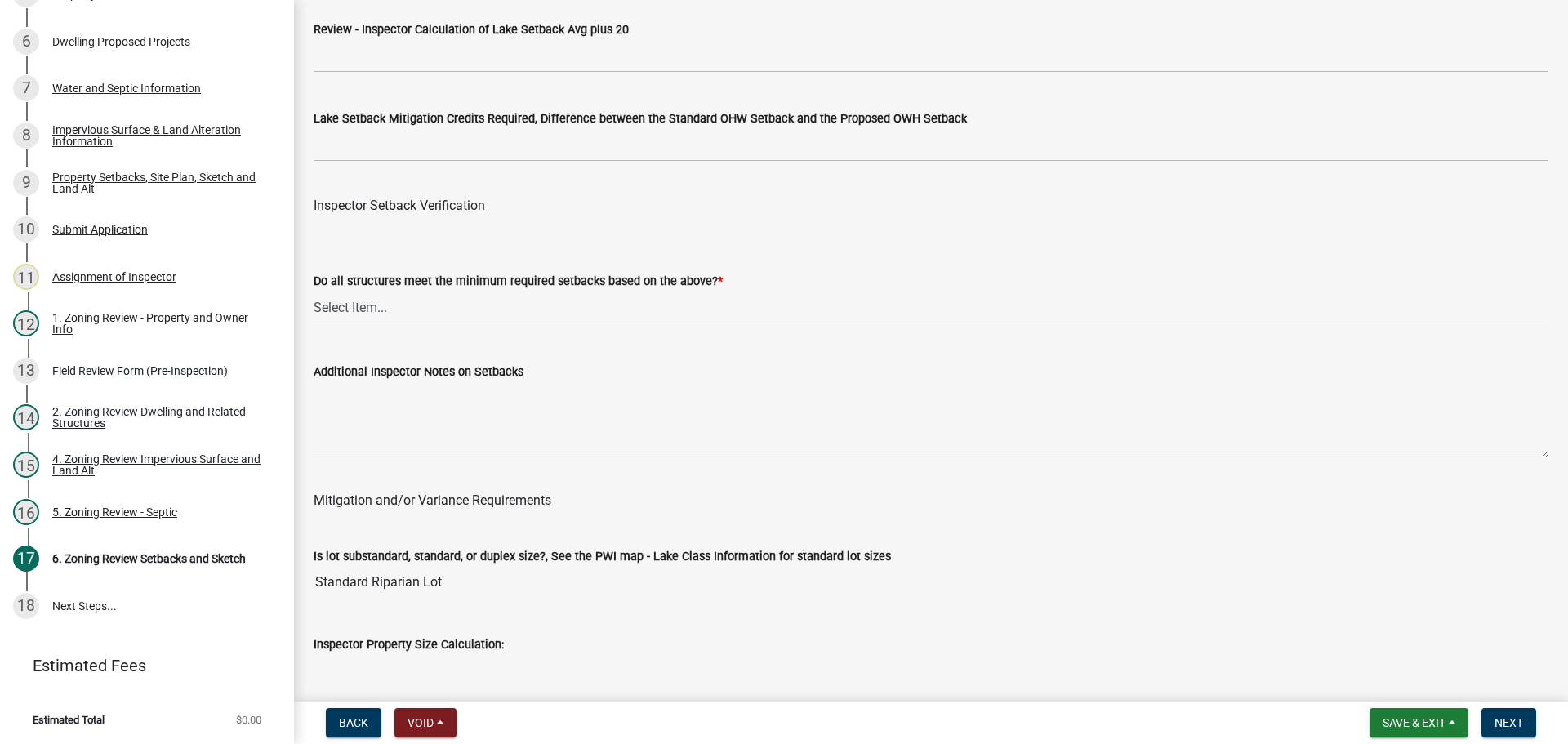
drag, startPoint x: 517, startPoint y: 290, endPoint x: 523, endPoint y: 374, distance: 84.2
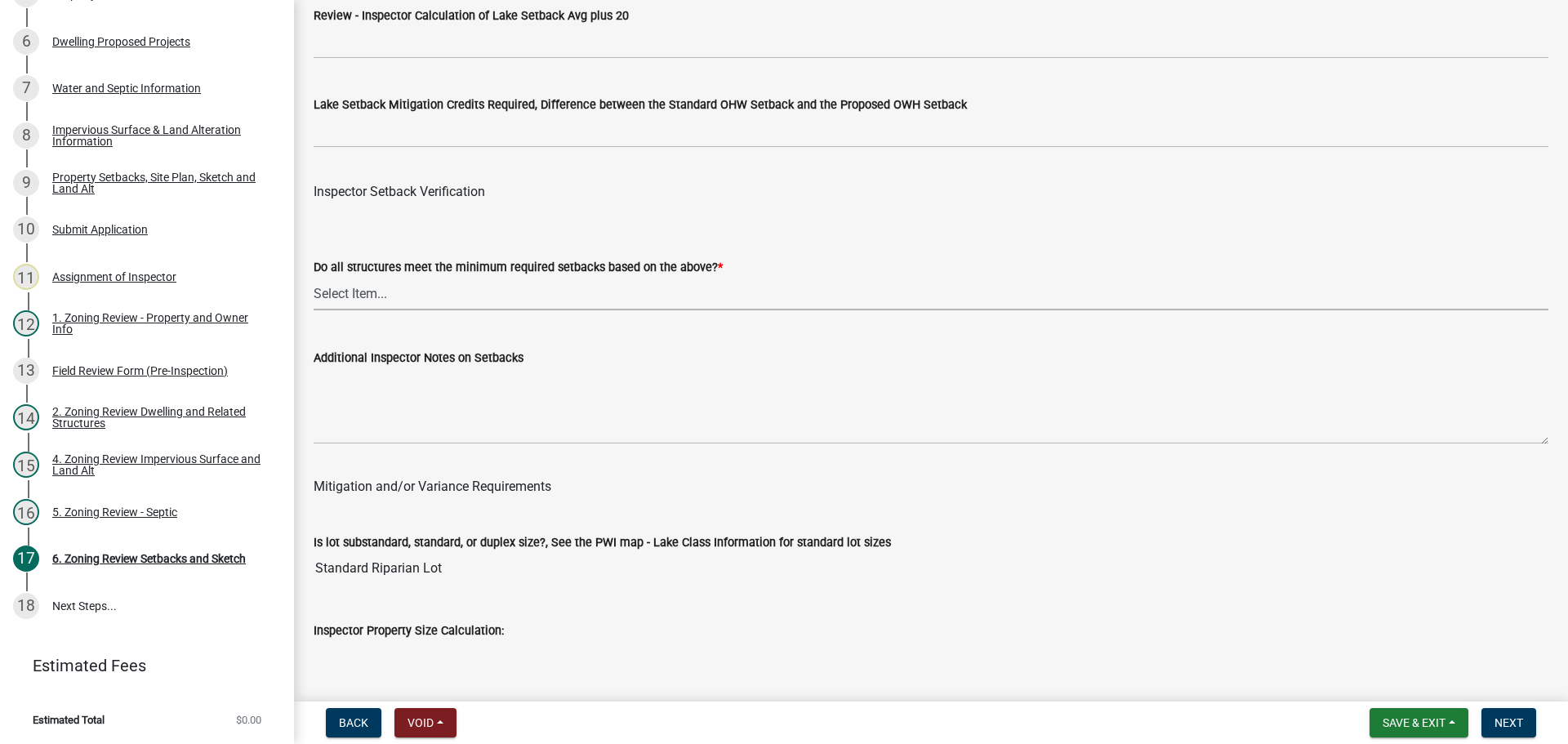
click at [451, 302] on select "Select Item... Yes No" at bounding box center [931, 293] width 1235 height 34
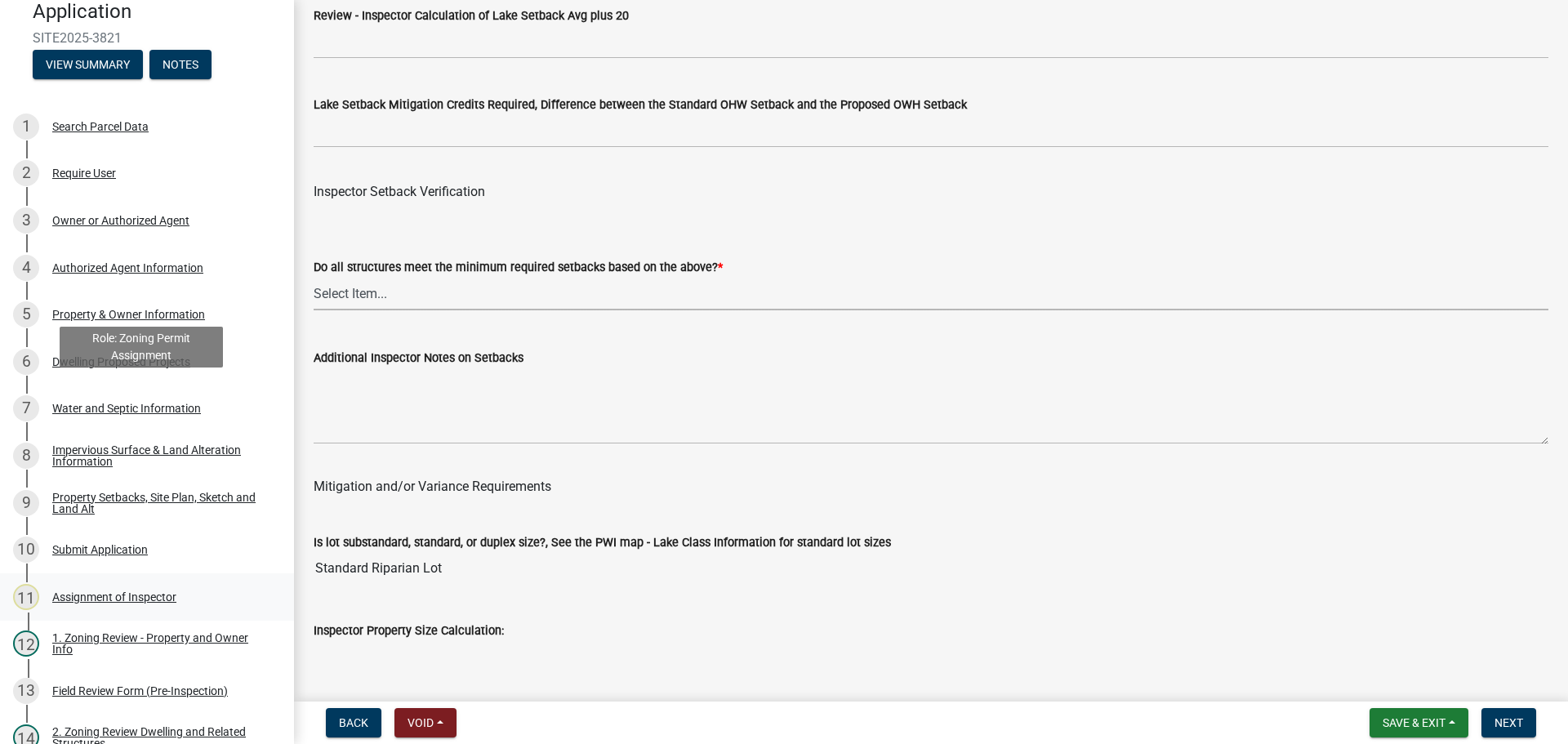
scroll to position [76, 0]
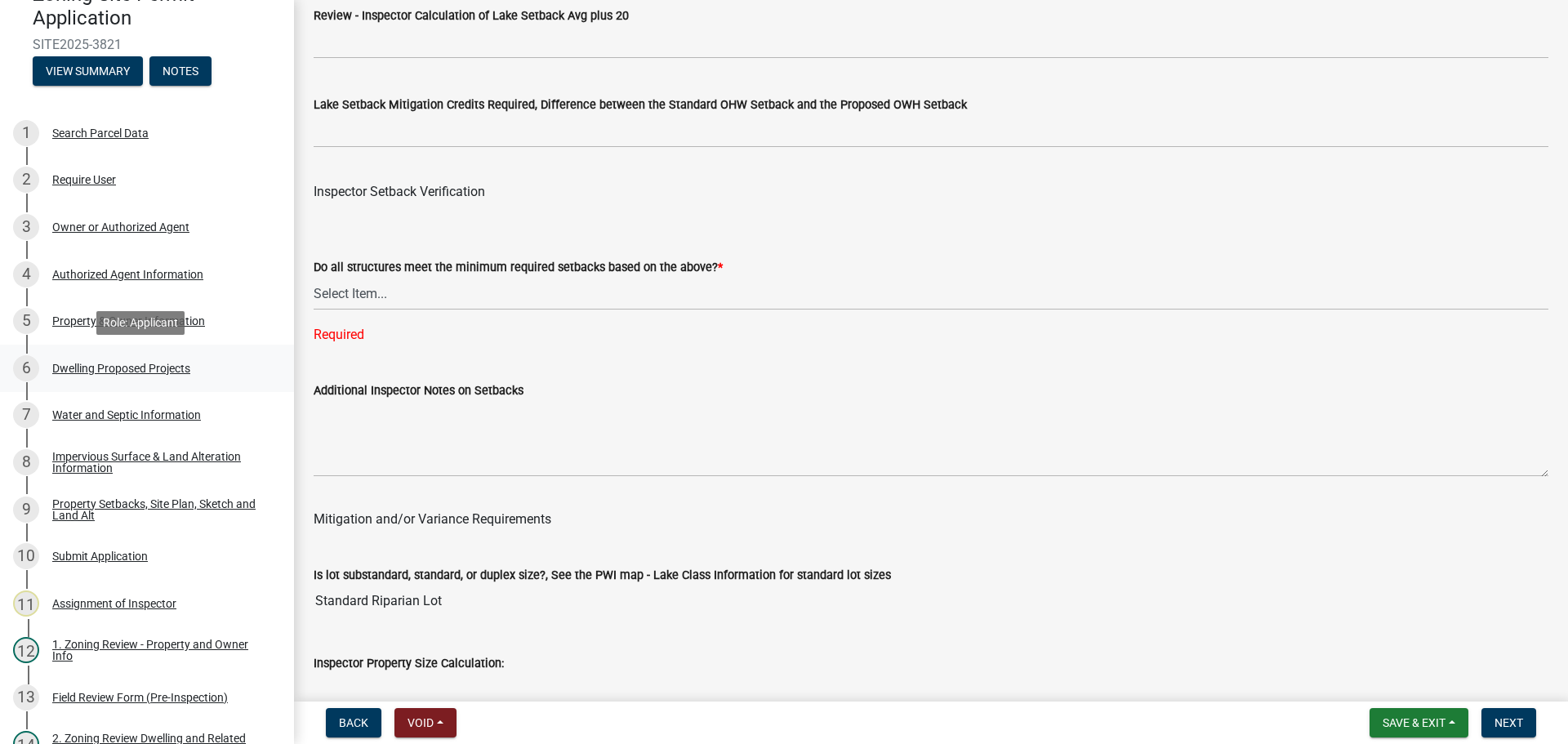
click at [134, 364] on div "Dwelling Proposed Projects" at bounding box center [121, 369] width 138 height 12
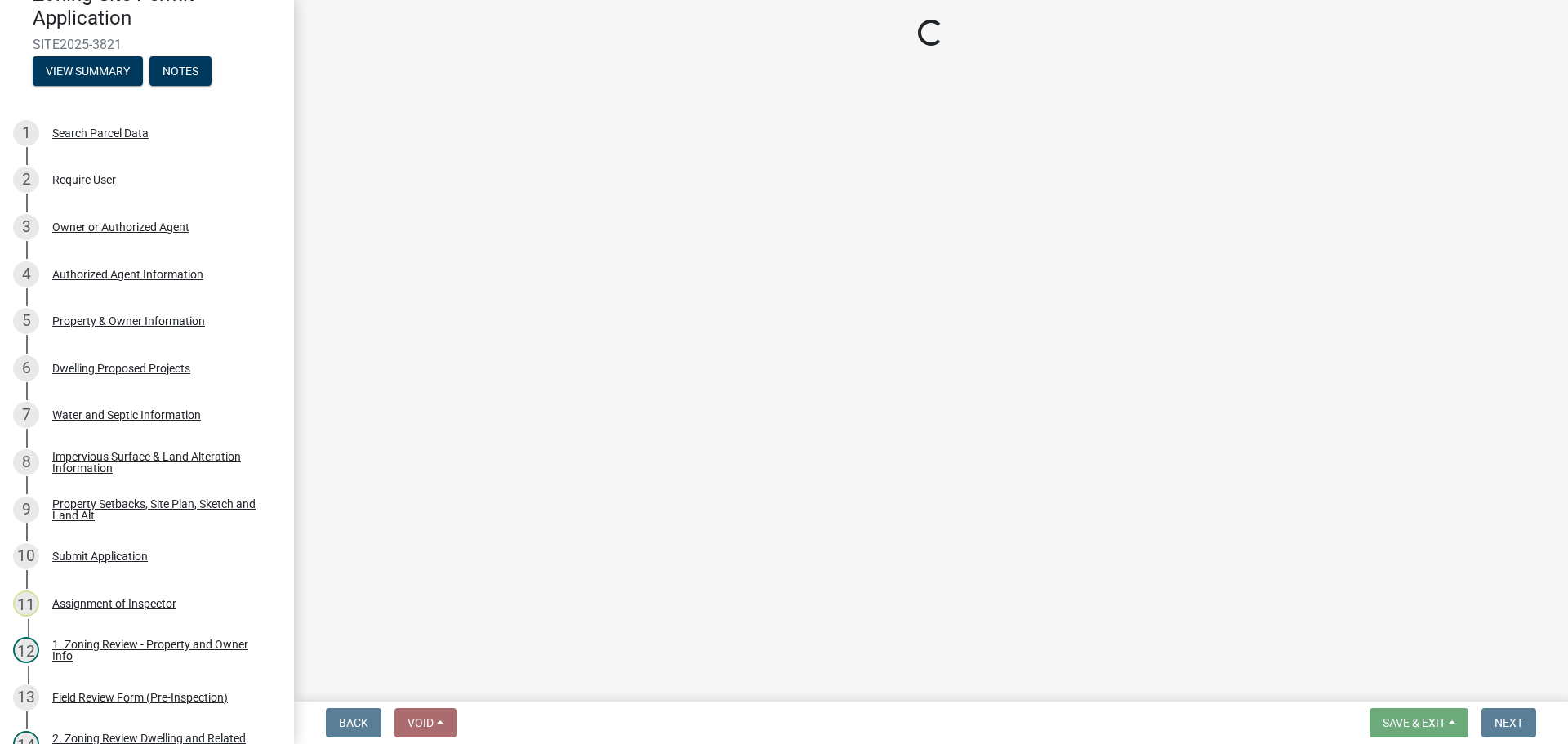
select select "5b8abcc6-67f7-49fb-8f25-c295ccc2b339"
select select "566f81cc-4b3f-4ecb-9f16-a2b313352c61"
select select "f4ae0446-41fa-4afd-99aa-409617c58827"
select select "3c220677-3da3-4a78-99d7-25424c2e1eab"
select select "a045e8de-0125-48b5-a52c-0705e3235ca5"
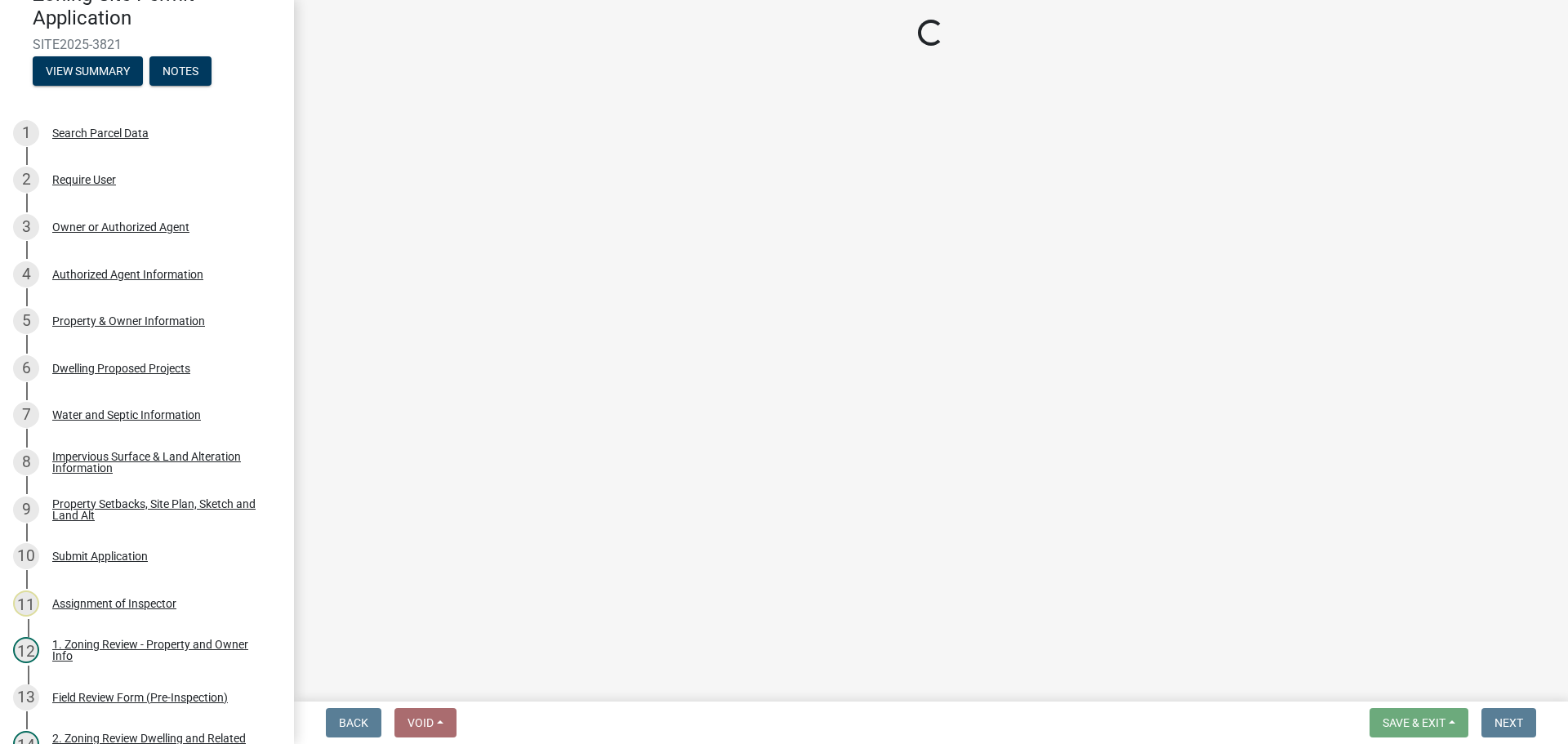
select select "ebb33175-329d-4f8e-9ee0-a71ca57f3362"
select select "b63d75fc-5f3c-4949-bc5e-b7a1b42903a6"
select select "638dddef-31f4-4d73-b0b5-0ffc7b344434"
select select "e54322ba-eceb-4de2-a596-ac40585df8a4"
select select "8786fdd2-7f96-462d-8069-e958fae6b9a0"
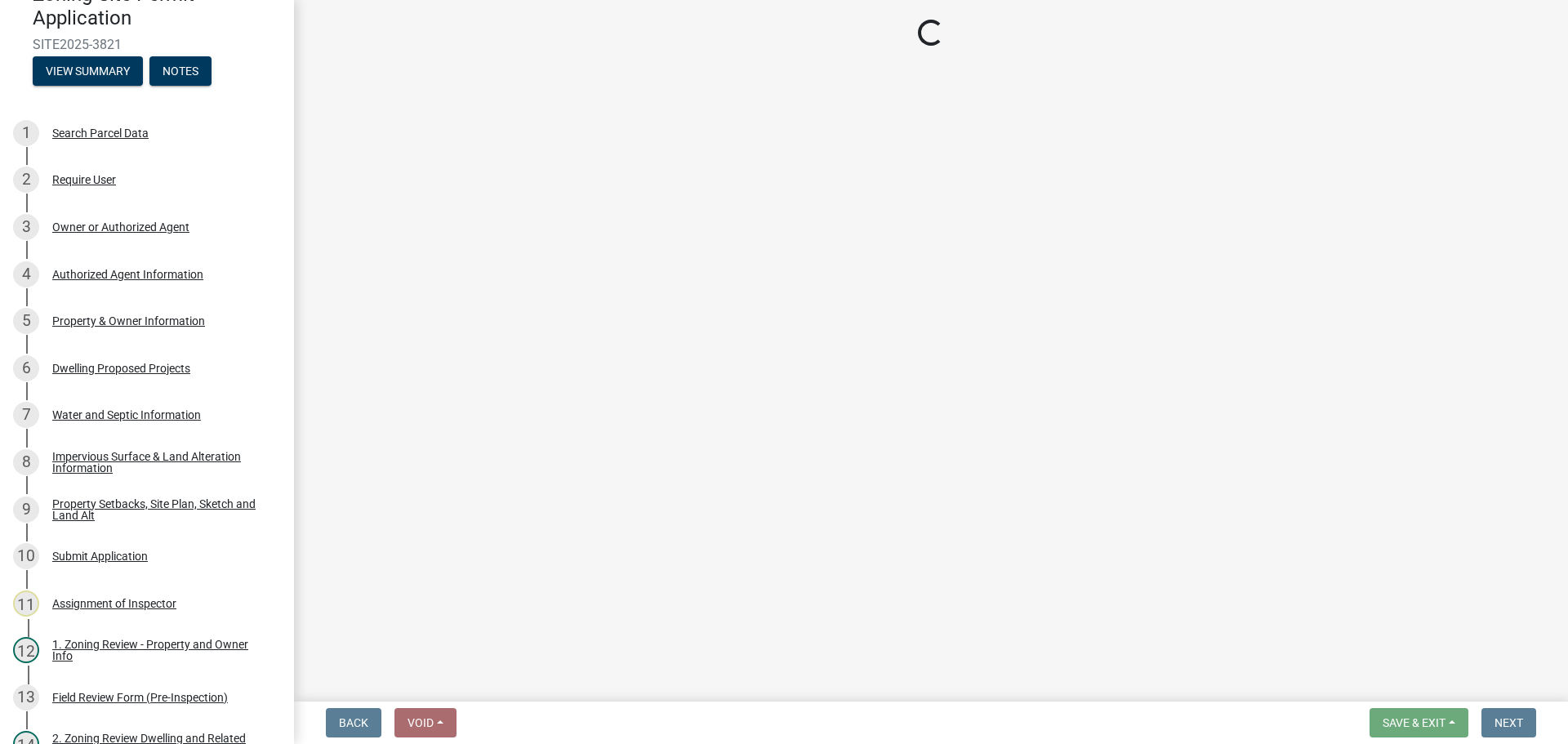
select select "4a8ad383-c5a2-40bb-ad4f-149074988e68"
select select "3d6d33a4-08a3-4693-9e40-f7dc371bbdbe"
select select "5c3531b8-bc96-4b07-92f8-845cfe46d7fc"
select select "8e4dc0e1-7dfa-4afc-85b9-5ad40795f204"
select select "107cbe59-677b-44f2-96fc-816b282ebb79"
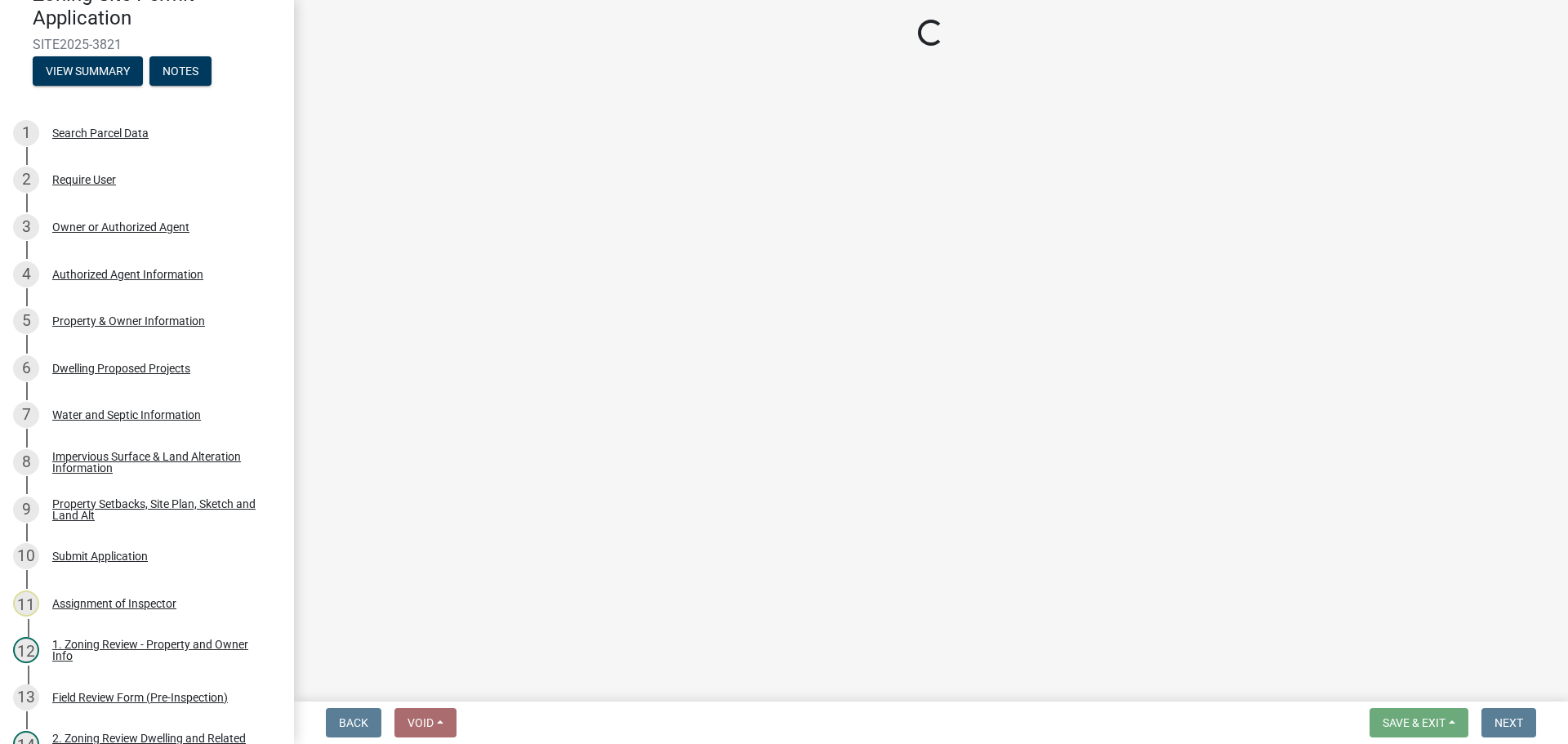
select select "574dab0a-a2f9-4f32-a930-7f8884412bac"
select select "7f420323-49a9-4fd0-9441-05b3dc777552"
select select "ec305202-ae01-487b-b5e4-3a5aacc1e384"
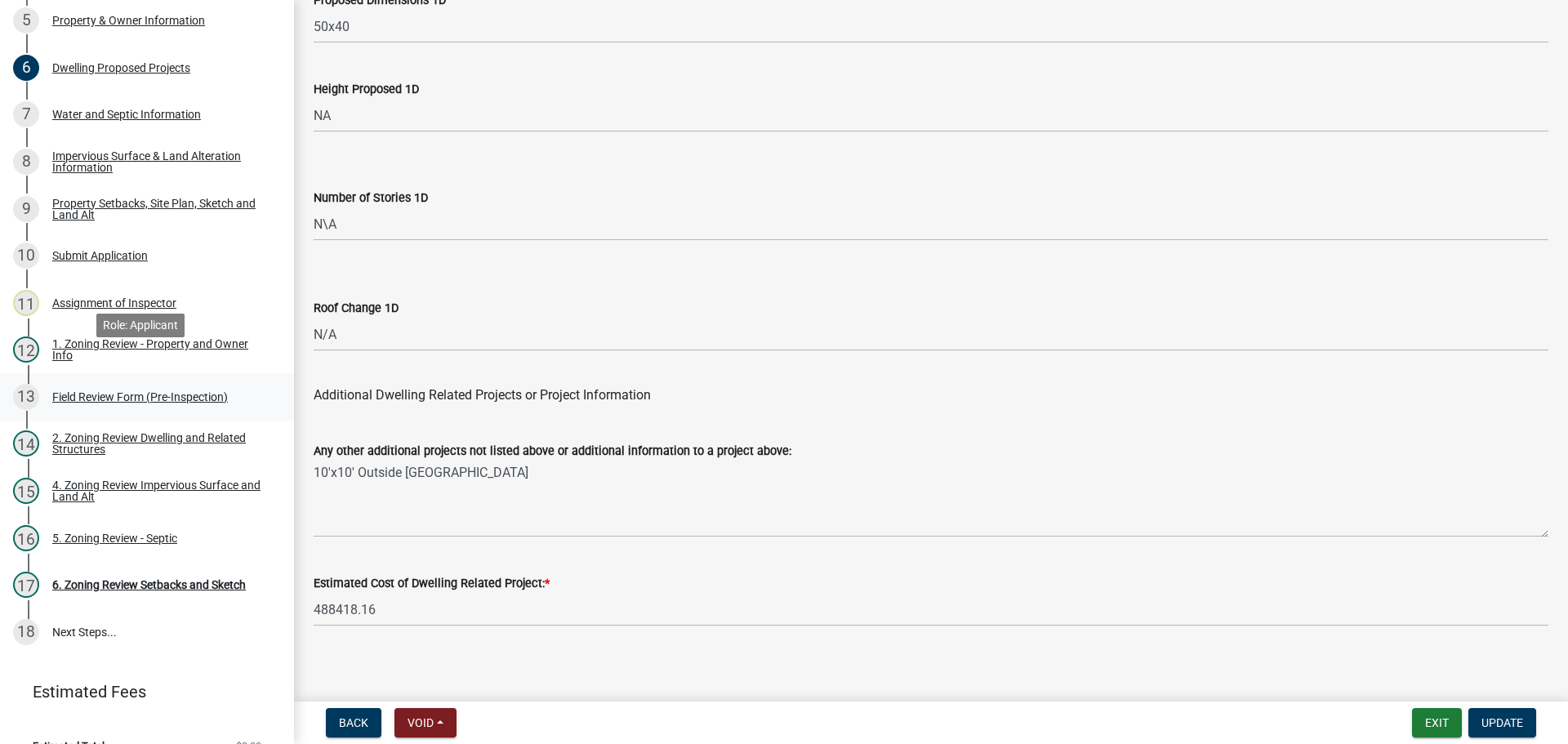
scroll to position [403, 0]
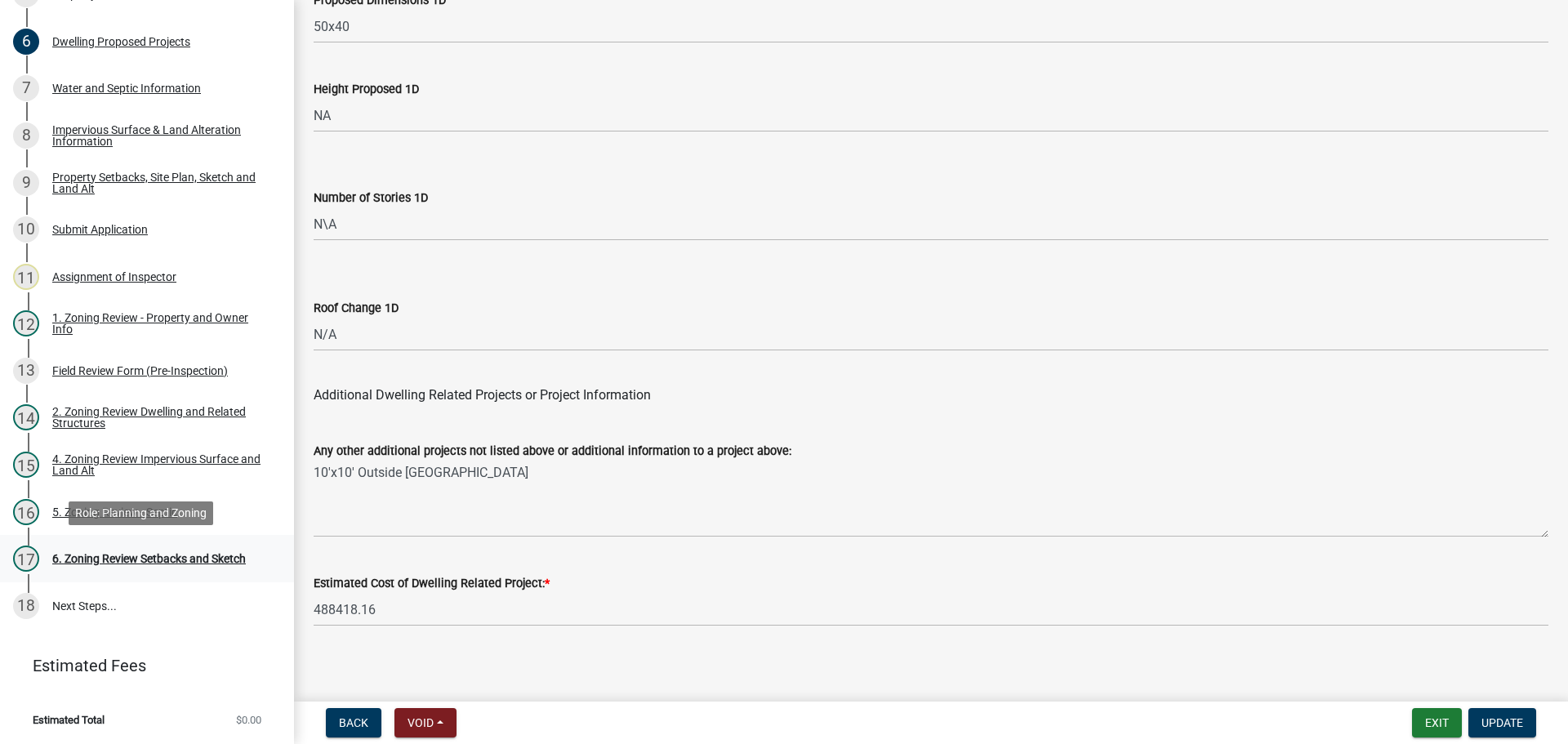
click at [153, 565] on div "6. Zoning Review Setbacks and Sketch" at bounding box center [149, 559] width 194 height 12
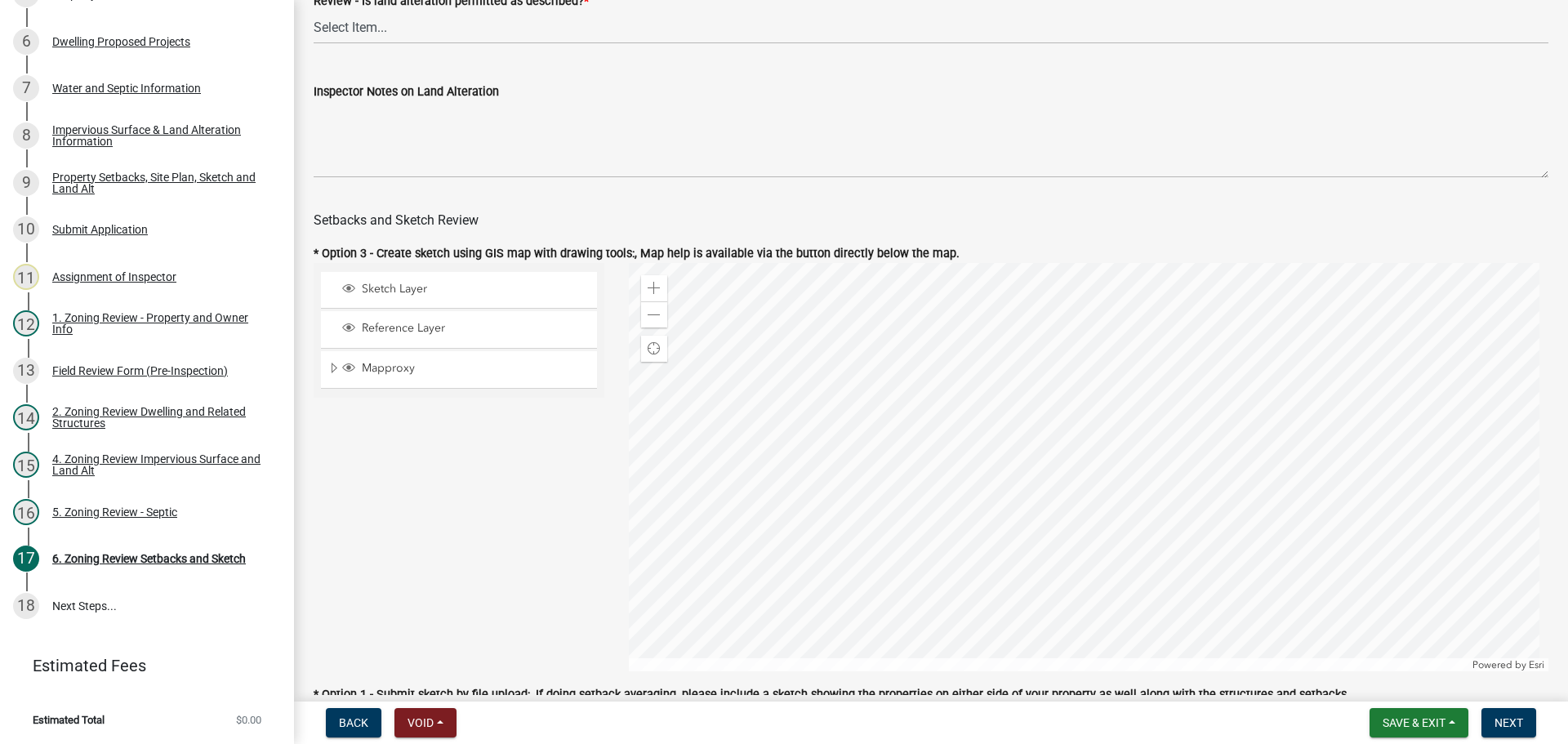
scroll to position [409, 0]
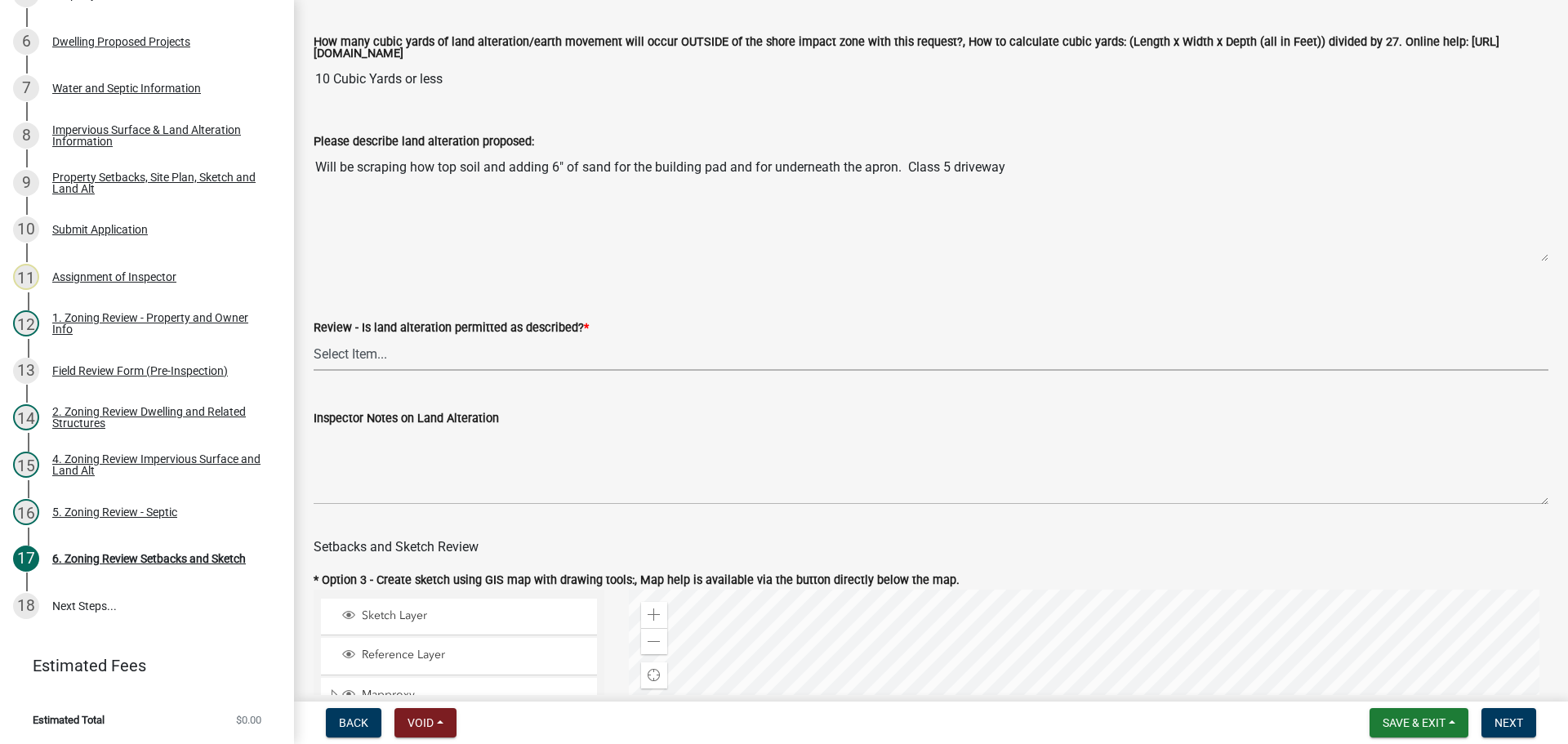
drag, startPoint x: 495, startPoint y: 348, endPoint x: 494, endPoint y: 357, distance: 9.1
click at [495, 348] on select "Select Item... Yes No N/A" at bounding box center [931, 355] width 1235 height 34
click at [314, 340] on select "Select Item... Yes No N/A" at bounding box center [931, 355] width 1235 height 34
select select "cada6796-d529-4ebb-b6d4-faca8dd705c9"
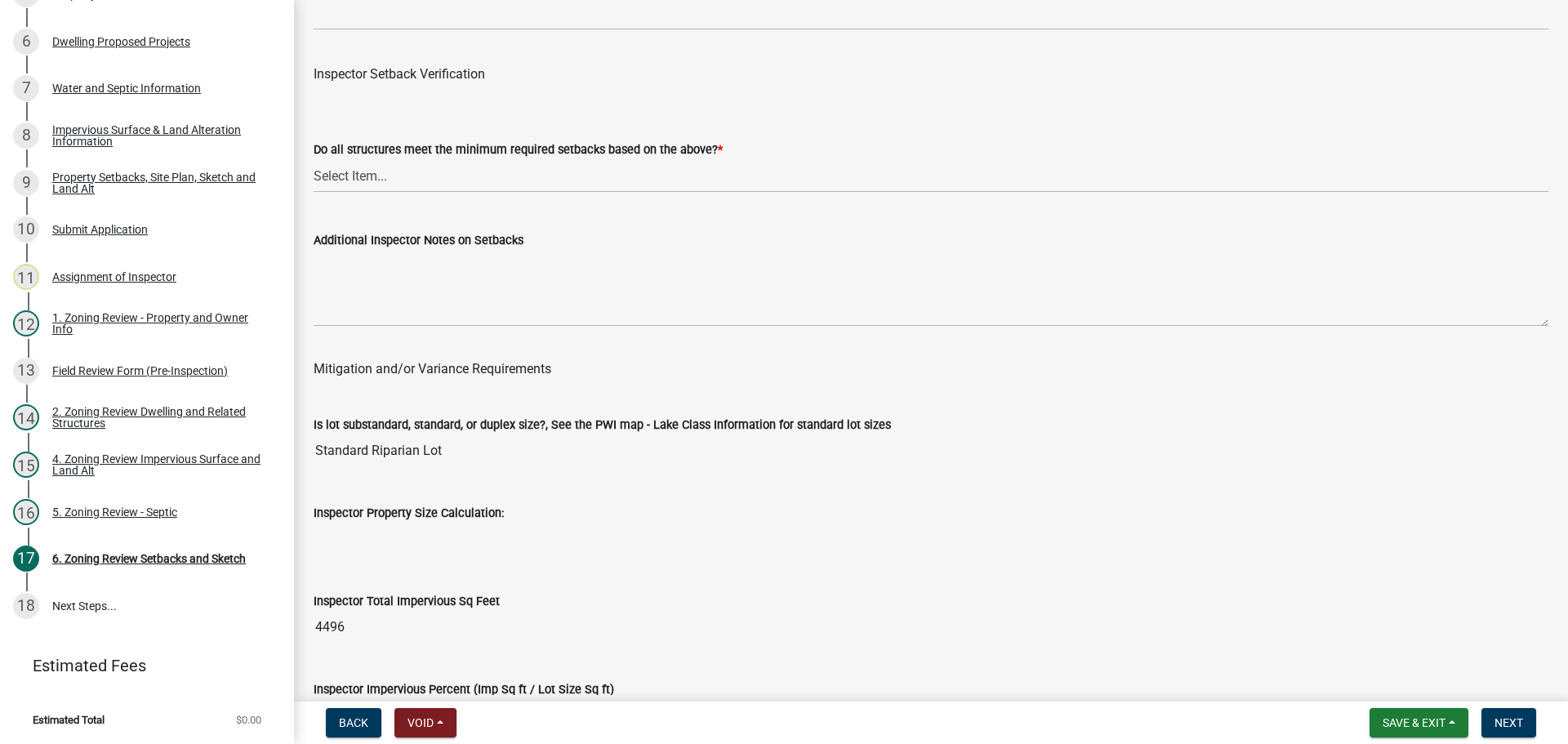
scroll to position [5230, 0]
drag, startPoint x: 536, startPoint y: 174, endPoint x: 530, endPoint y: 187, distance: 14.3
click at [536, 174] on select "Select Item... Yes No" at bounding box center [931, 175] width 1235 height 34
click at [314, 162] on select "Select Item... Yes No" at bounding box center [931, 175] width 1235 height 34
select select "1355ee8a-8cf1-4796-8594-a9df27e9dfb0"
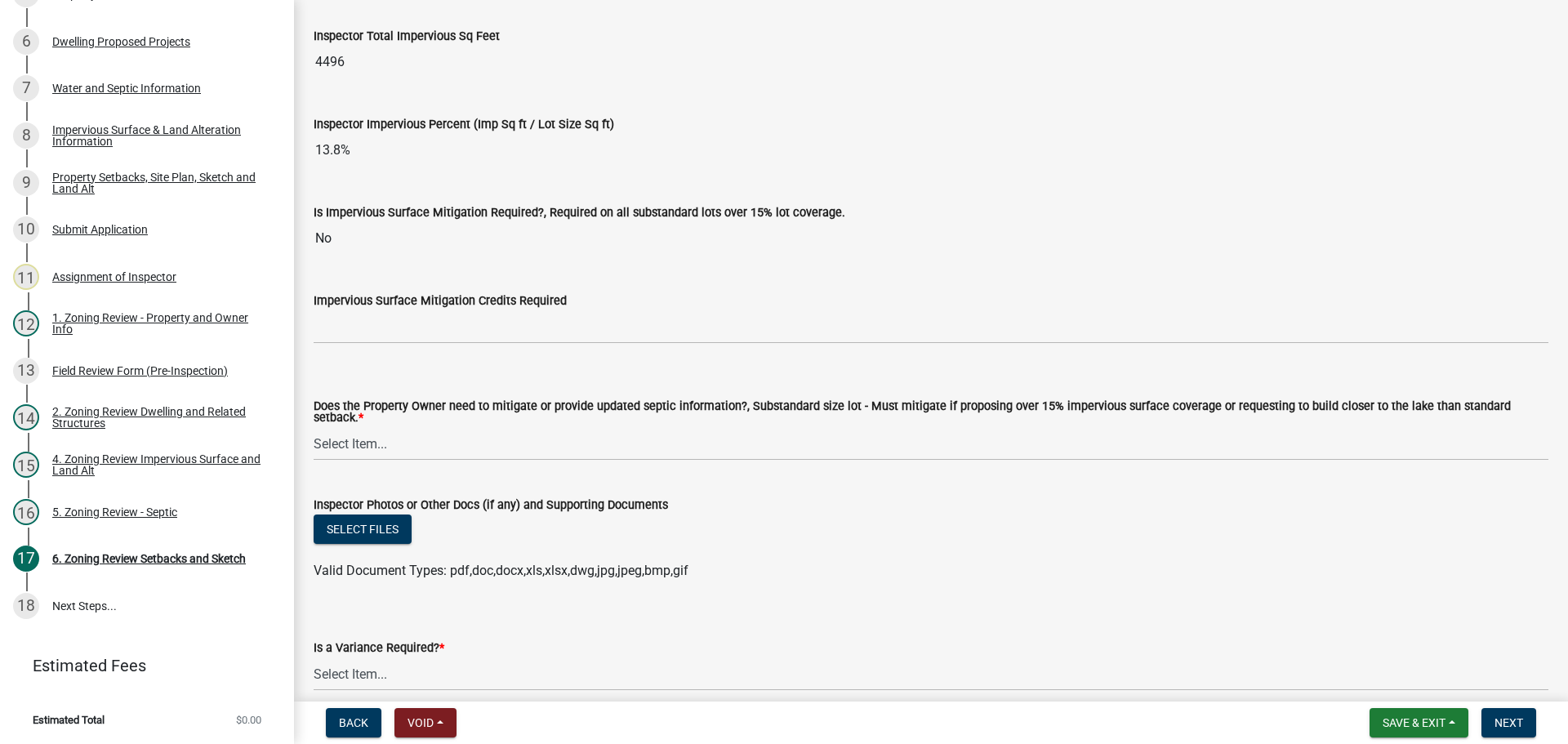
scroll to position [5802, 0]
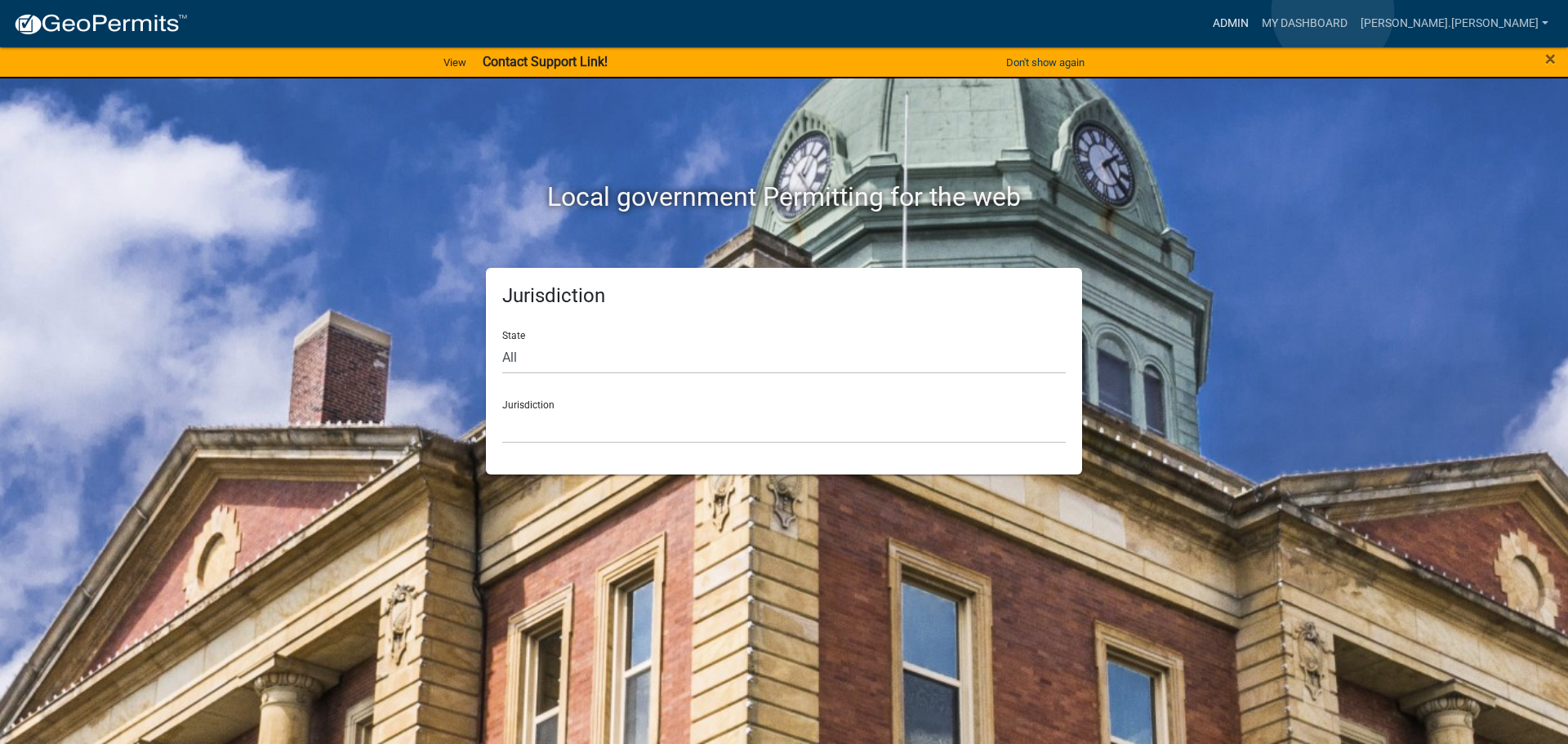
click at [1255, 12] on link "Admin" at bounding box center [1231, 23] width 49 height 31
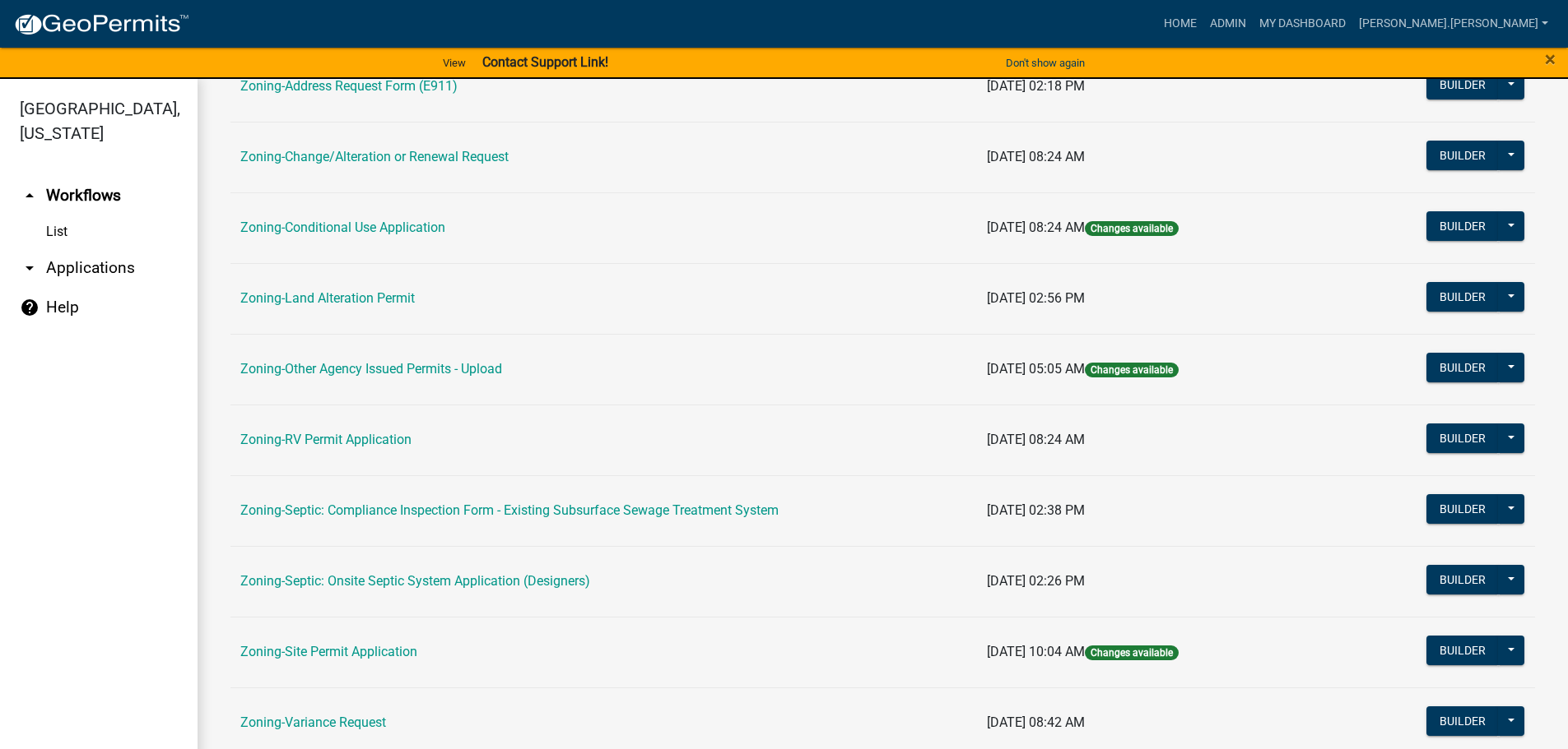
scroll to position [412, 0]
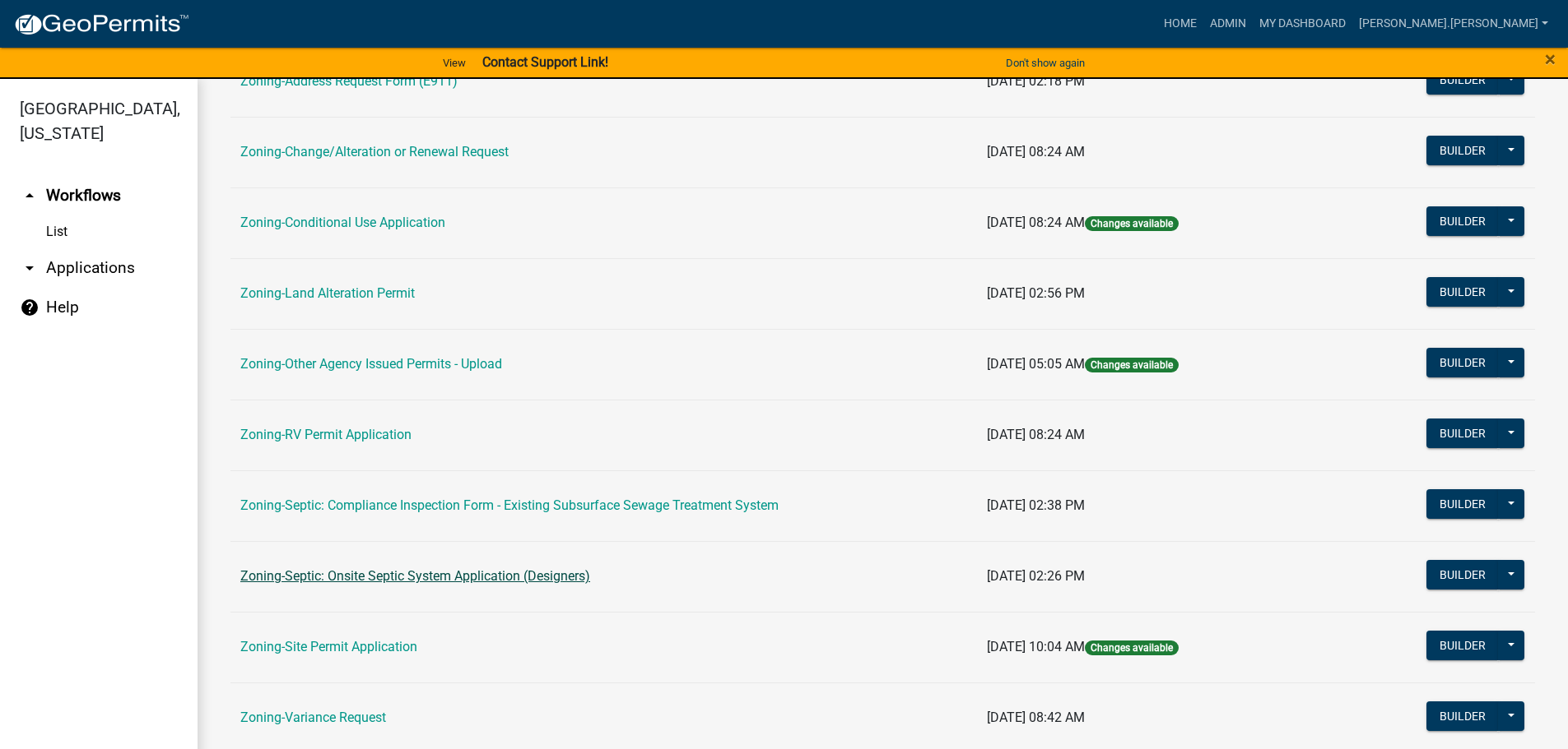
click at [454, 574] on link "Zoning-Septic: Onsite Septic System Application (Designers)" at bounding box center [416, 577] width 350 height 16
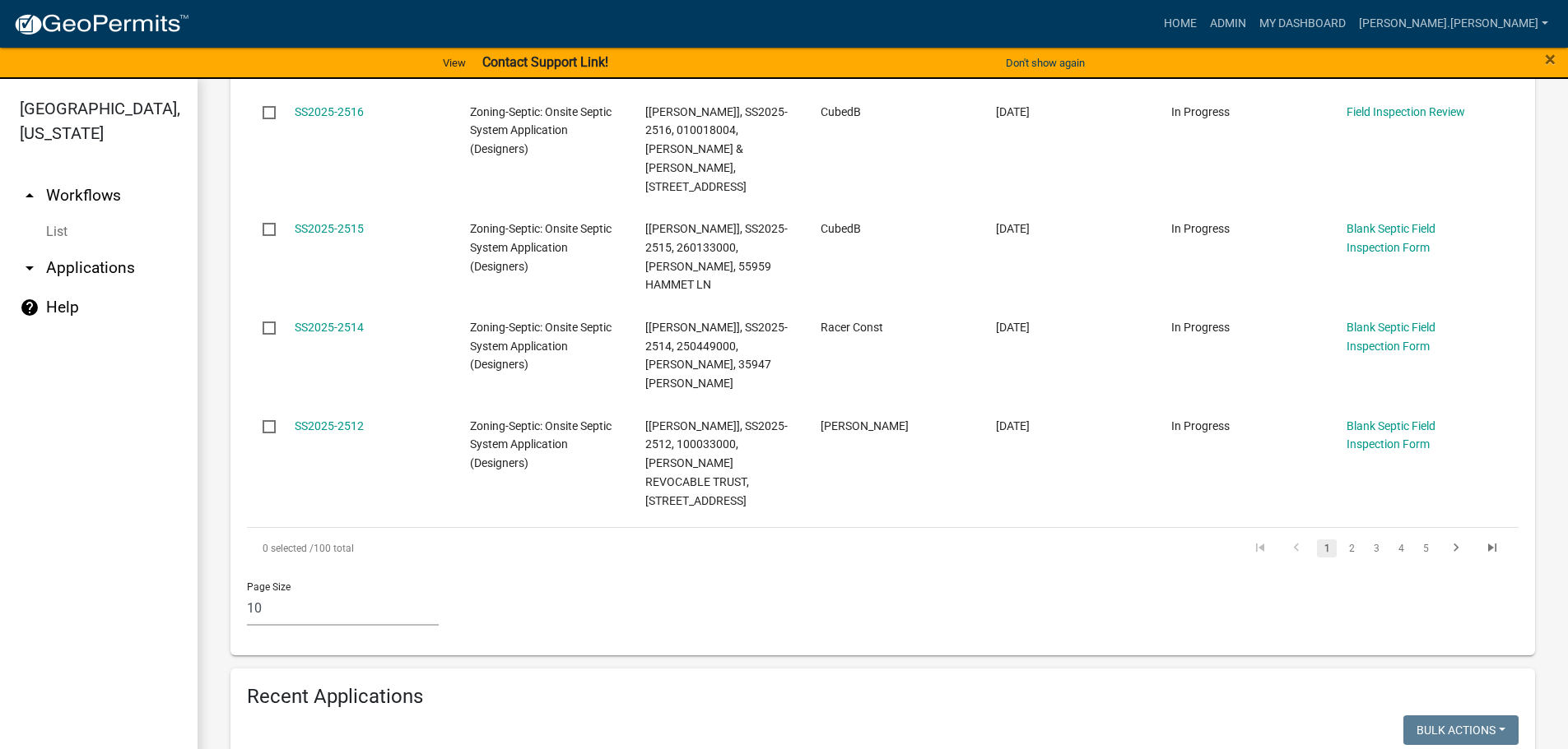
scroll to position [1234, 0]
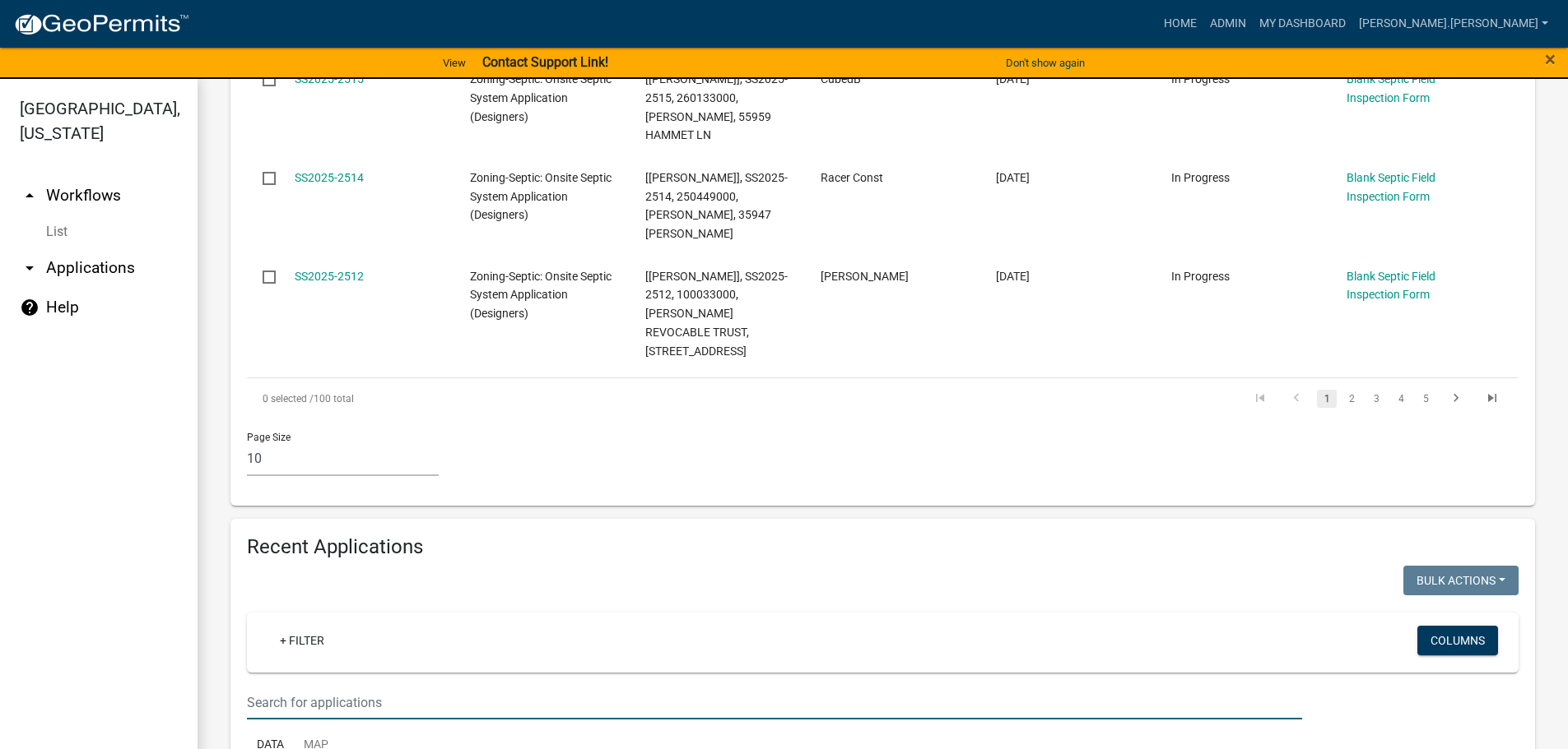
click at [460, 686] on input "text" at bounding box center [774, 703] width 1055 height 34
paste input "4496"
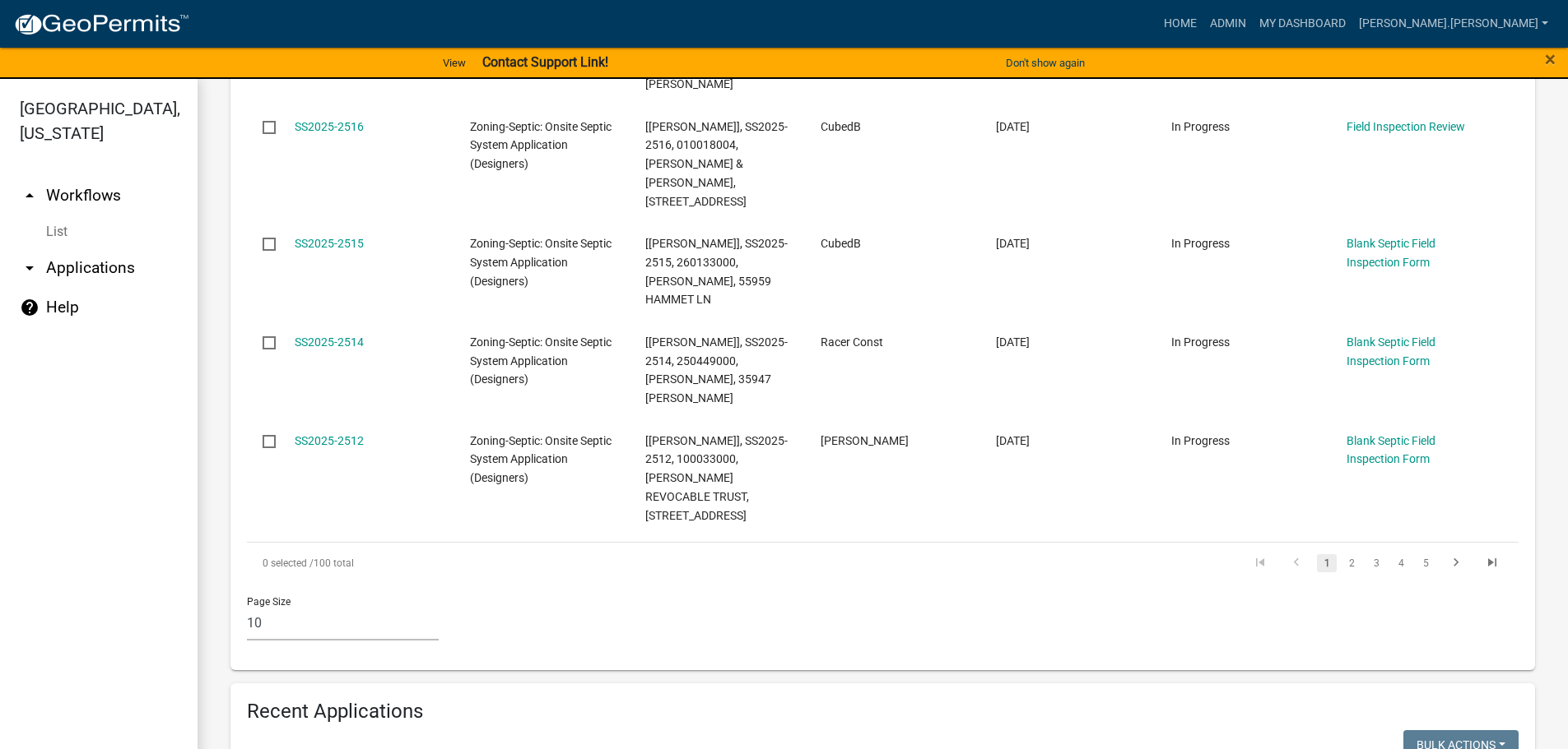
scroll to position [1316, 0]
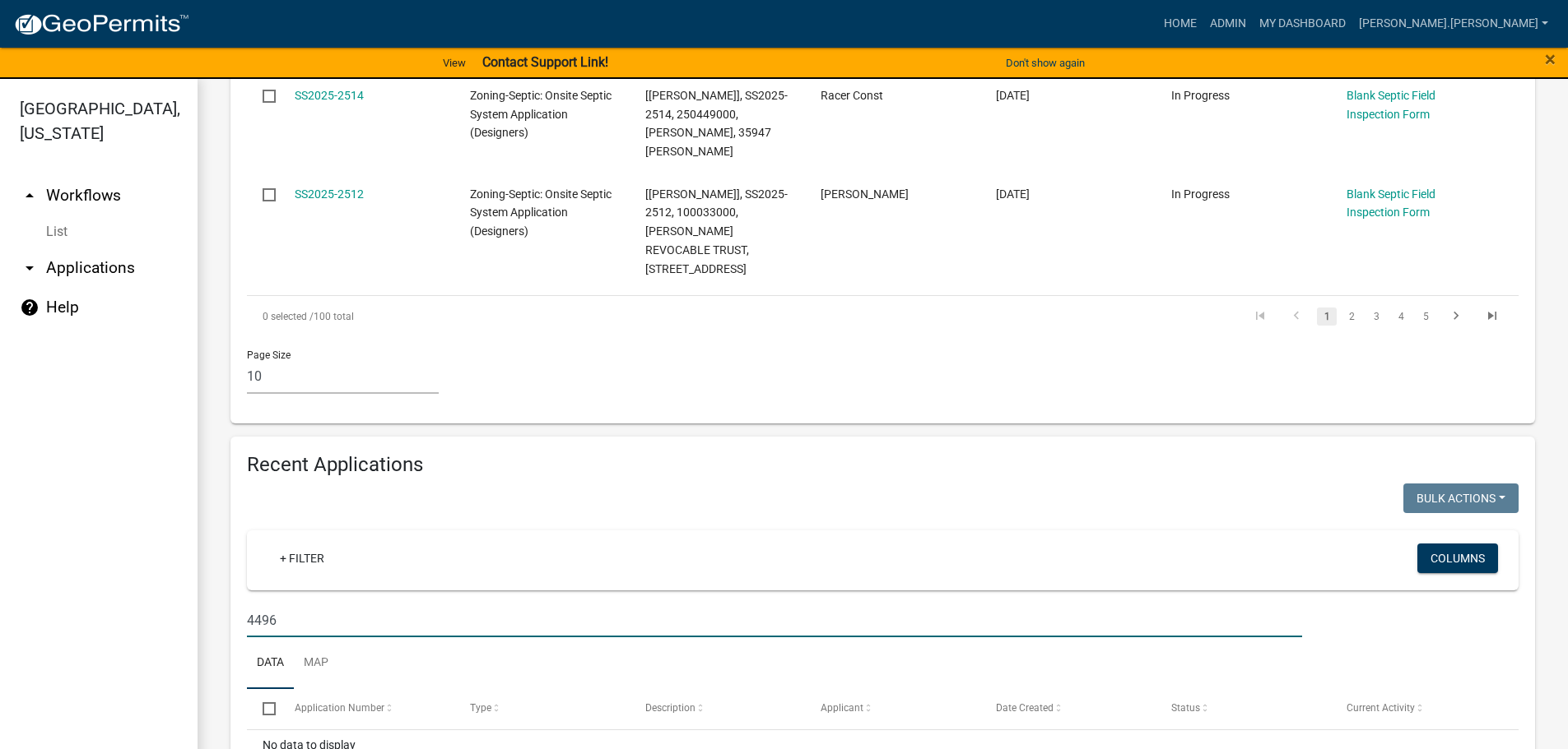
click at [356, 604] on input "4496" at bounding box center [774, 621] width 1055 height 34
paste input "170662855"
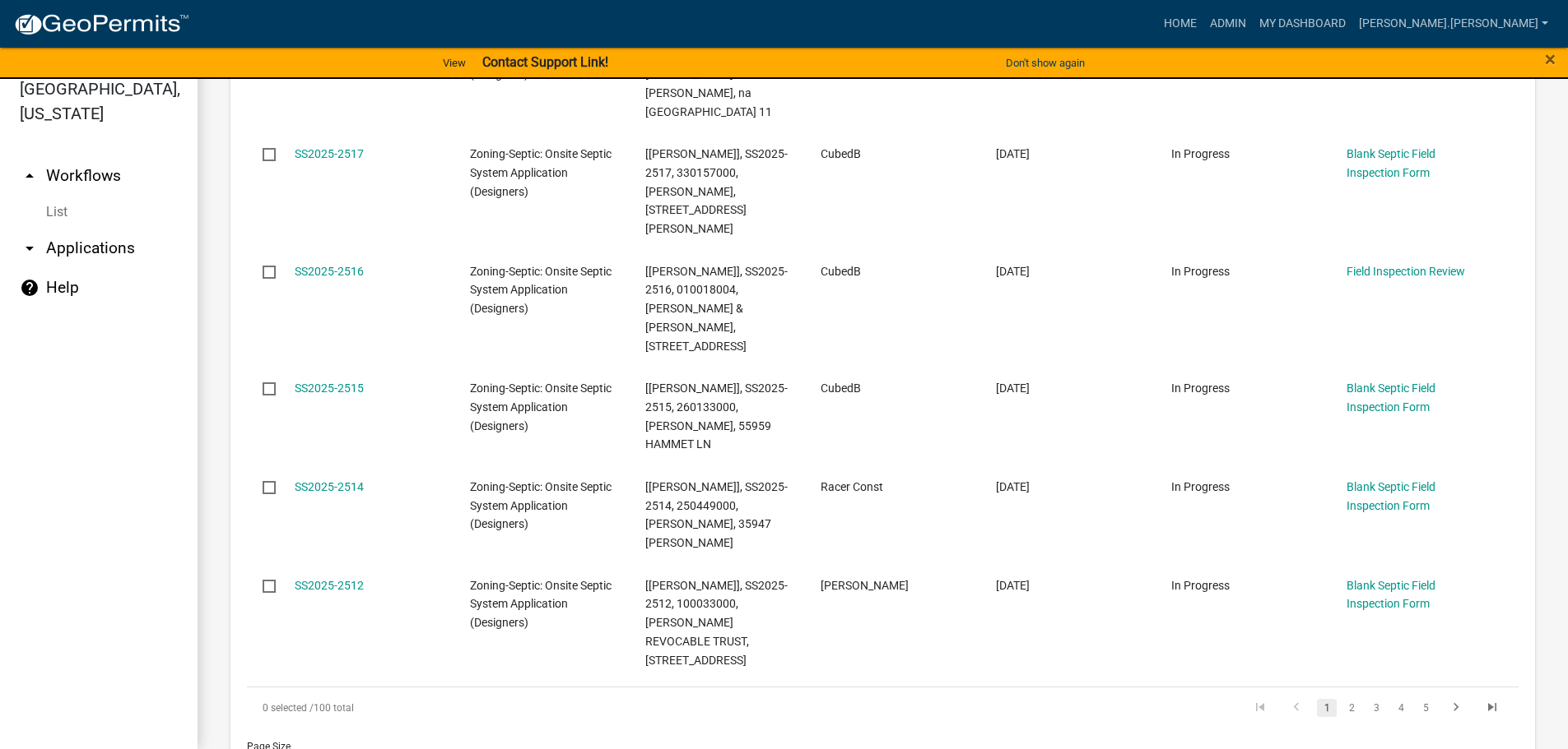
scroll to position [1234, 0]
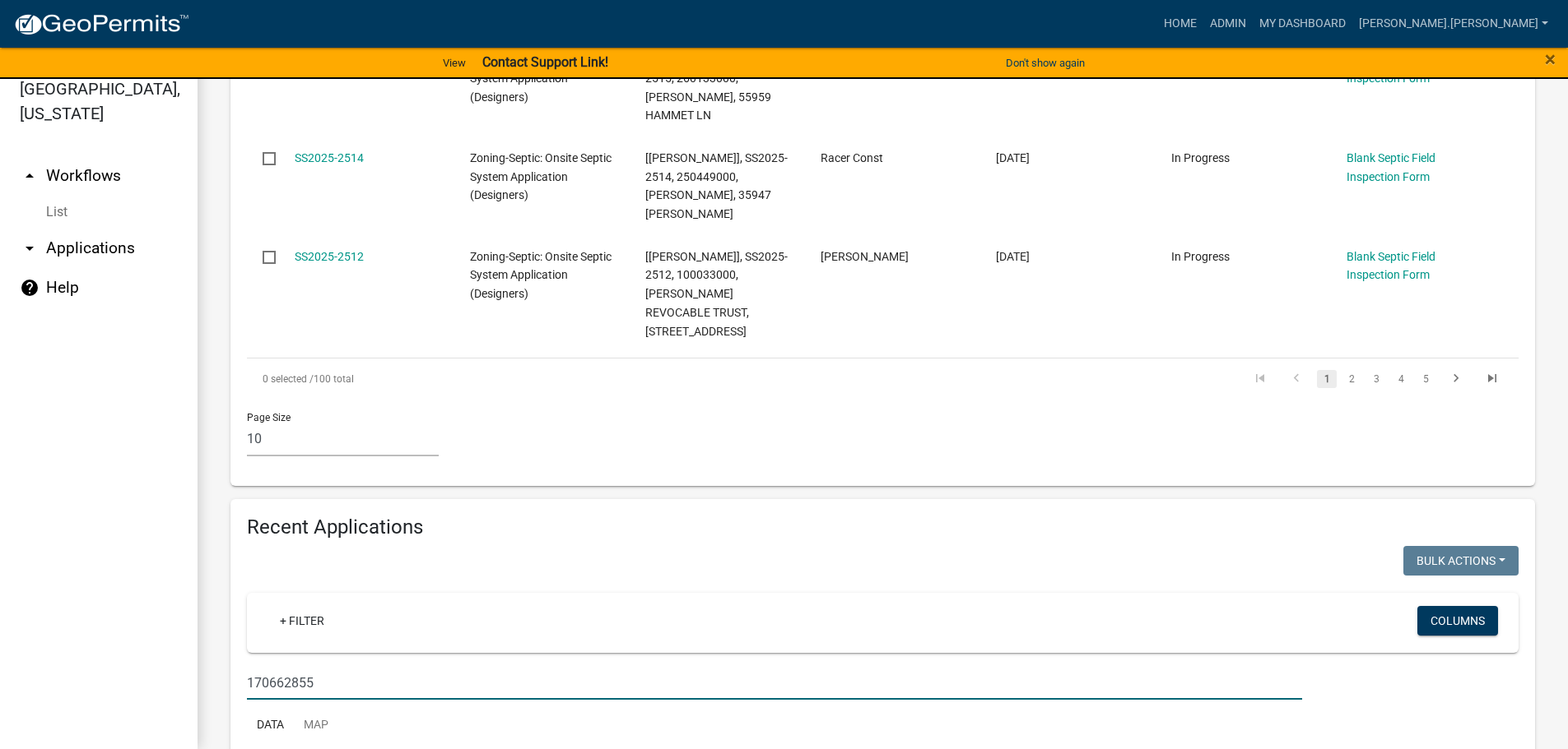
click at [363, 666] on input "170662855" at bounding box center [774, 683] width 1055 height 34
paste input "text"
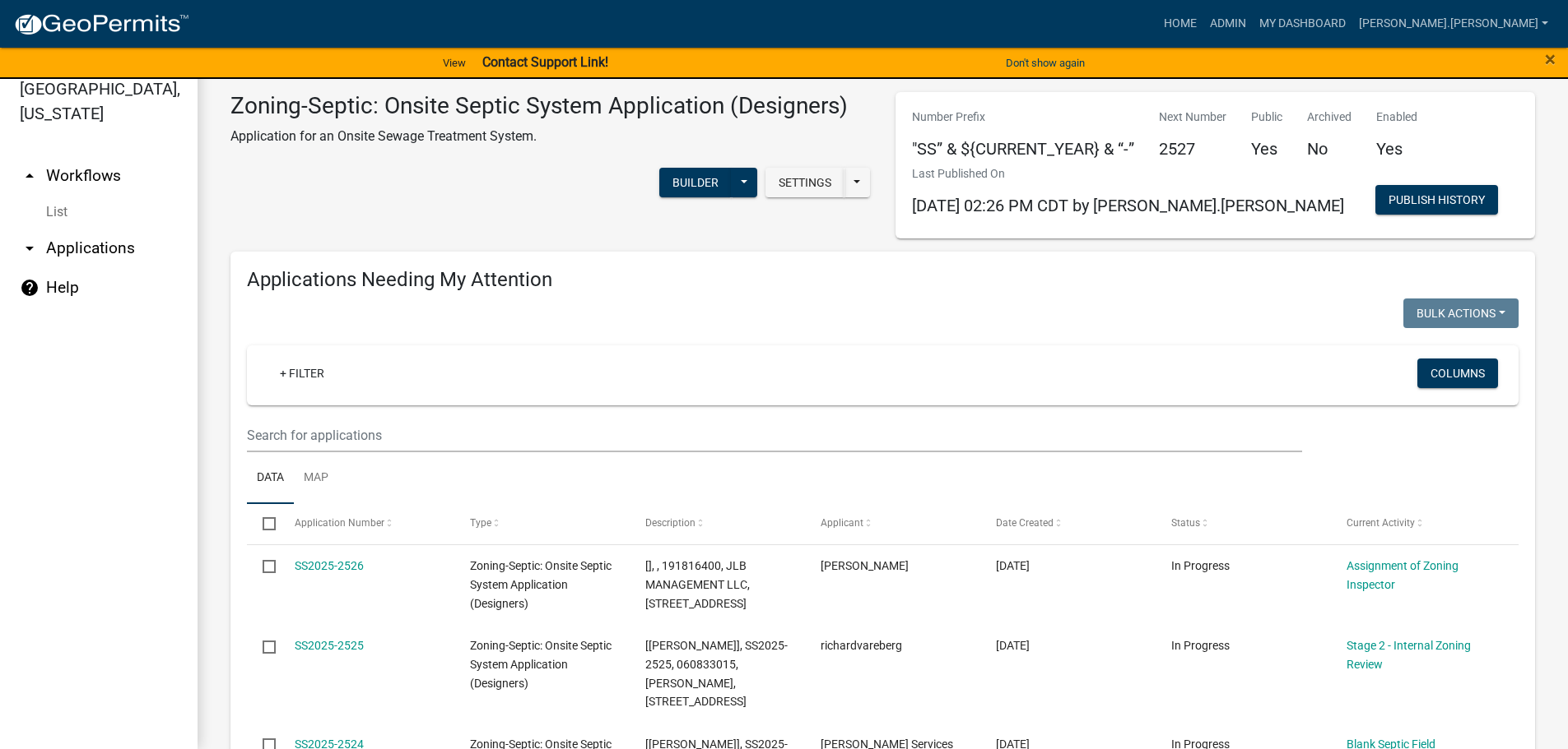
scroll to position [0, 0]
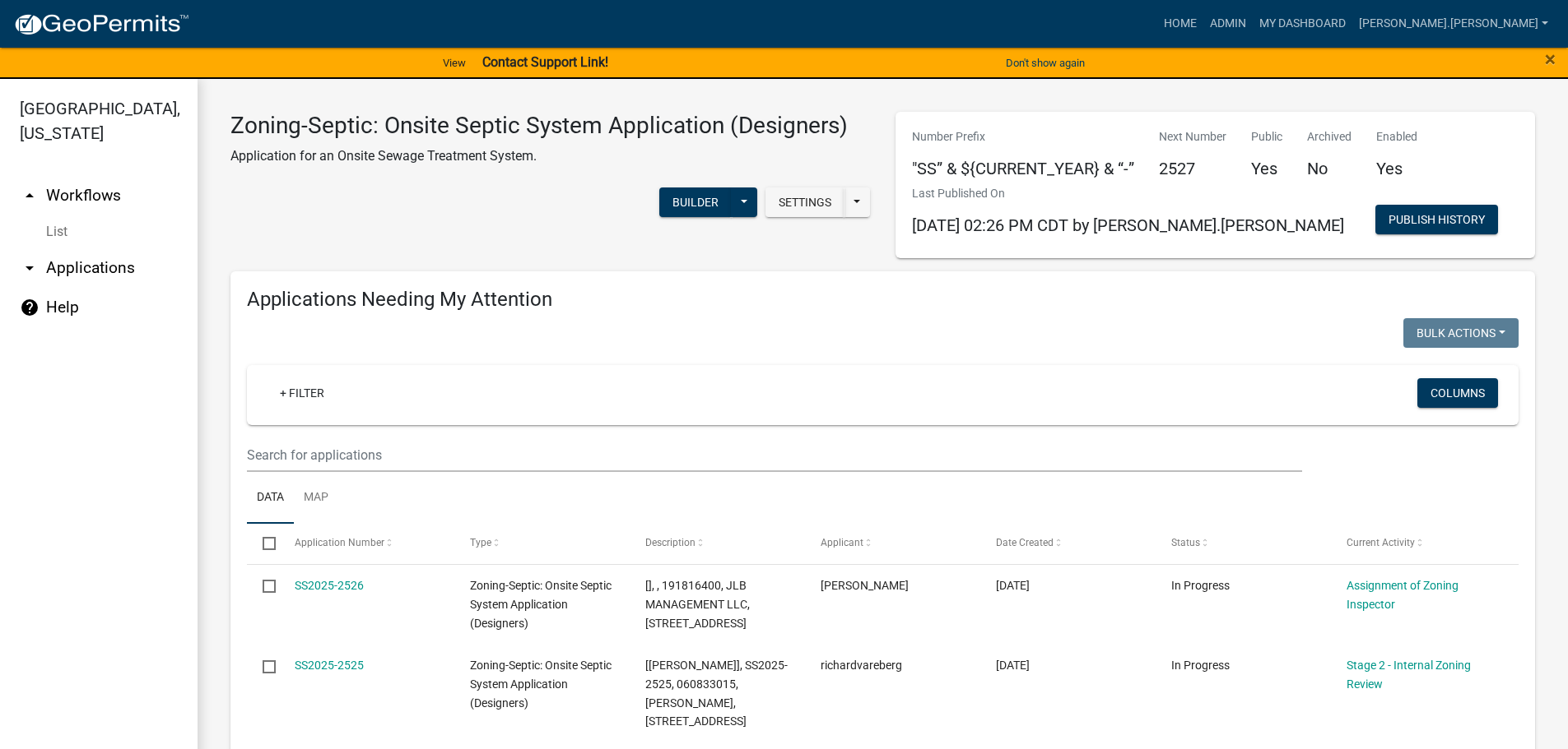
type input "170662855"
click at [541, 447] on input "text" at bounding box center [774, 456] width 1055 height 34
paste input "170662855"
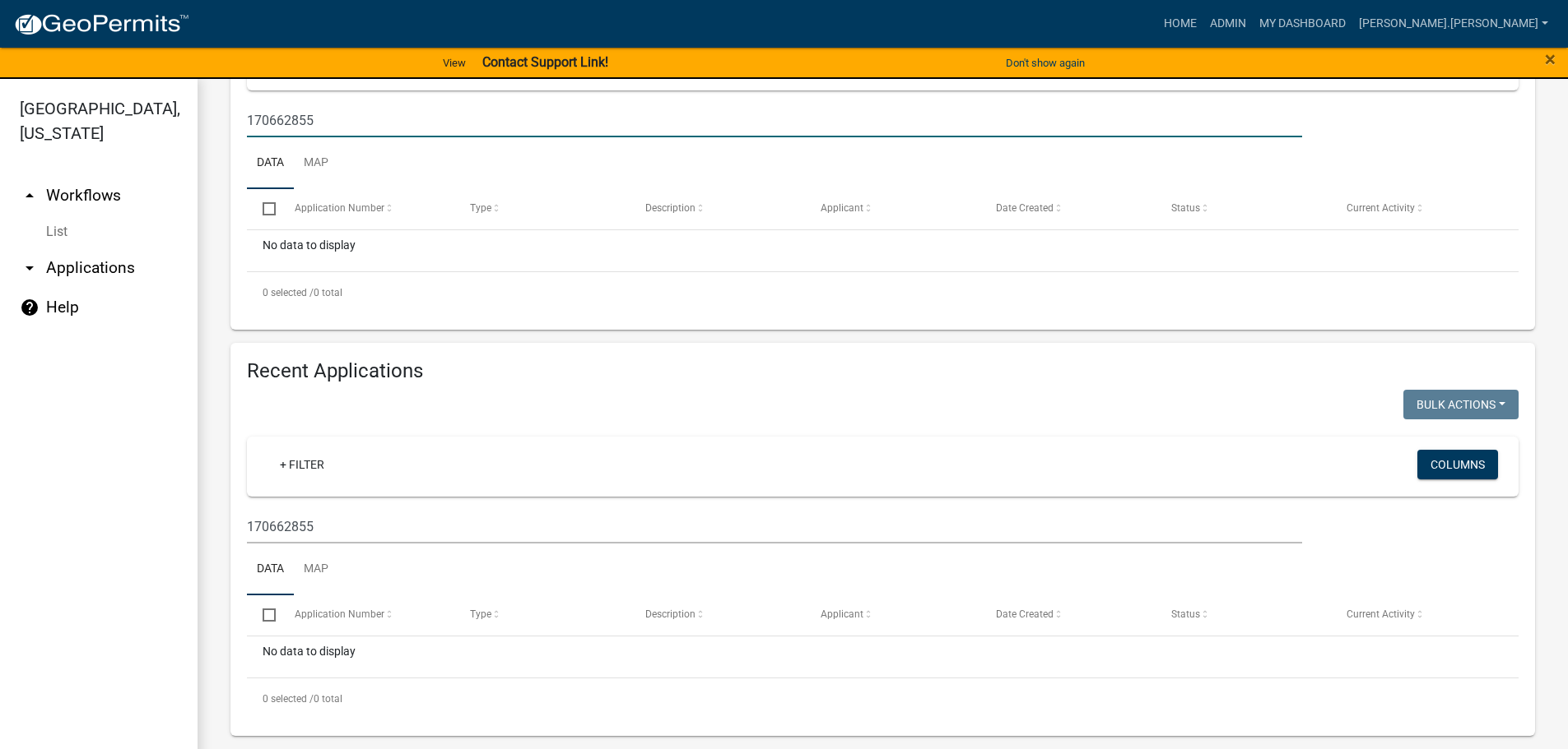
scroll to position [335, 0]
type input "170662855"
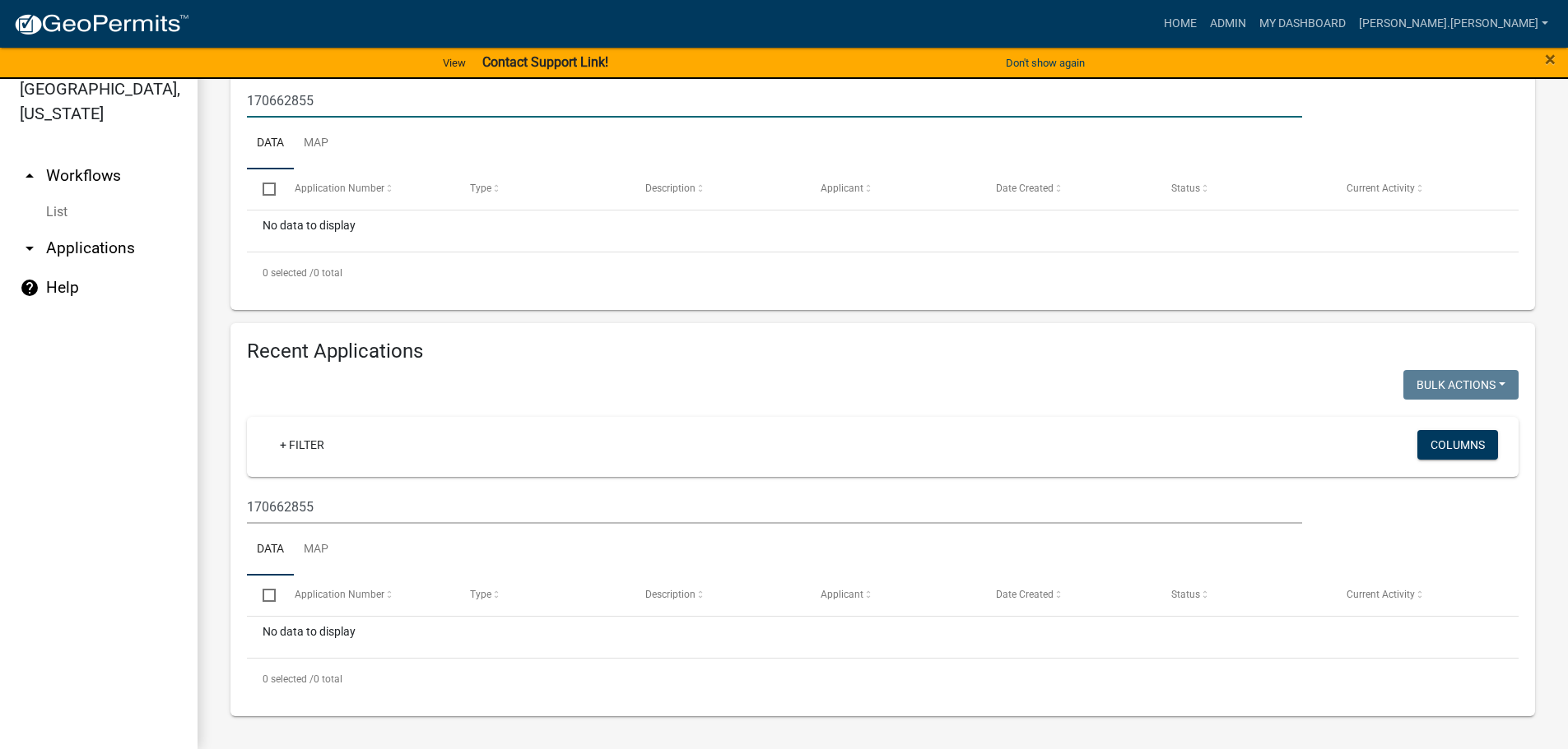
scroll to position [0, 0]
